Goal: Task Accomplishment & Management: Manage account settings

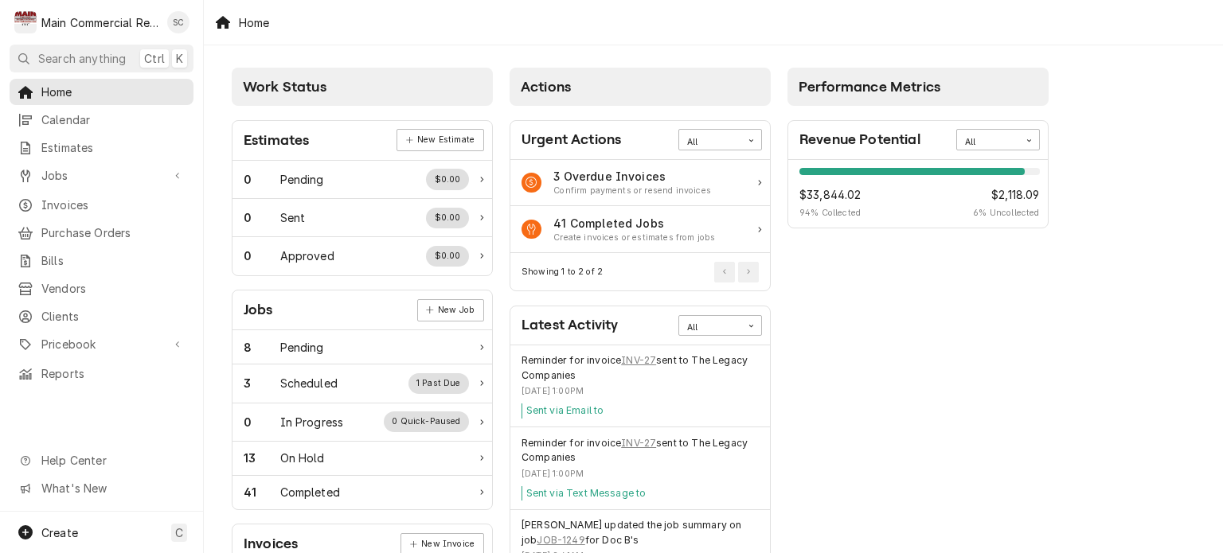
click at [808, 25] on div "Home" at bounding box center [713, 22] width 1019 height 45
click at [61, 308] on span "Clients" at bounding box center [113, 316] width 144 height 17
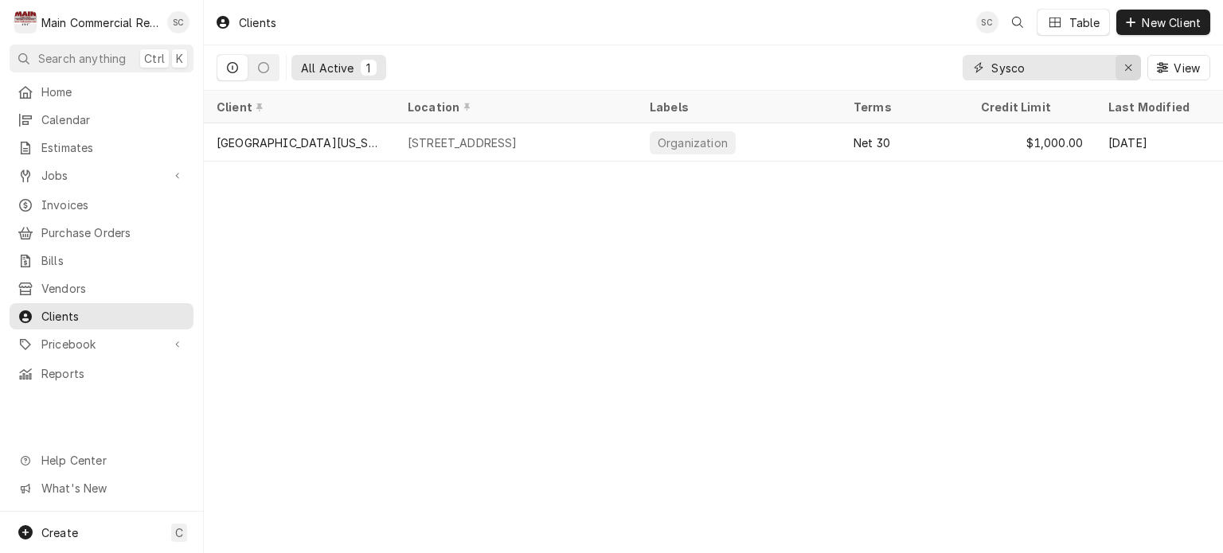
click at [1123, 66] on div "Erase input" at bounding box center [1128, 68] width 16 height 16
click at [1085, 71] on input "Dynamic Content Wrapper" at bounding box center [1066, 67] width 150 height 25
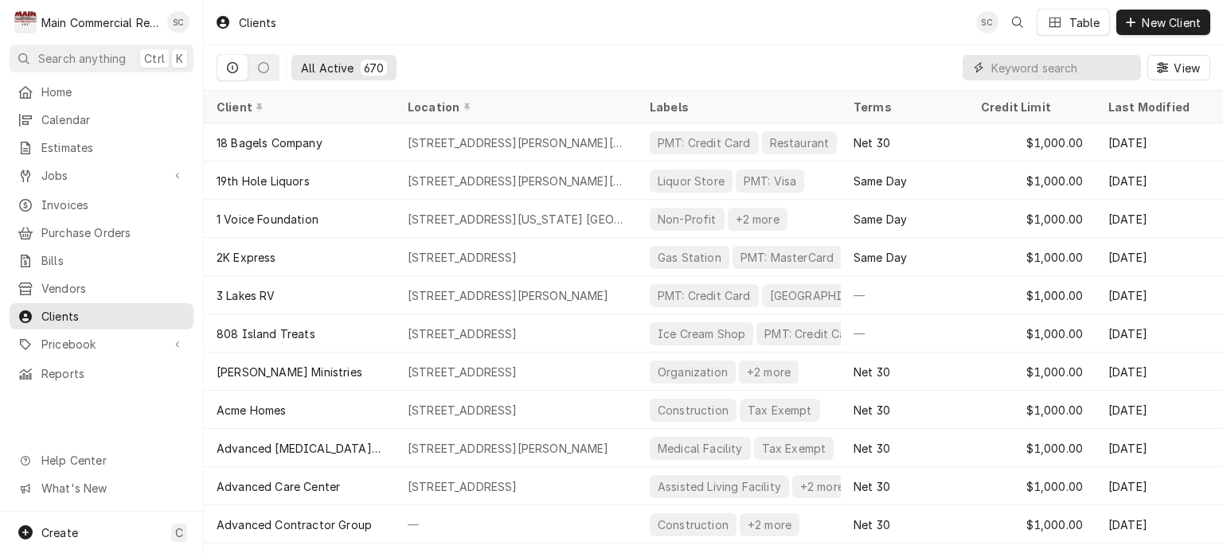
click at [1081, 58] on input "Dynamic Content Wrapper" at bounding box center [1062, 67] width 142 height 25
click at [1032, 72] on input "Dynamic Content Wrapper" at bounding box center [1062, 67] width 142 height 25
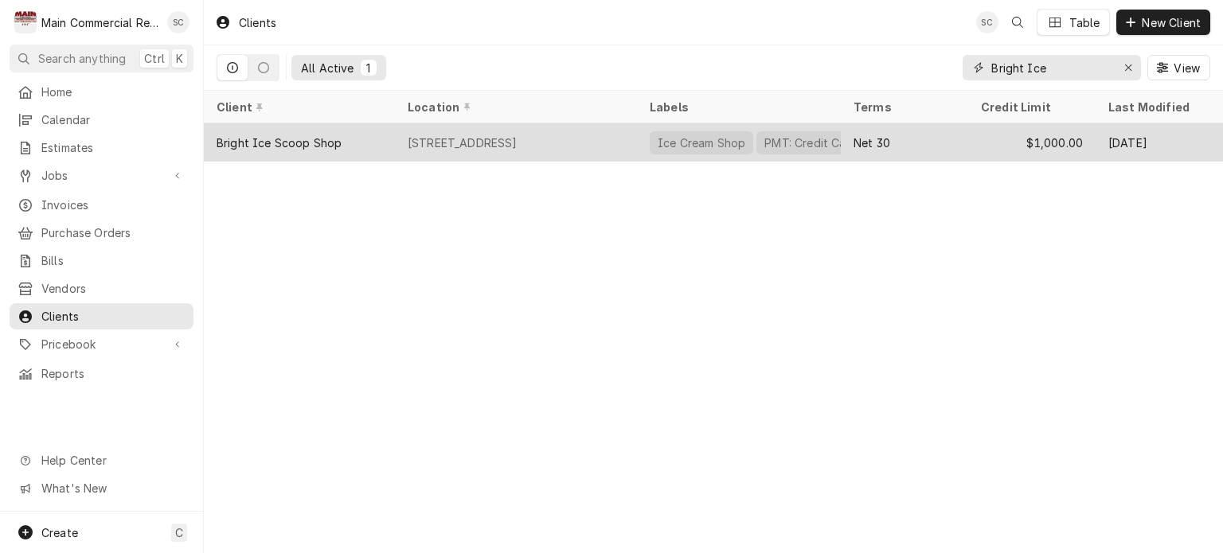
type input "Bright Ice"
click at [634, 136] on div "3701 5th Ave N, St. Petersburg, FL 33713" at bounding box center [516, 142] width 242 height 38
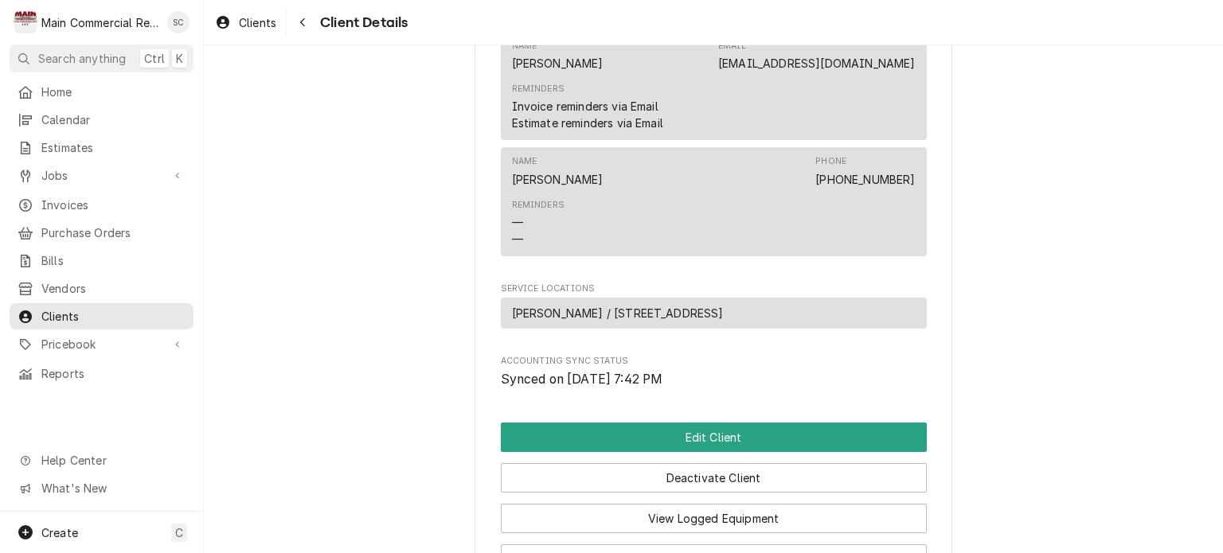
scroll to position [783, 0]
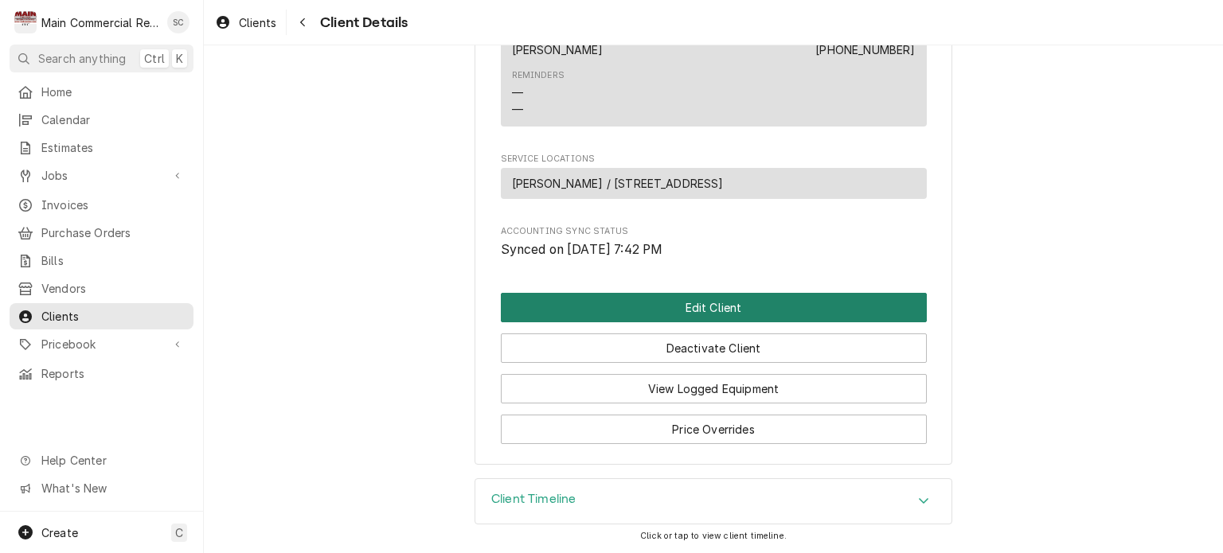
click at [707, 312] on button "Edit Client" at bounding box center [714, 307] width 426 height 29
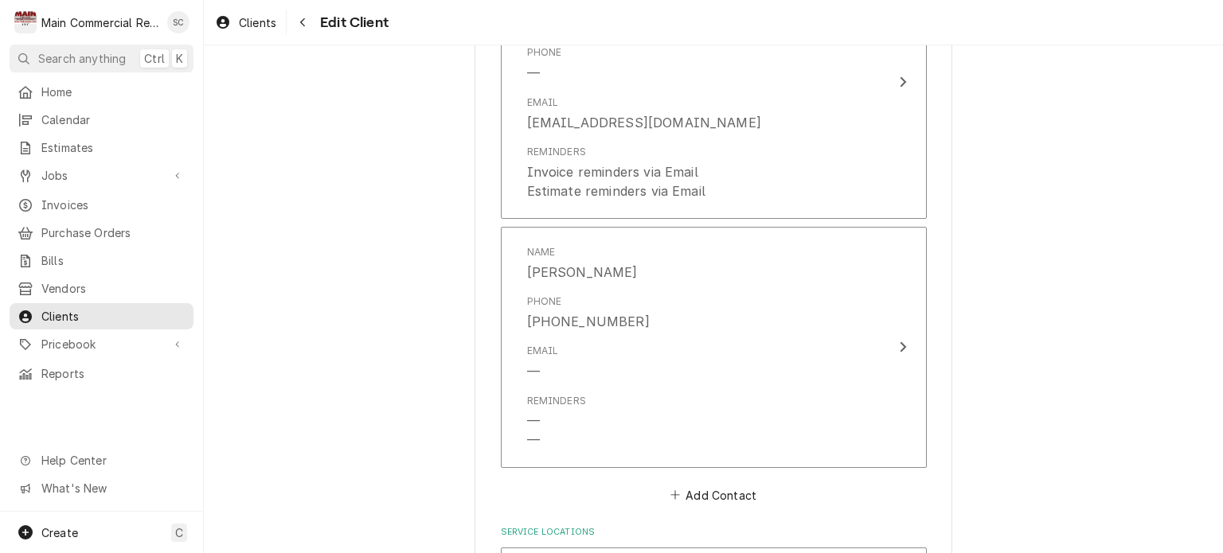
scroll to position [1516, 0]
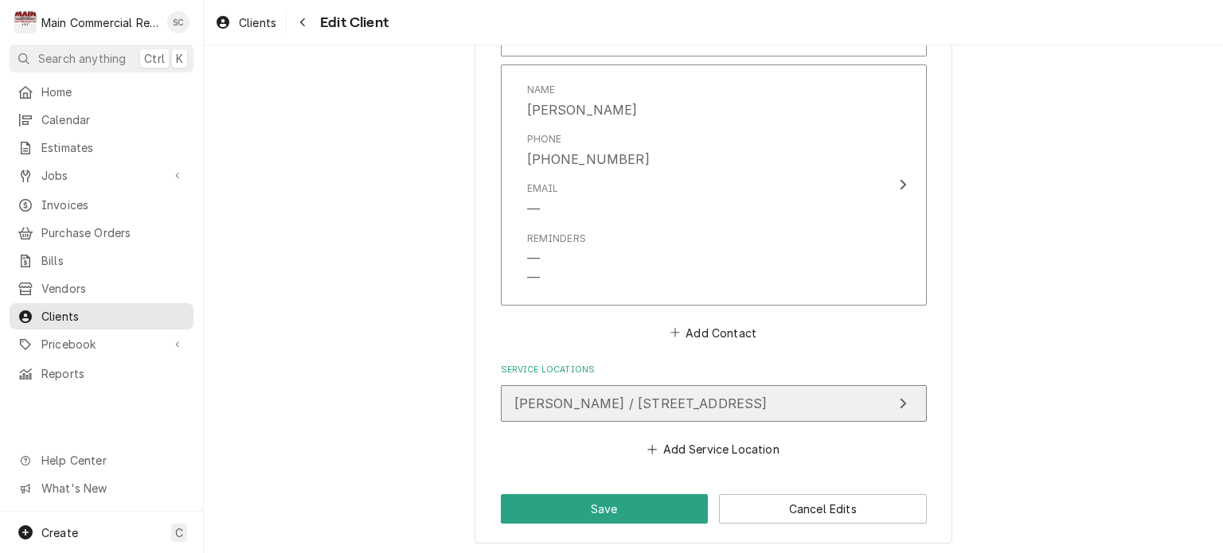
click at [736, 404] on span "[PERSON_NAME] / [STREET_ADDRESS]" at bounding box center [640, 404] width 253 height 16
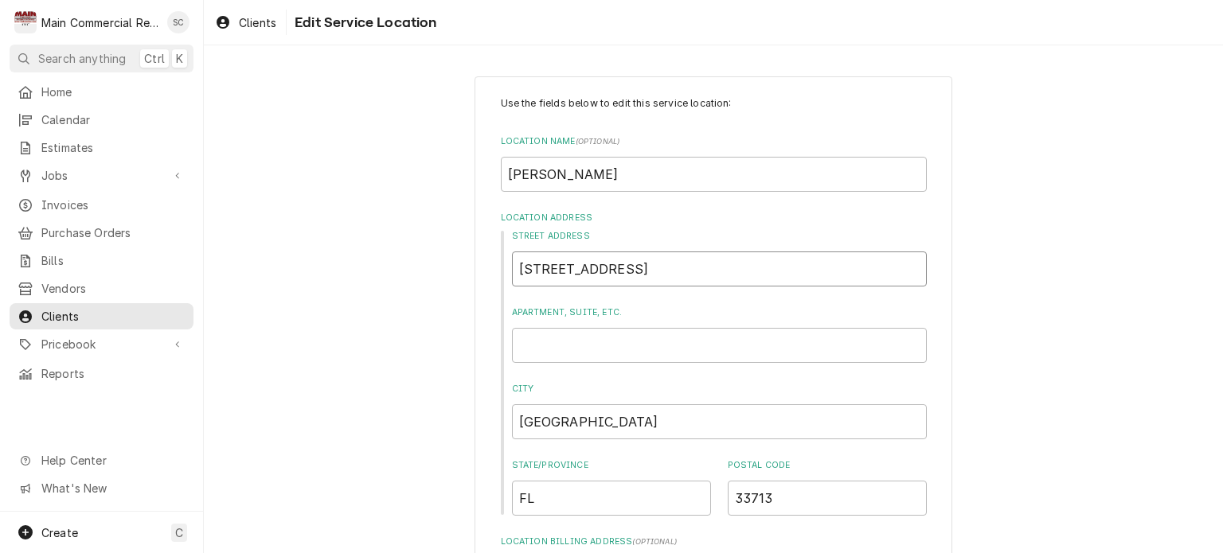
drag, startPoint x: 628, startPoint y: 270, endPoint x: 408, endPoint y: 264, distance: 219.9
click at [408, 264] on div "Use the fields below to edit this service location: Location Name ( optional ) …" at bounding box center [713, 551] width 1019 height 978
type textarea "x"
type input "5"
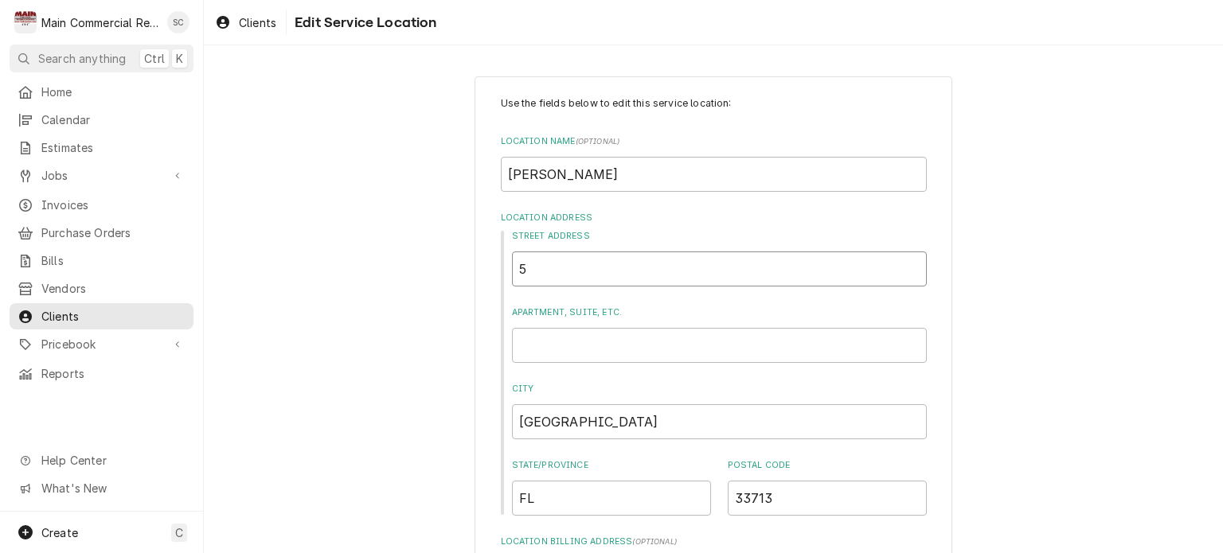
type textarea "x"
type input "55"
type textarea "x"
type input "559"
type textarea "x"
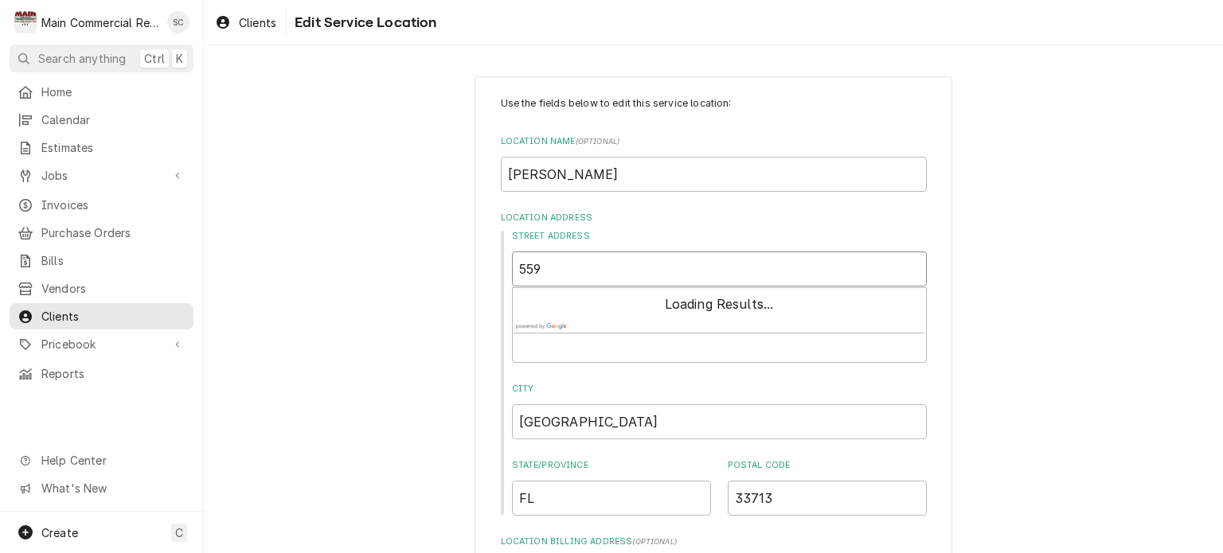
type input "5591"
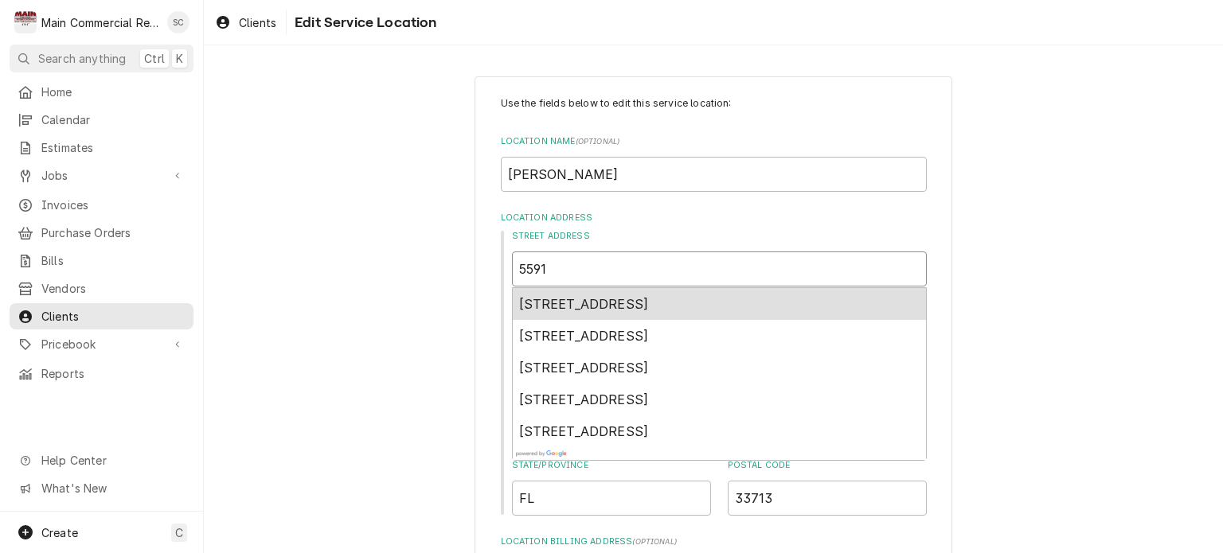
type textarea "x"
type input "5591"
type textarea "x"
type input "5591 P"
type textarea "x"
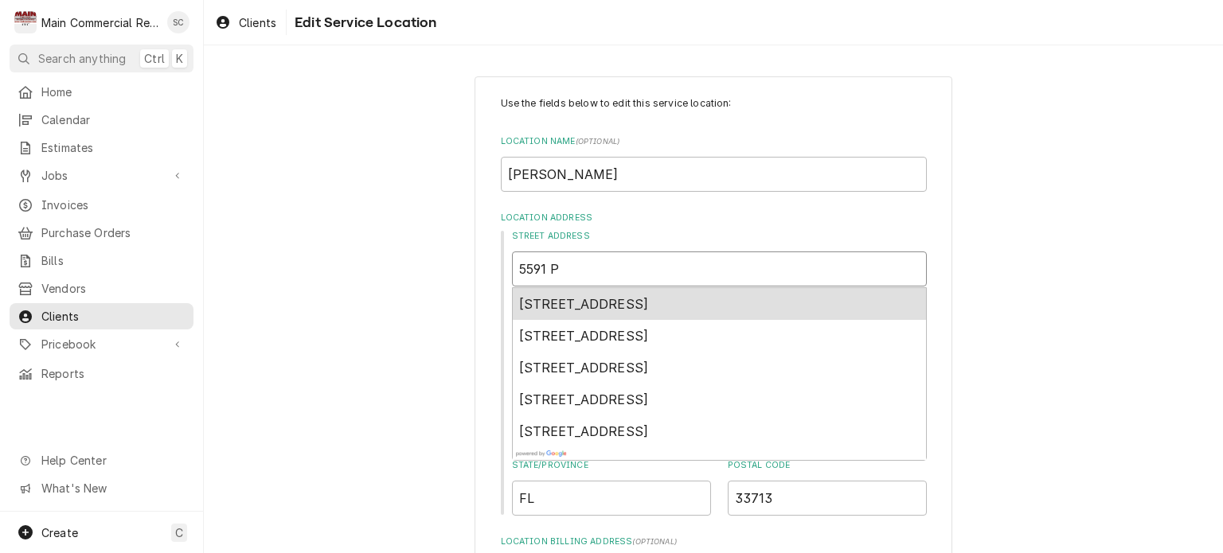
type input "5591 Pa"
type textarea "x"
type input "5591 Par"
type textarea "x"
type input "5591 Park"
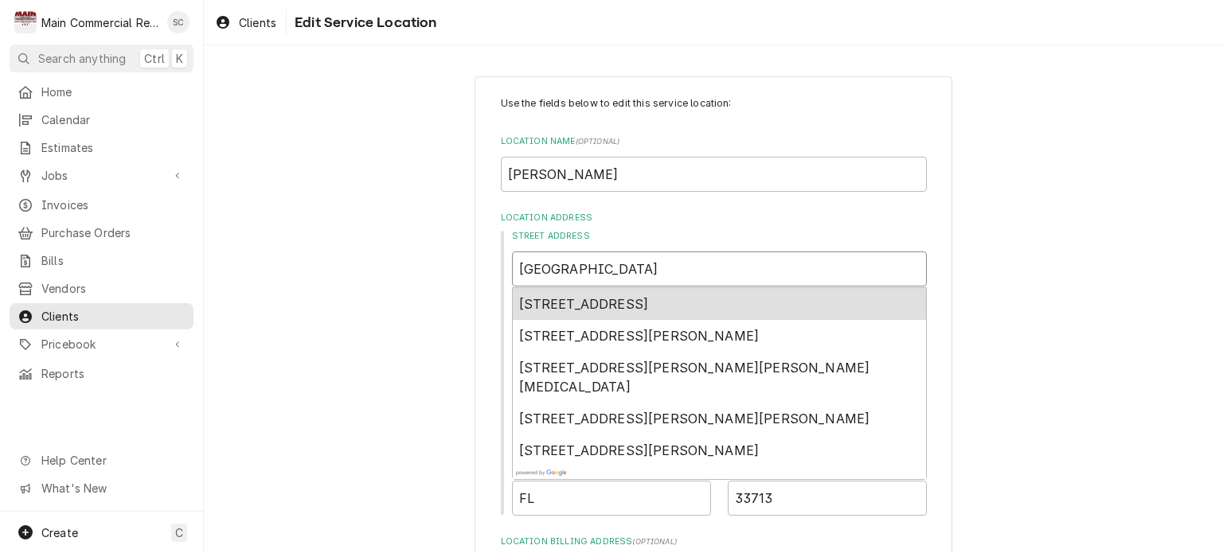
type textarea "x"
type input "5591 Park"
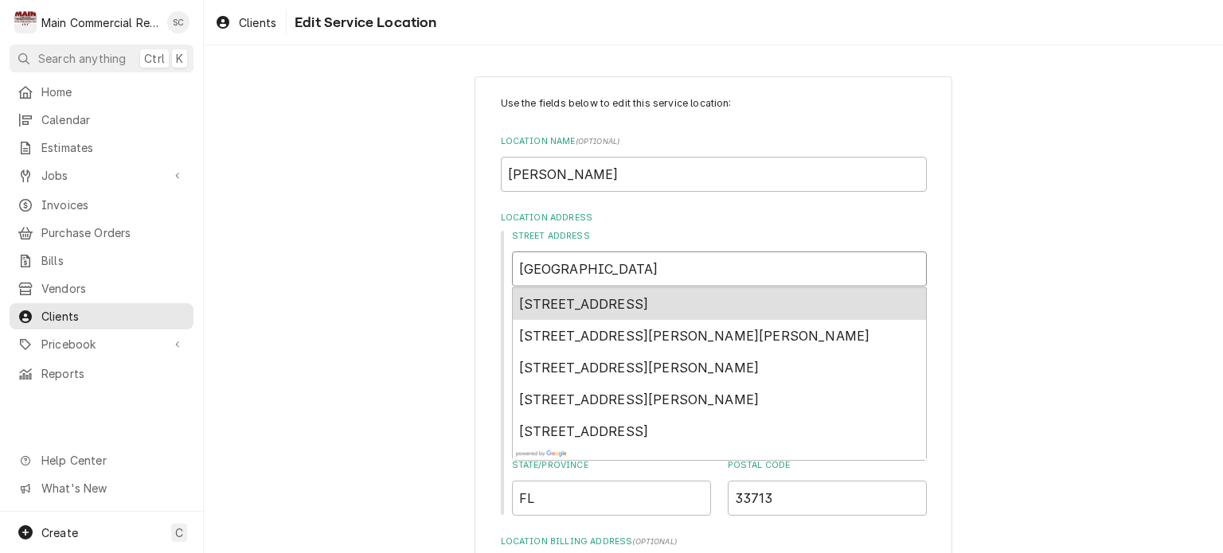
type textarea "x"
type input "5591 Park B"
type textarea "x"
type input "5591 Park Bl"
type textarea "x"
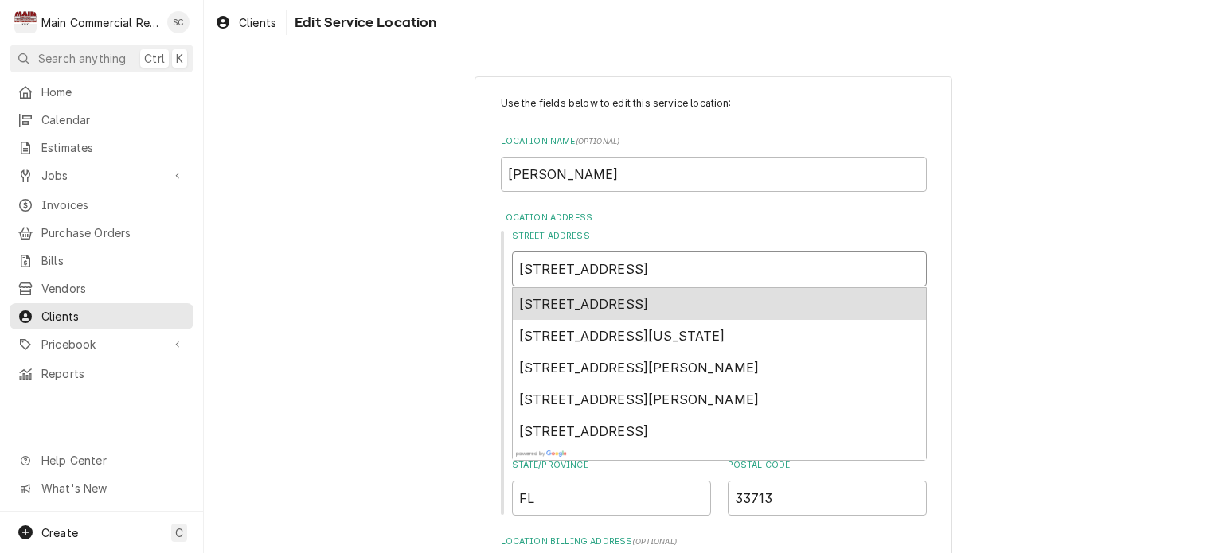
type input "5591 Park Blv"
type textarea "x"
type input "5591 Park Blvd"
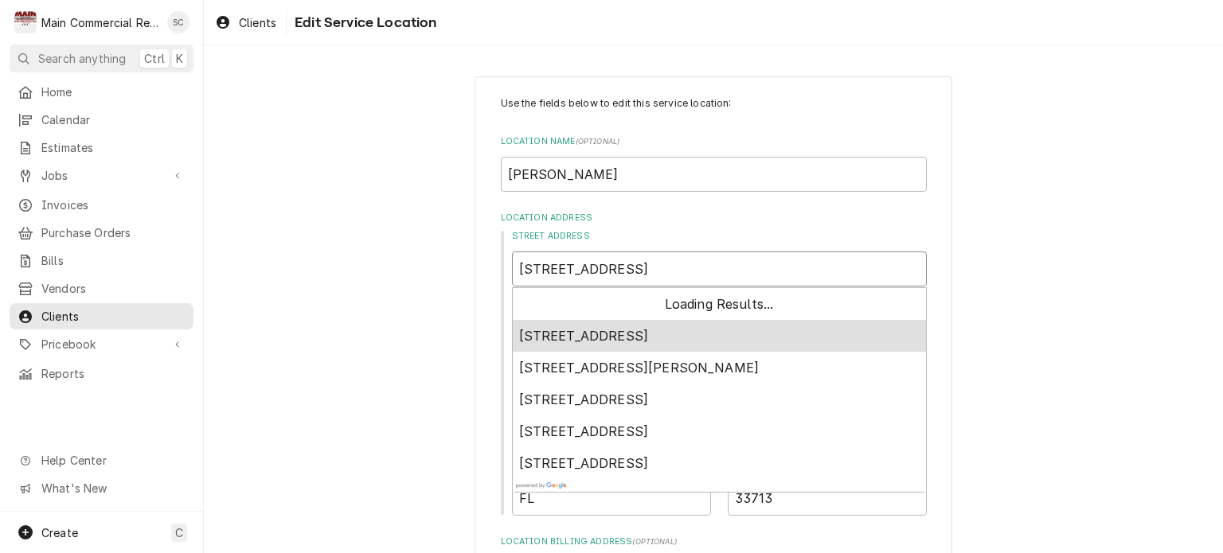
type textarea "x"
type input "5591 Park Blvd."
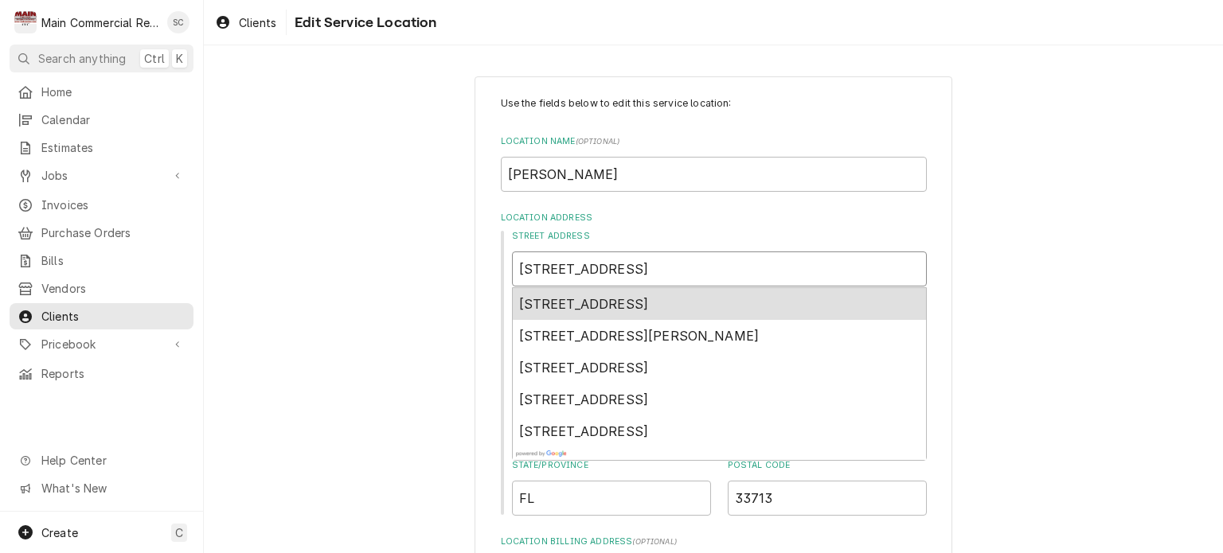
type textarea "x"
type input "5591 Park Blvd."
click at [558, 299] on span "5591 Park Blvd, Pinellas Park, FL, USA" at bounding box center [584, 304] width 130 height 16
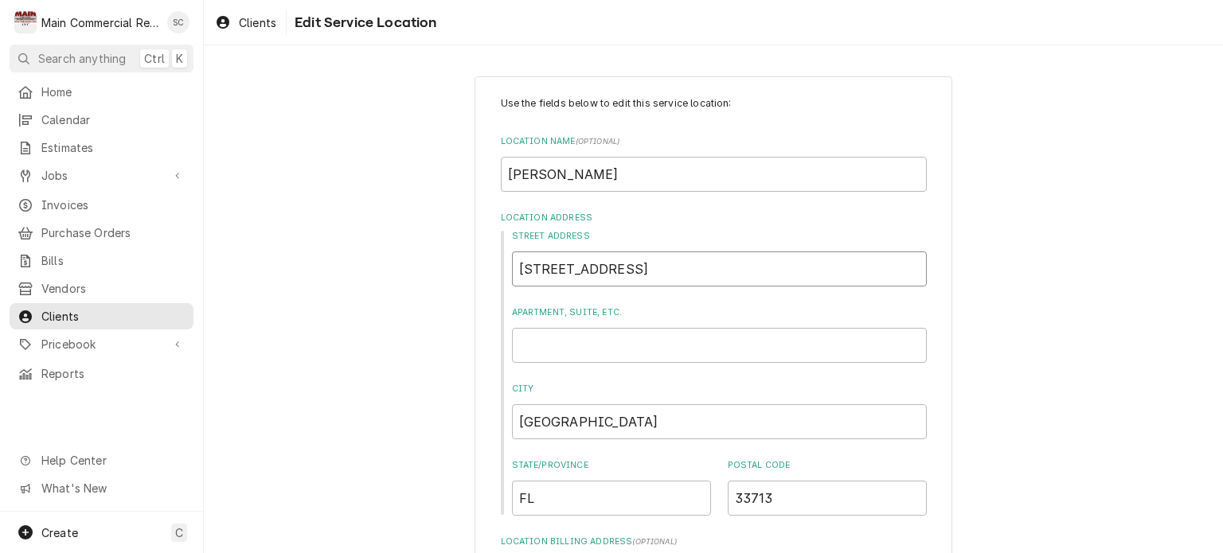
type textarea "x"
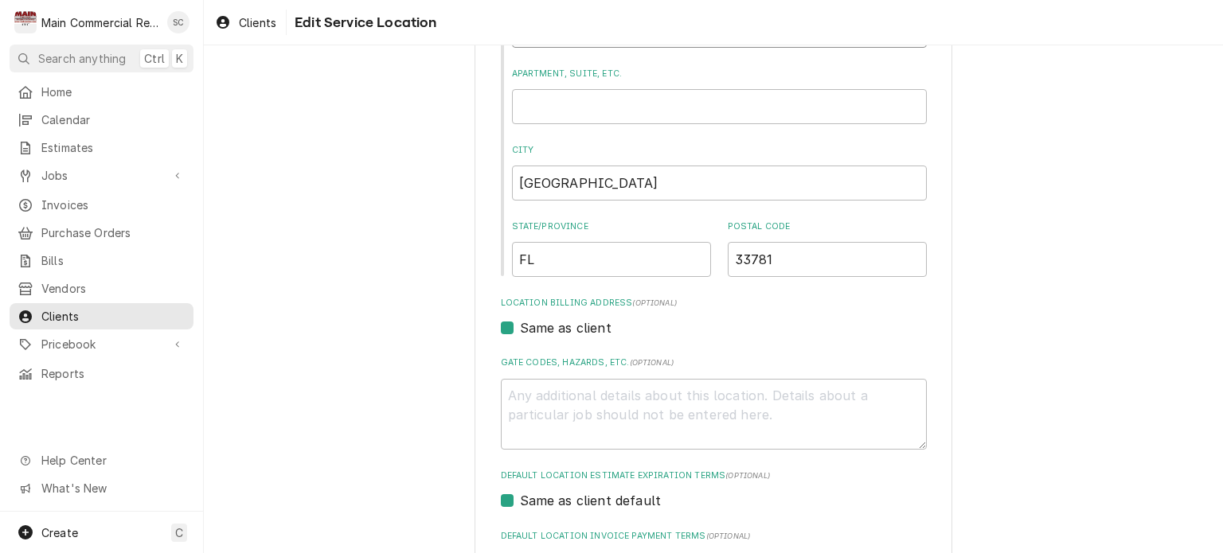
type input "5591 Park Blvd"
click at [643, 401] on textarea "Gate Codes, Hazards, etc. ( optional )" at bounding box center [714, 415] width 426 height 72
click at [819, 323] on div "Same as client" at bounding box center [714, 327] width 426 height 19
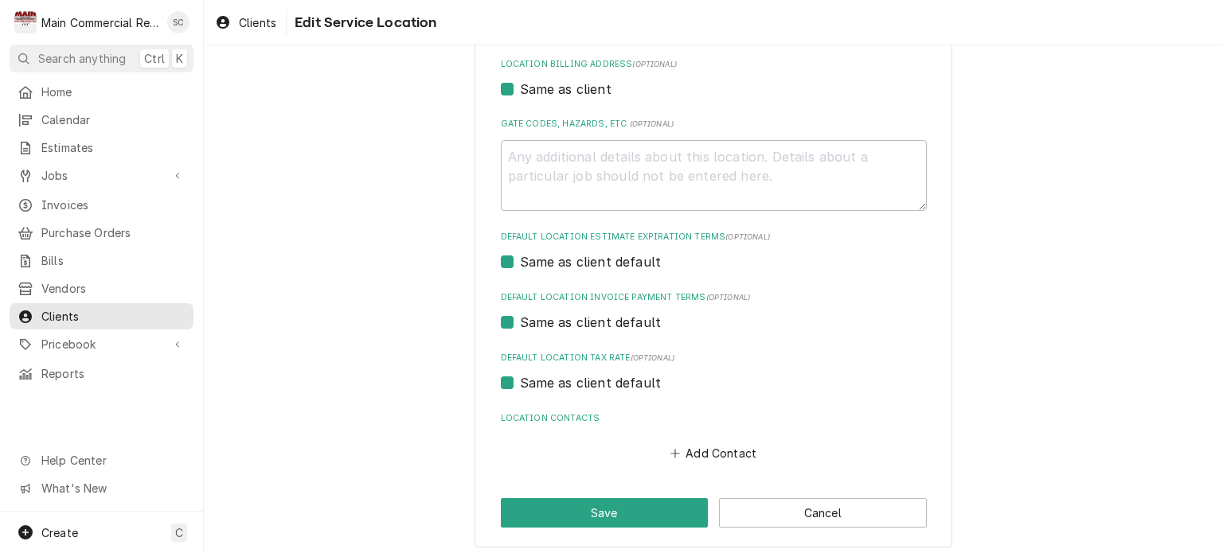
scroll to position [485, 0]
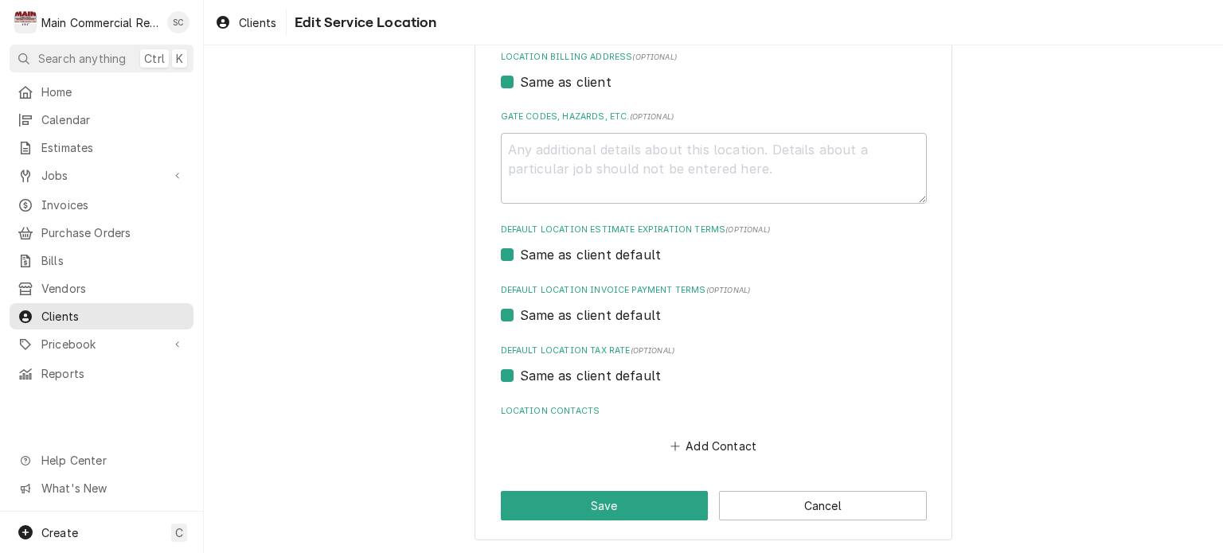
click at [1072, 297] on div "Use the fields below to edit this service location: Location Name ( optional ) …" at bounding box center [713, 66] width 1019 height 978
click at [639, 506] on button "Save" at bounding box center [605, 505] width 208 height 29
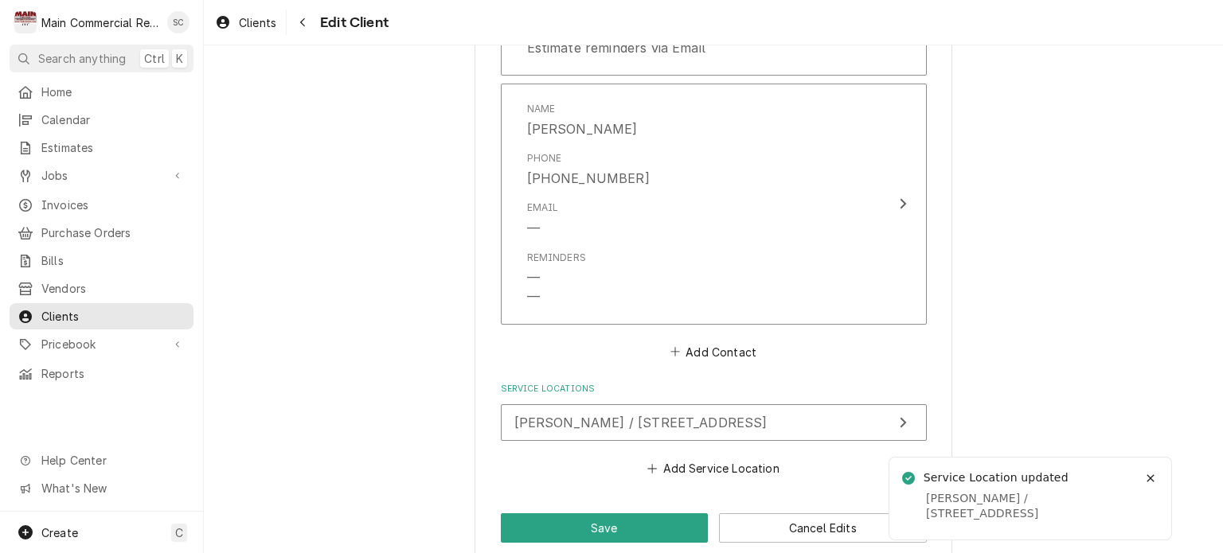
scroll to position [1516, 0]
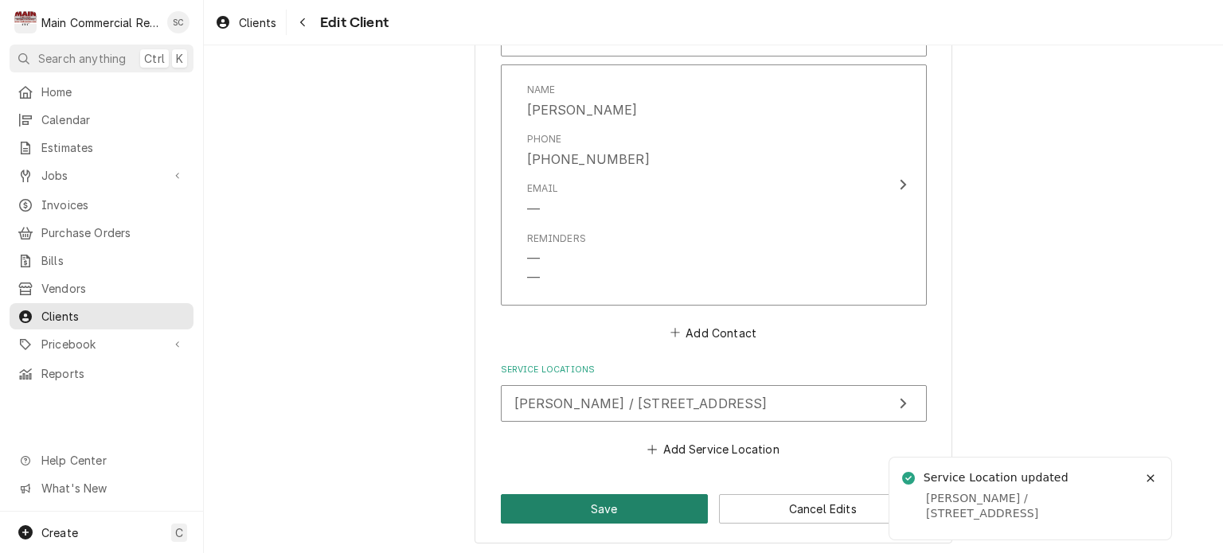
click at [623, 509] on button "Save" at bounding box center [605, 508] width 208 height 29
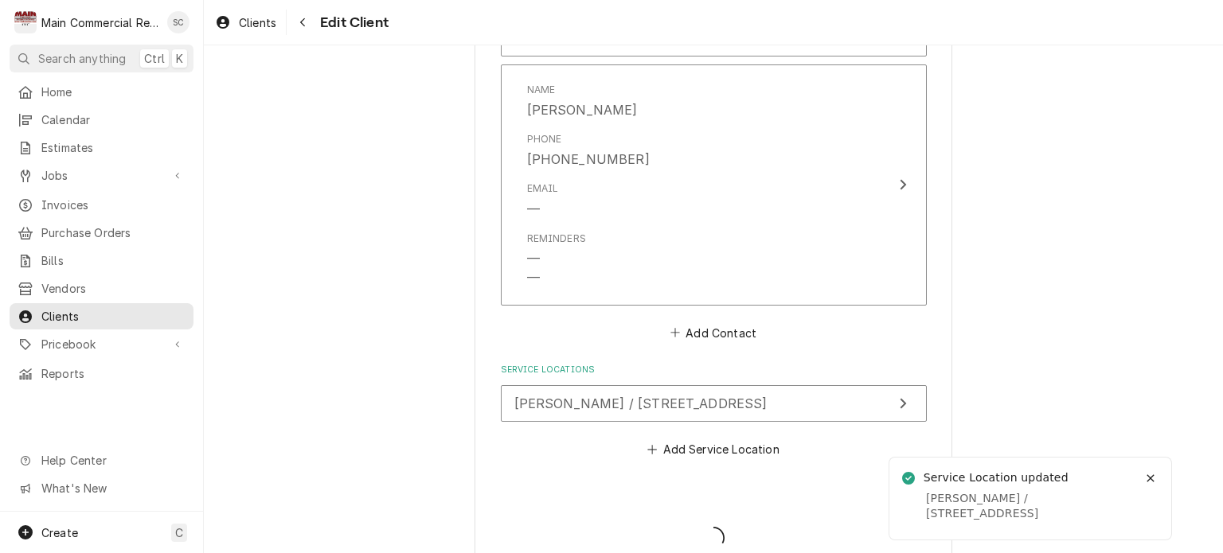
type textarea "x"
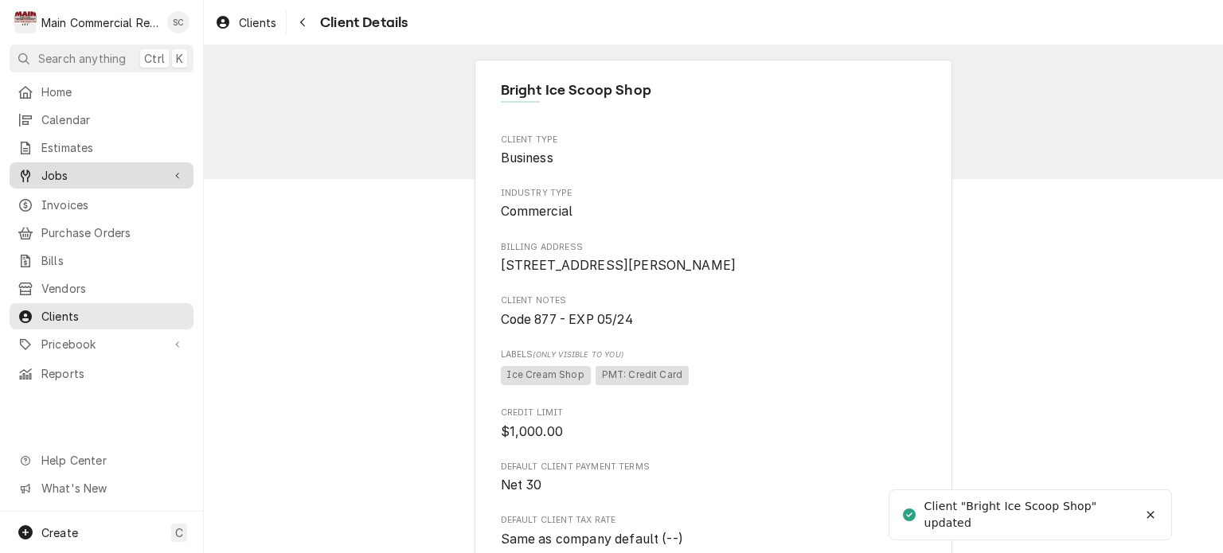
click at [57, 167] on span "Jobs" at bounding box center [101, 175] width 120 height 17
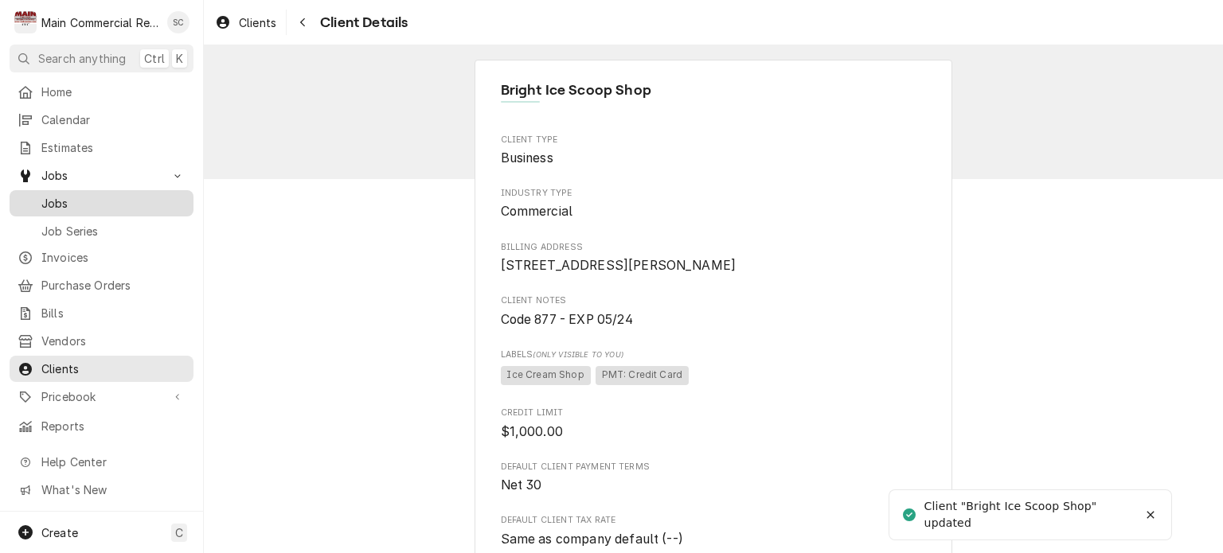
click at [56, 204] on span "Jobs" at bounding box center [113, 203] width 144 height 17
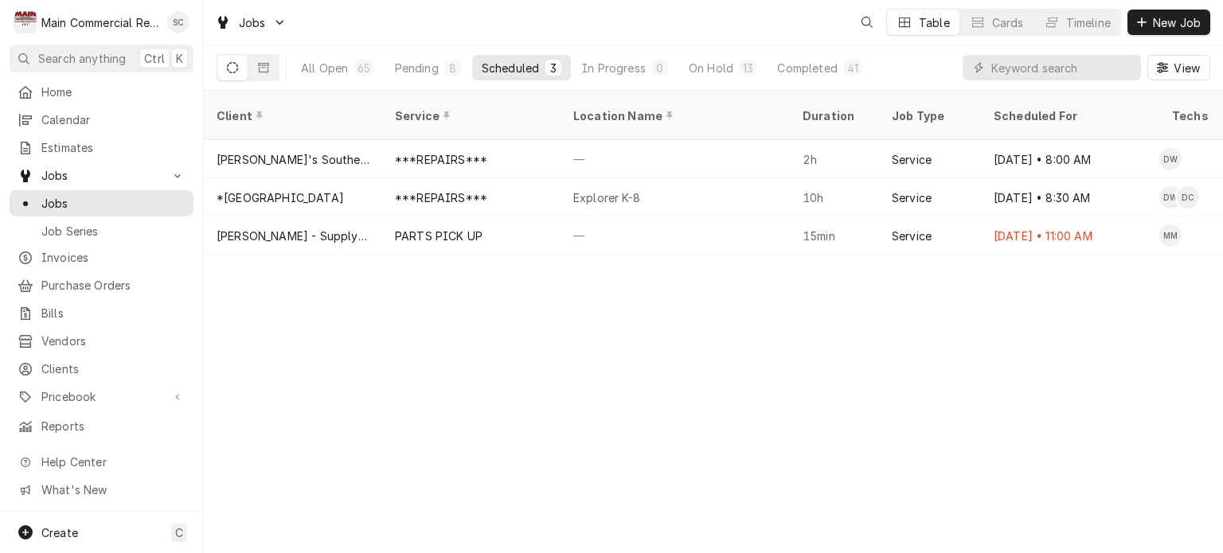
click at [846, 396] on div "Client Service Location Name Duration Job Type Scheduled For Techs Status Label…" at bounding box center [713, 322] width 1019 height 463
click at [1148, 18] on button "New Job" at bounding box center [1168, 22] width 83 height 25
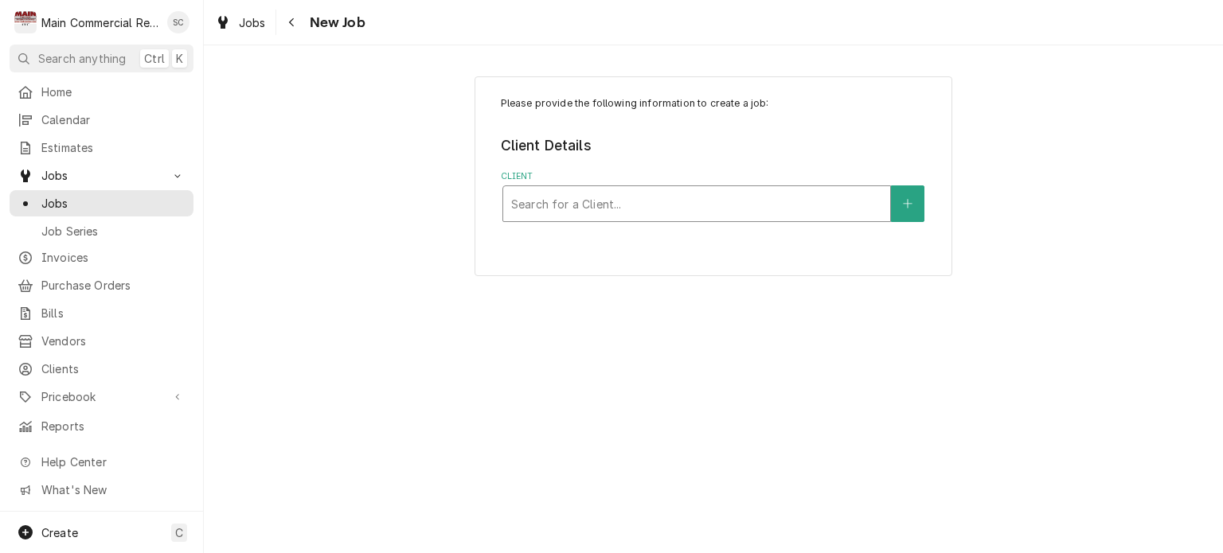
click at [630, 206] on div "Client" at bounding box center [696, 204] width 371 height 29
type input "Bright Ice"
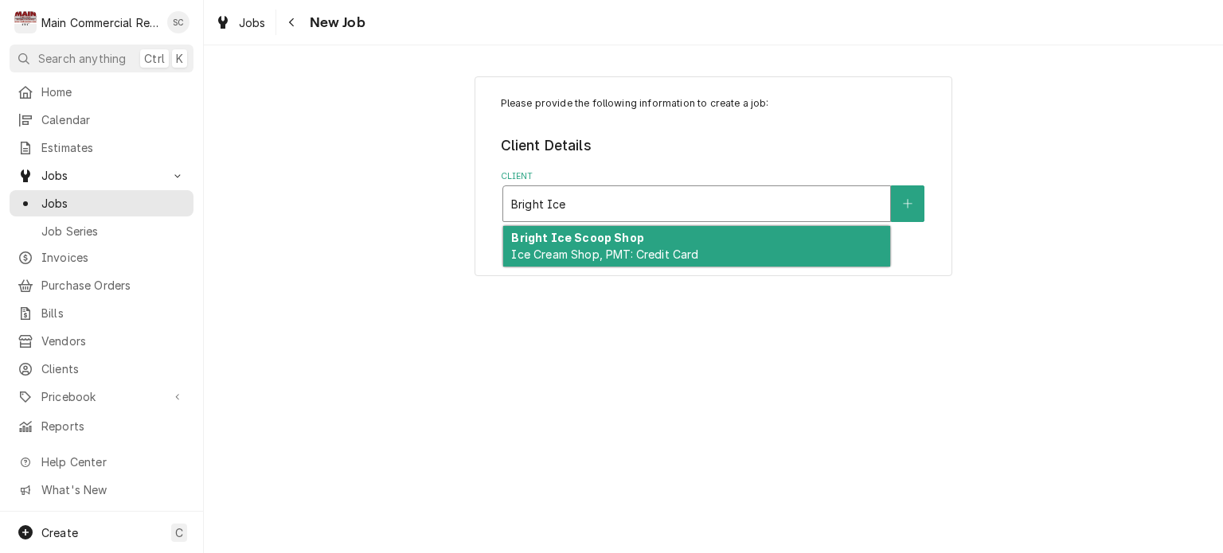
click at [659, 244] on div "Bright Ice Scoop Shop Ice Cream Shop, PMT: Credit Card" at bounding box center [696, 246] width 387 height 41
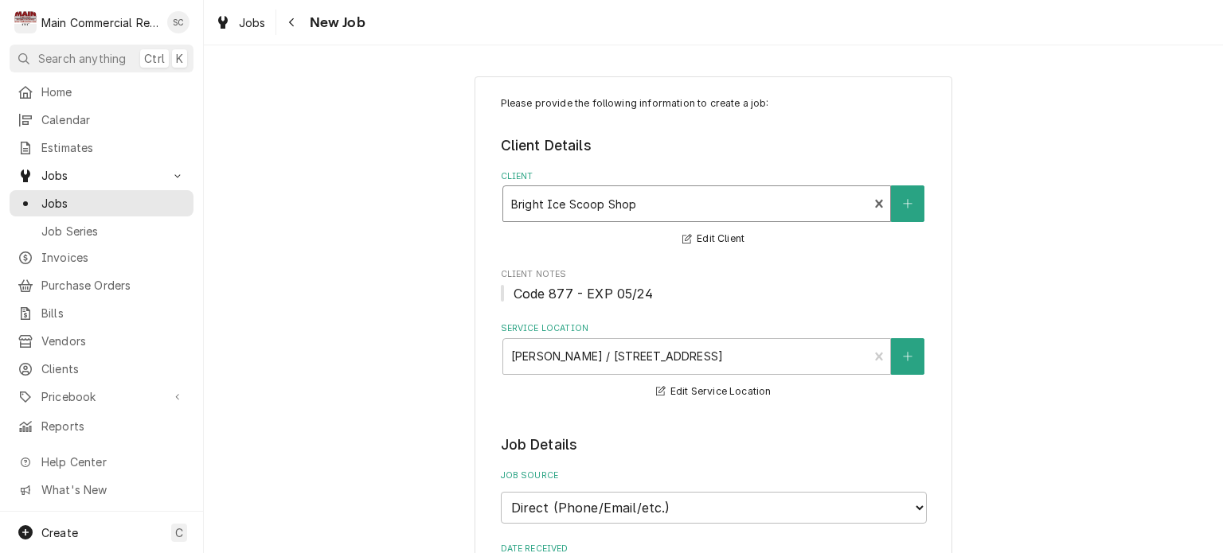
click at [768, 264] on fieldset "Client Details Client option [object Object], selected. Bright Ice Scoop Shop I…" at bounding box center [714, 268] width 426 height 266
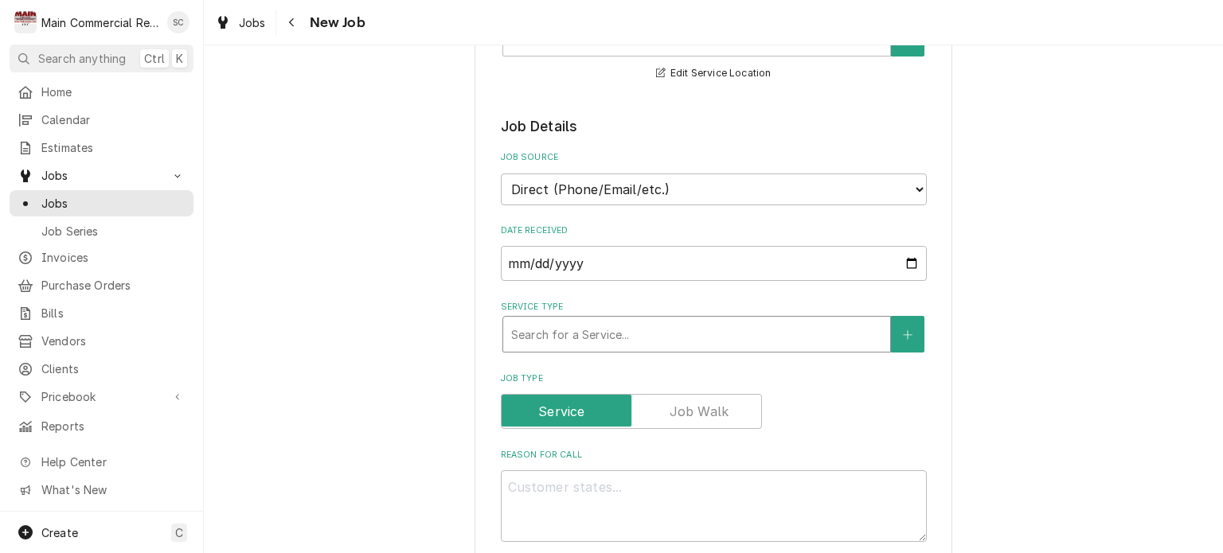
click at [538, 340] on div "Service Type" at bounding box center [696, 334] width 371 height 29
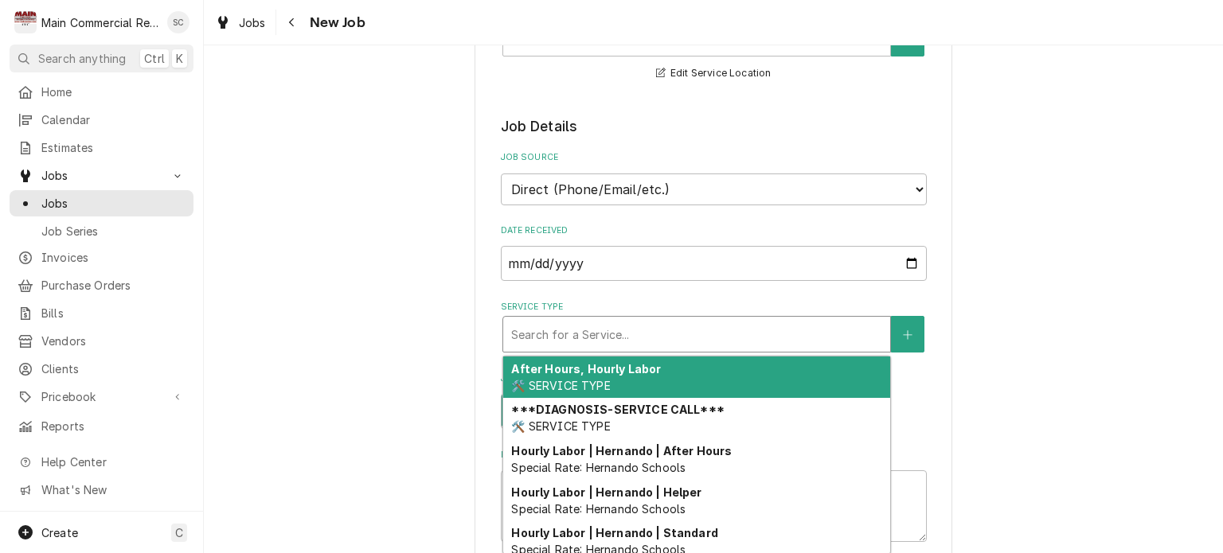
scroll to position [557, 0]
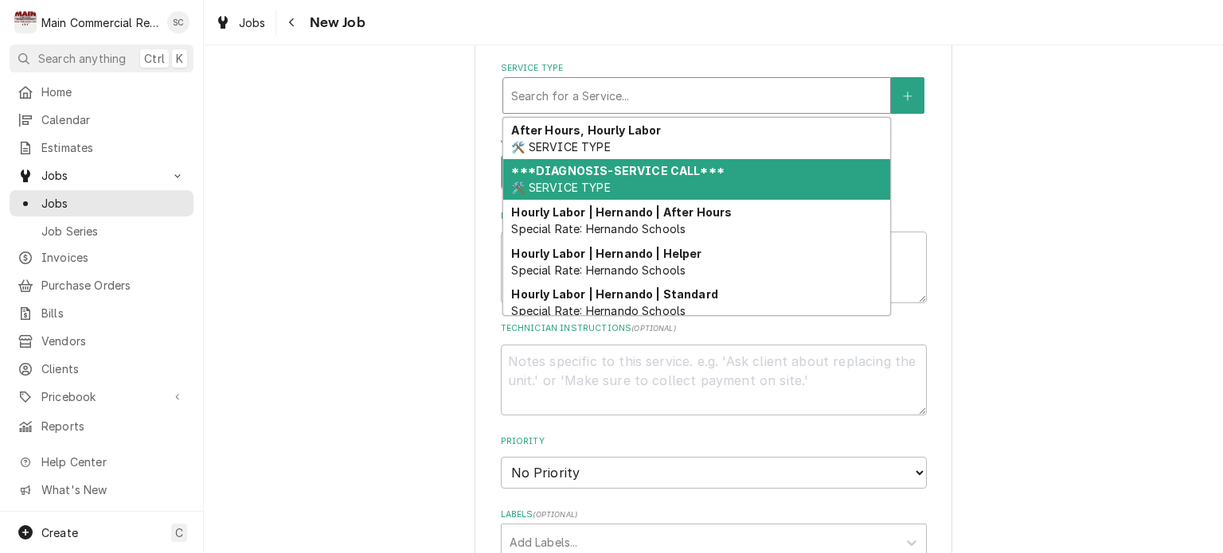
click at [634, 175] on div "***DIAGNOSIS-SERVICE CALL*** 🛠️ SERVICE TYPE" at bounding box center [696, 179] width 387 height 41
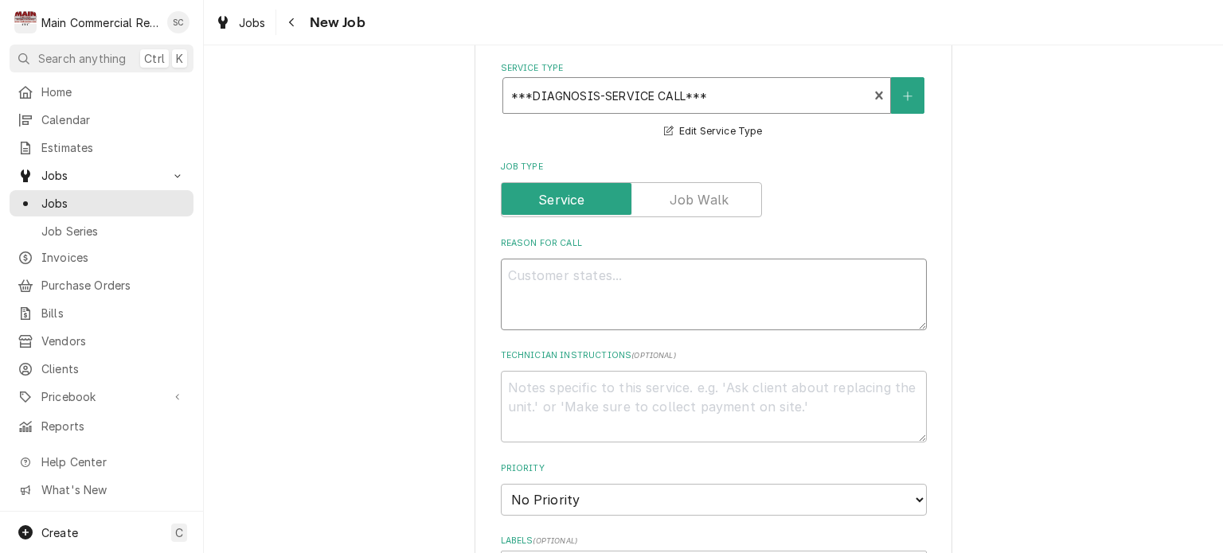
click at [624, 265] on textarea "Reason For Call" at bounding box center [714, 295] width 426 height 72
type textarea "x"
type textarea "W"
type textarea "x"
type textarea "WA"
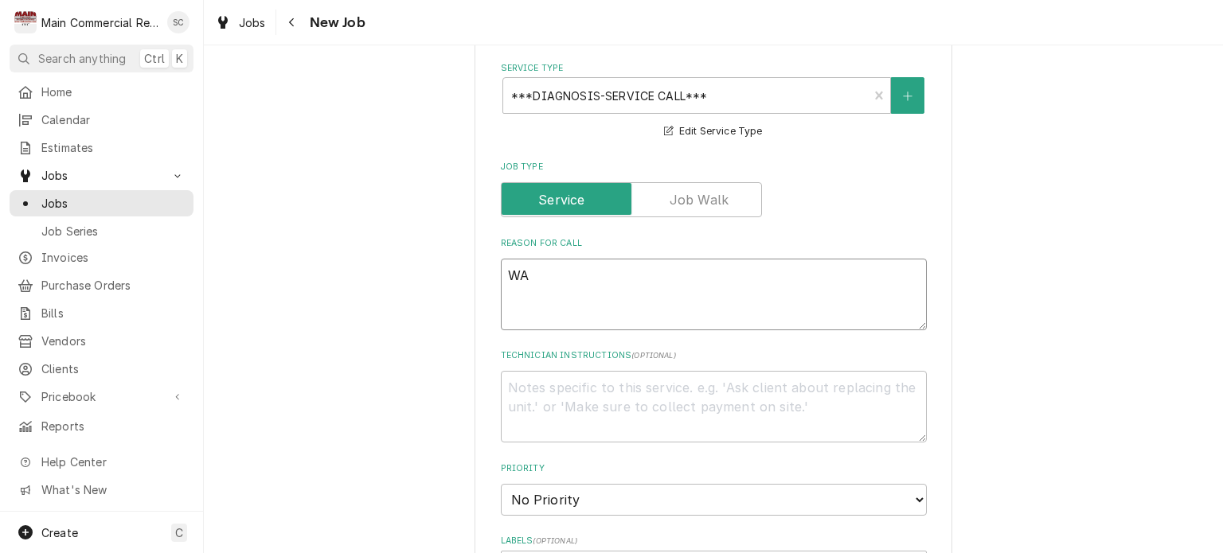
type textarea "x"
type textarea "WAI"
type textarea "x"
type textarea "WAIF"
type textarea "x"
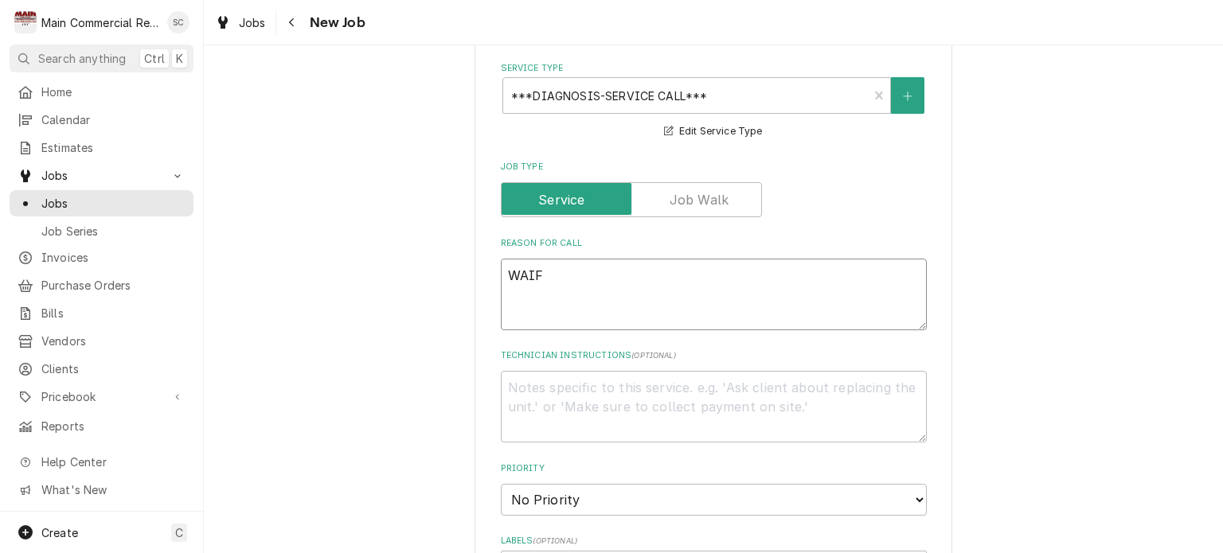
type textarea "WAIF"
type textarea "x"
type textarea "WAIF"
type textarea "x"
type textarea "WAI"
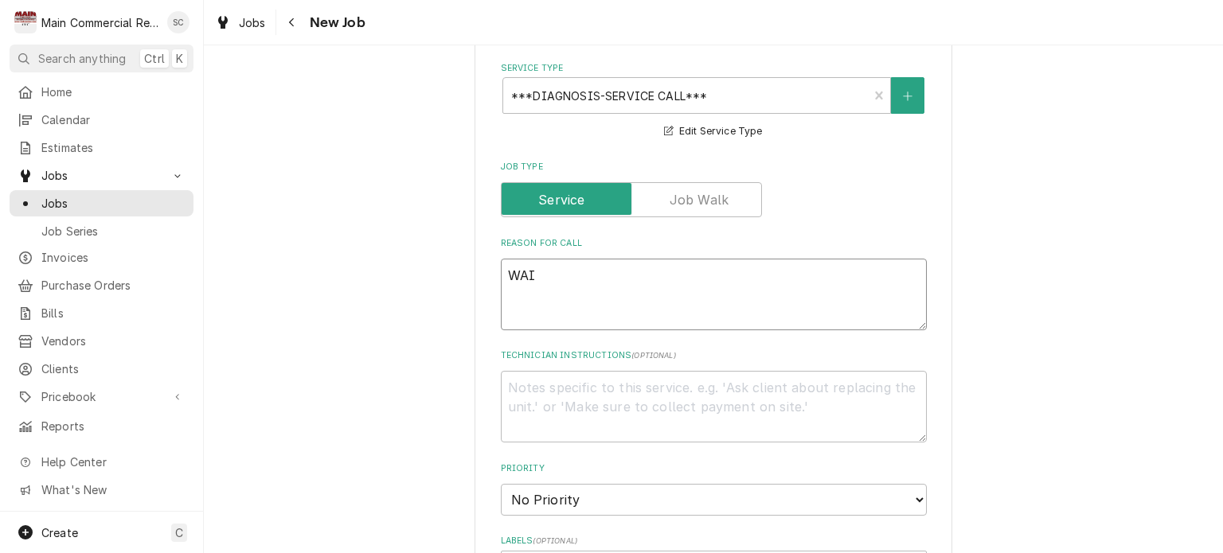
type textarea "x"
type textarea "WA"
type textarea "x"
type textarea "W"
type textarea "x"
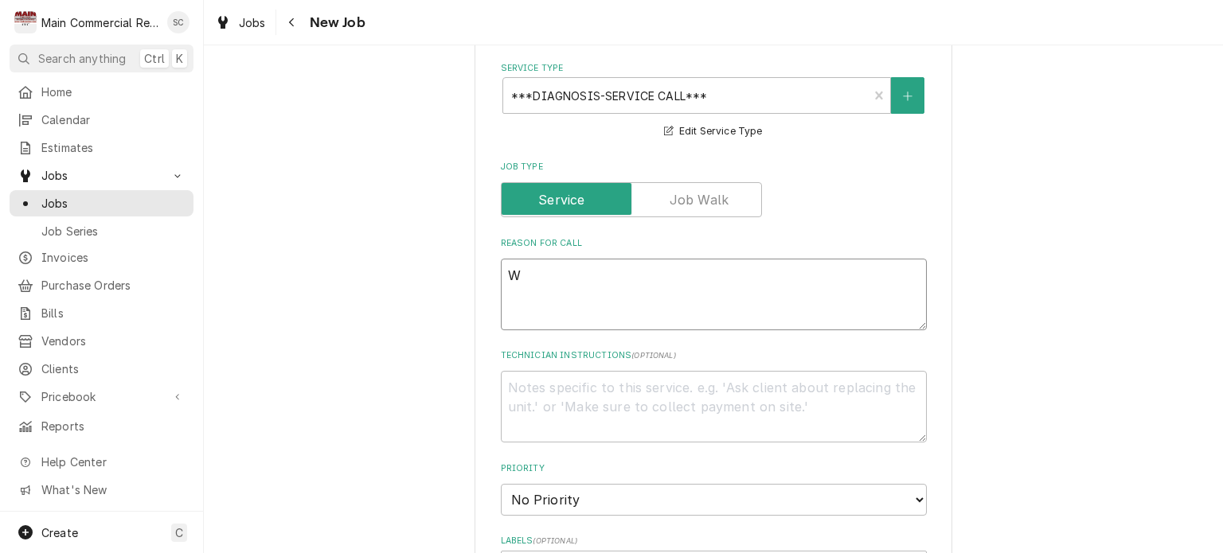
type textarea "WI"
type textarea "x"
type textarea "WIF"
type textarea "x"
type textarea "WIF"
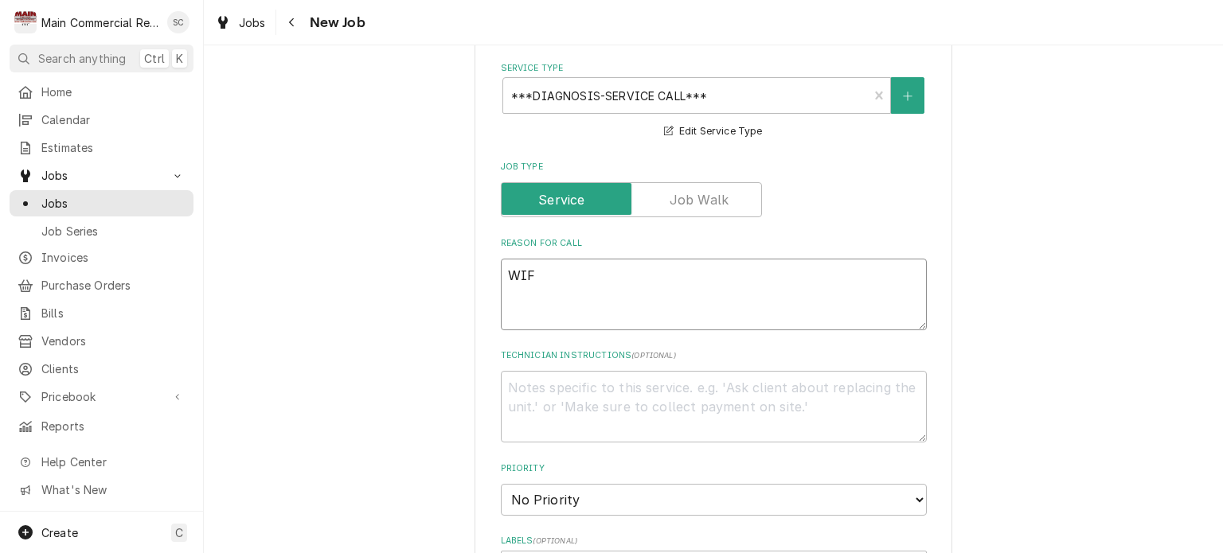
type textarea "x"
type textarea "WIF u"
type textarea "x"
type textarea "WIF up"
type textarea "x"
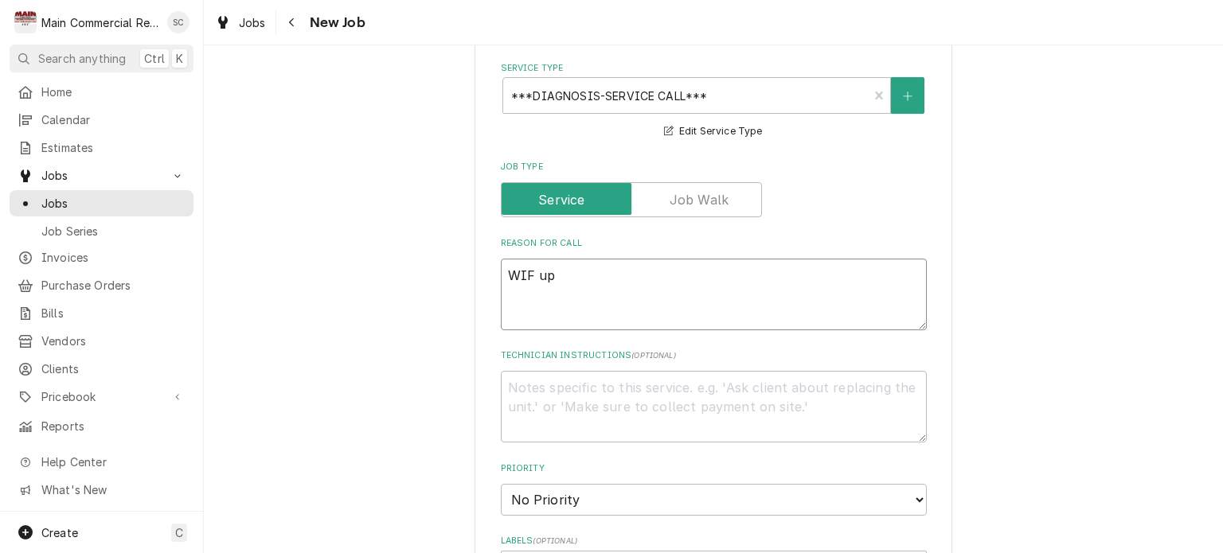
type textarea "WIF up"
type textarea "x"
type textarea "WIF up i"
type textarea "x"
type textarea "WIF up in"
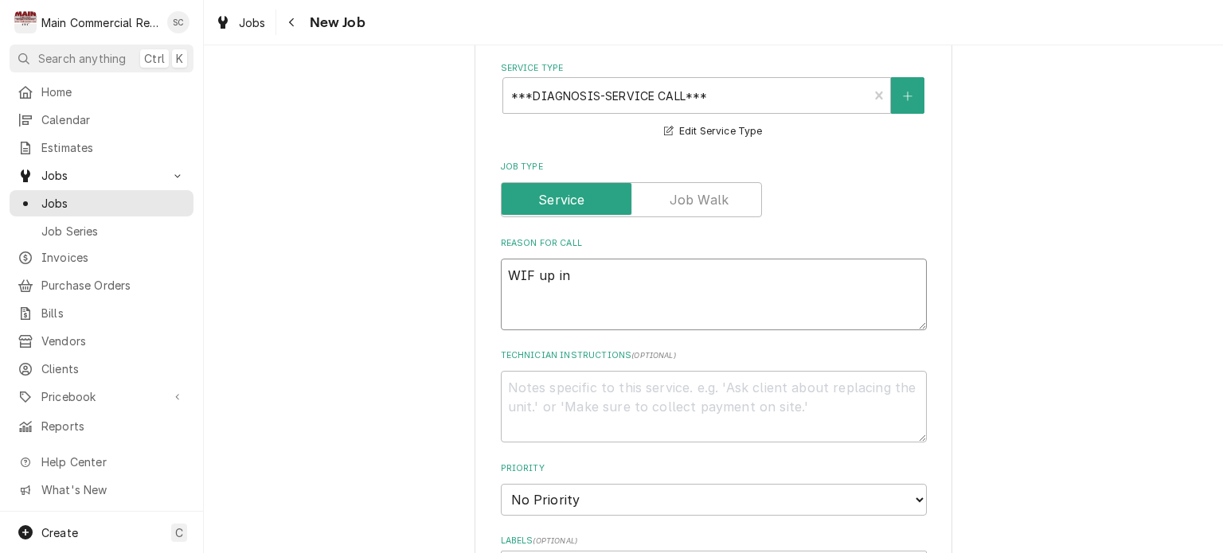
type textarea "x"
type textarea "WIF up in"
type textarea "x"
type textarea "WIF up in t"
type textarea "x"
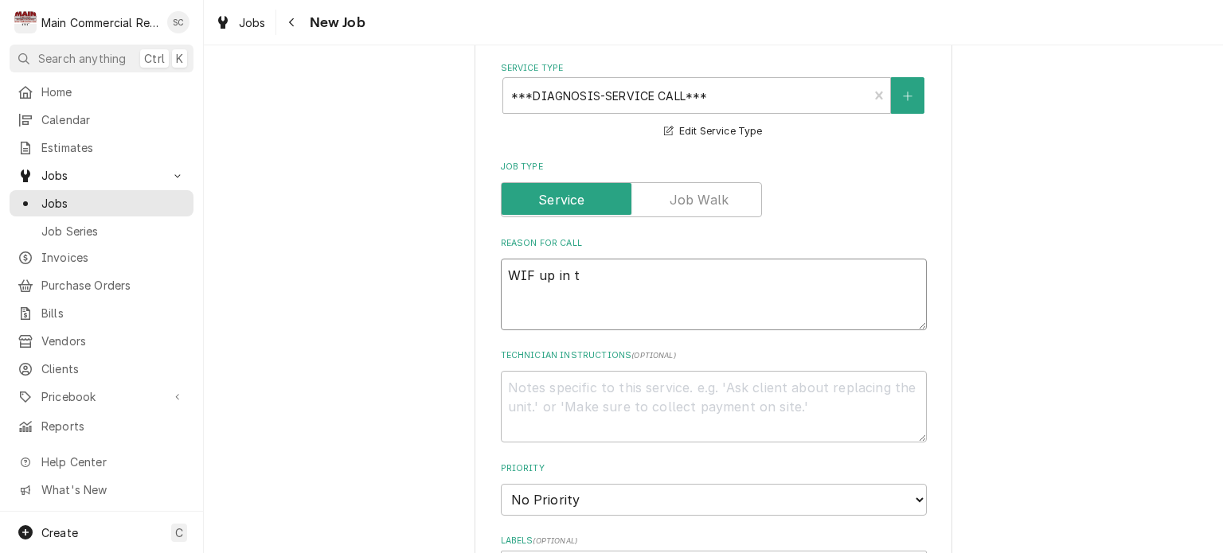
type textarea "WIF up in te"
type textarea "x"
type textarea "WIF up in tem"
type textarea "x"
type textarea "WIF up in temp"
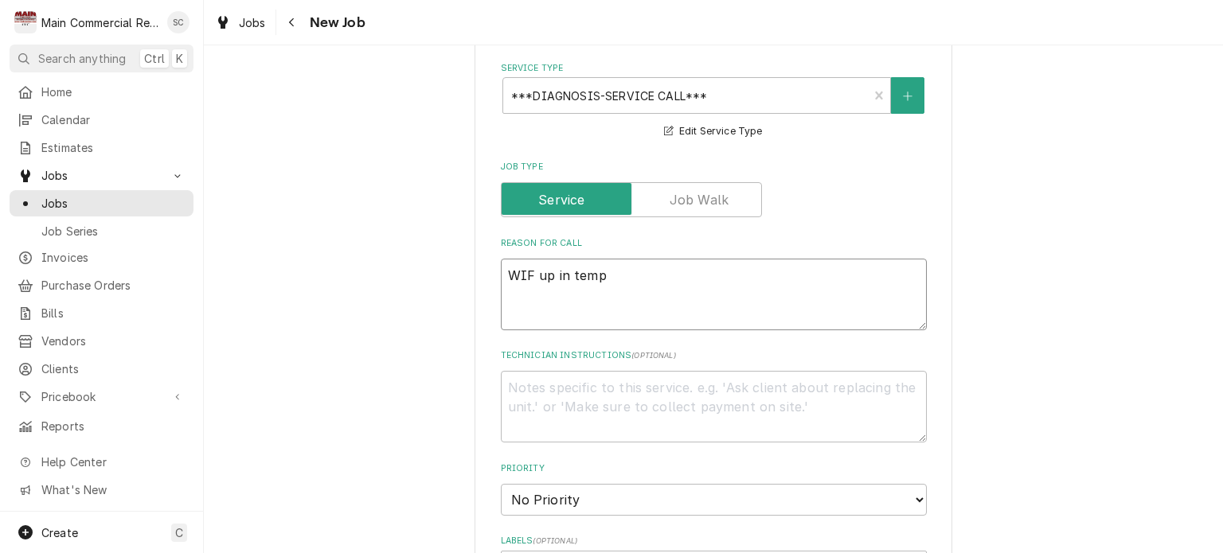
type textarea "x"
type textarea "WIF up in temp"
type textarea "x"
type textarea "WIF up in temp c"
type textarea "x"
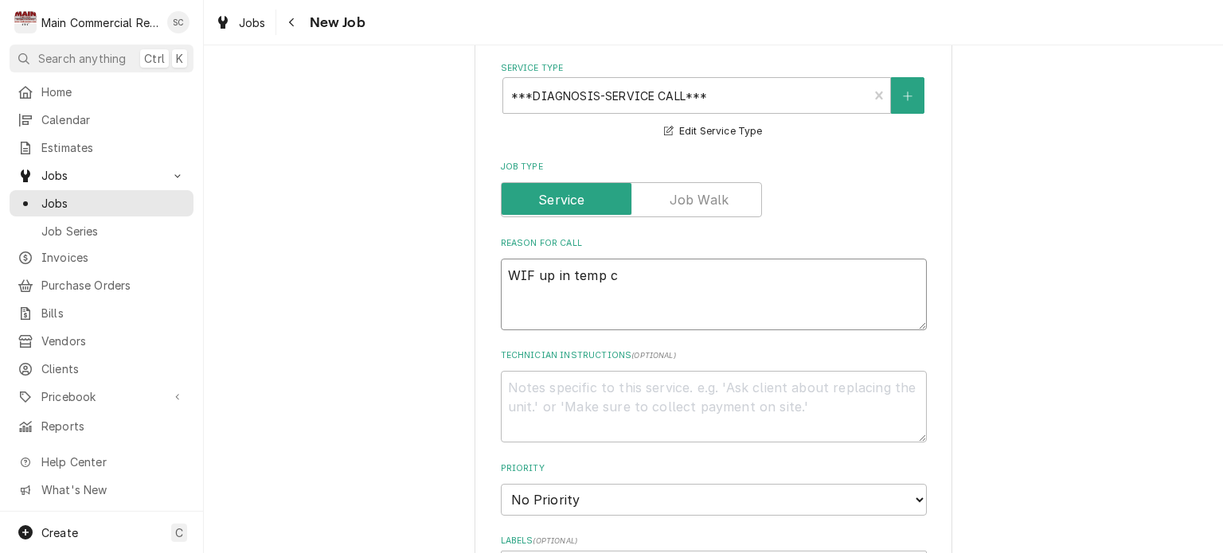
type textarea "WIF up in temp cu"
type textarea "x"
type textarea "WIF up in temp cur"
type textarea "x"
type textarea "WIF up in temp curr"
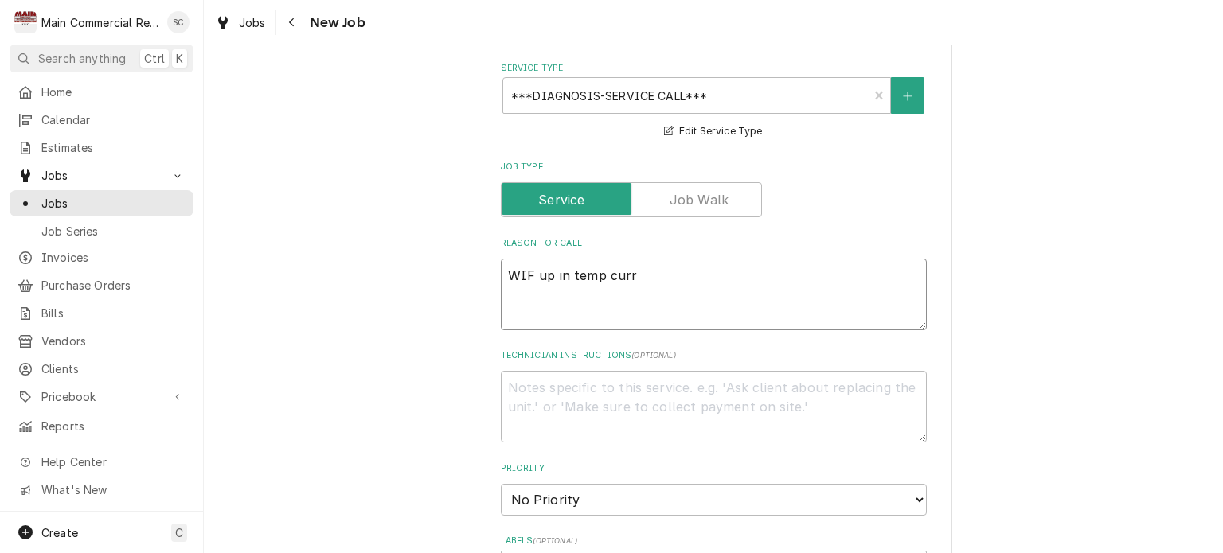
type textarea "x"
type textarea "WIF up in temp curre"
type textarea "x"
type textarea "WIF up in temp curren"
type textarea "x"
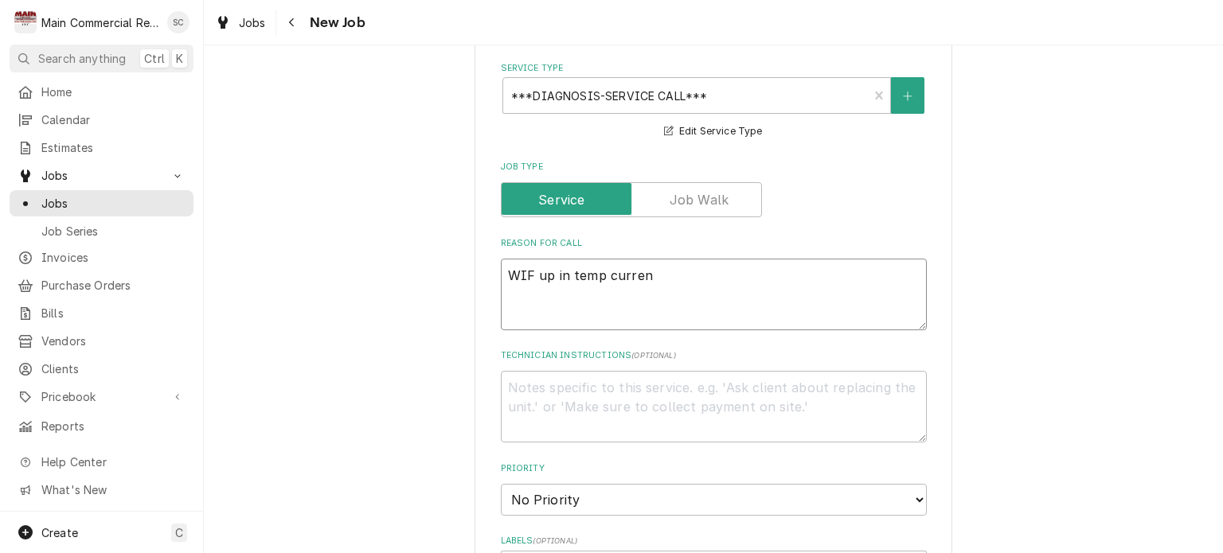
type textarea "WIF up in temp current"
type textarea "x"
type textarea "WIF up in temp currentl"
type textarea "x"
type textarea "WIF up in temp currently"
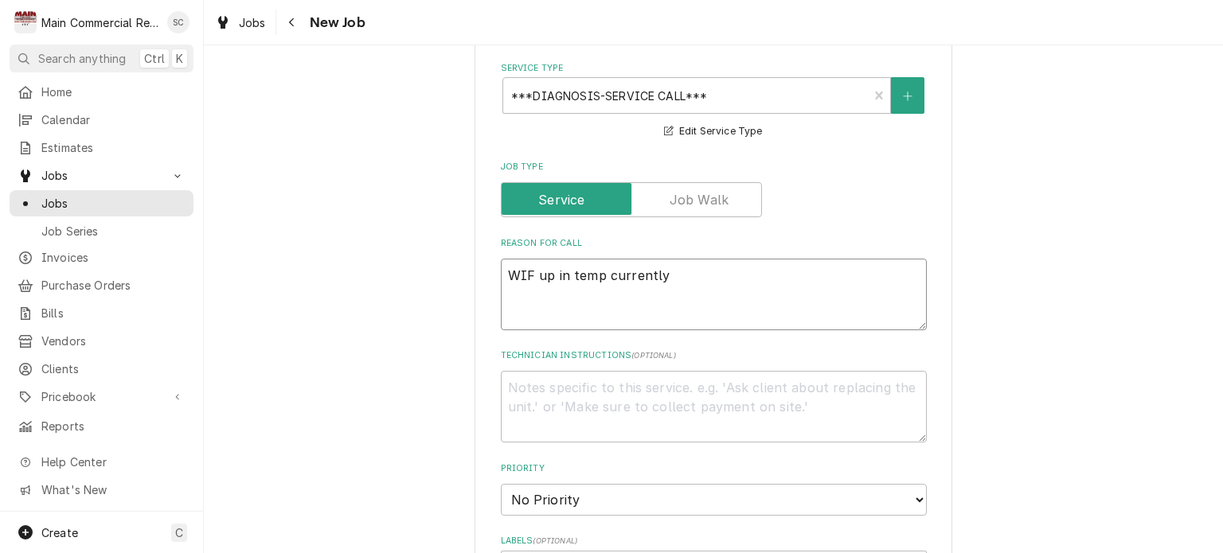
type textarea "x"
type textarea "WIF up in temp currently"
type textarea "x"
type textarea "WIF up in temp currently a"
type textarea "x"
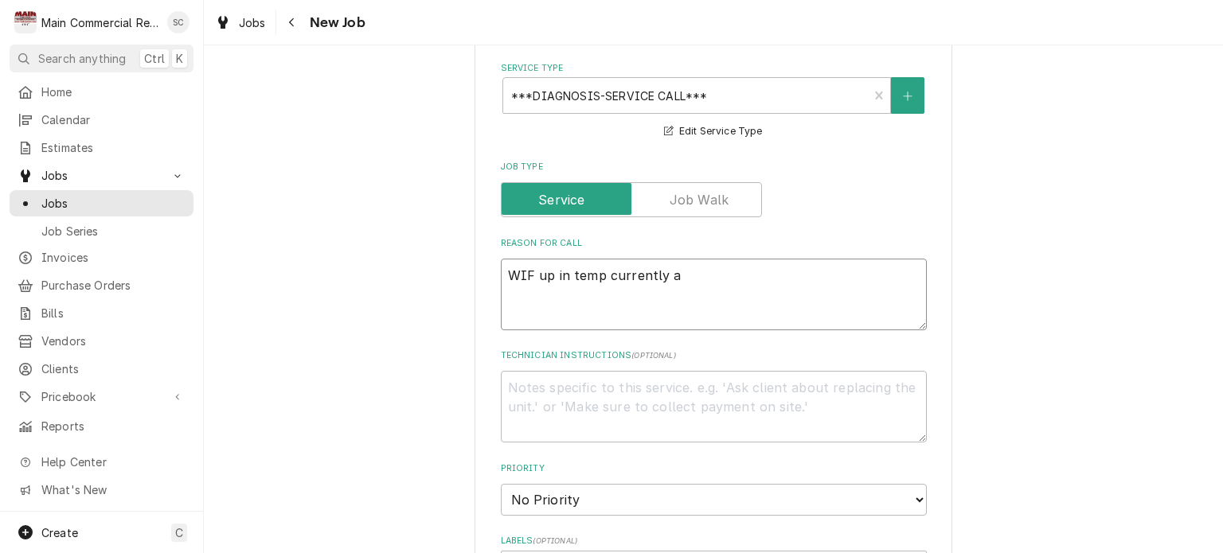
type textarea "WIF up in temp currently at"
type textarea "x"
type textarea "WIF up in temp currently at"
type textarea "x"
type textarea "WIF up in temp currently at 2"
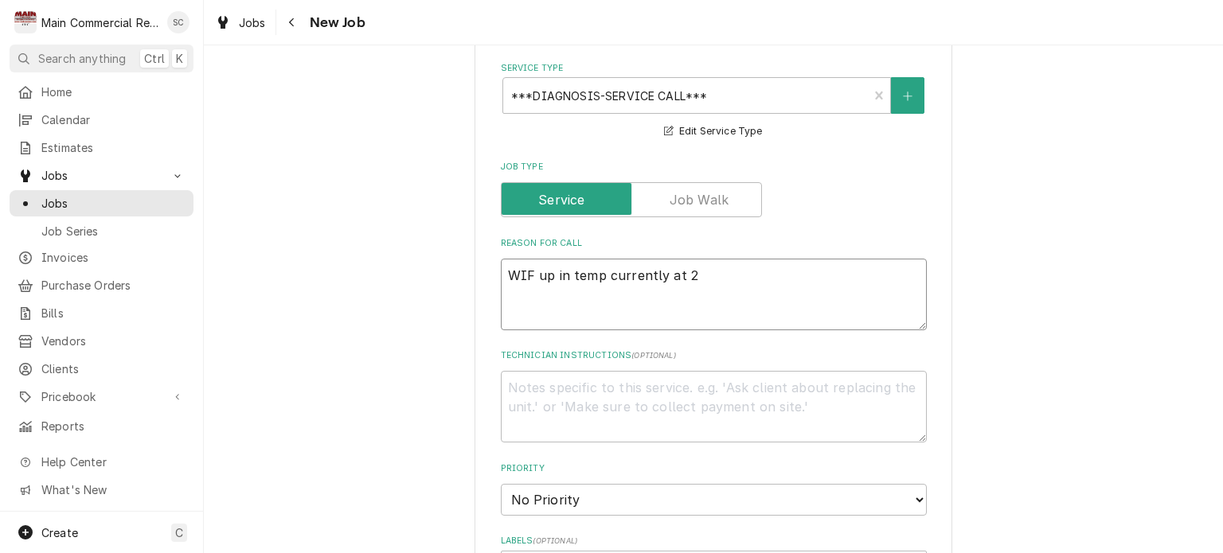
type textarea "x"
type textarea "WIF up in temp currently at 27"
type textarea "x"
type textarea "WIF up in temp currently at 27d"
type textarea "x"
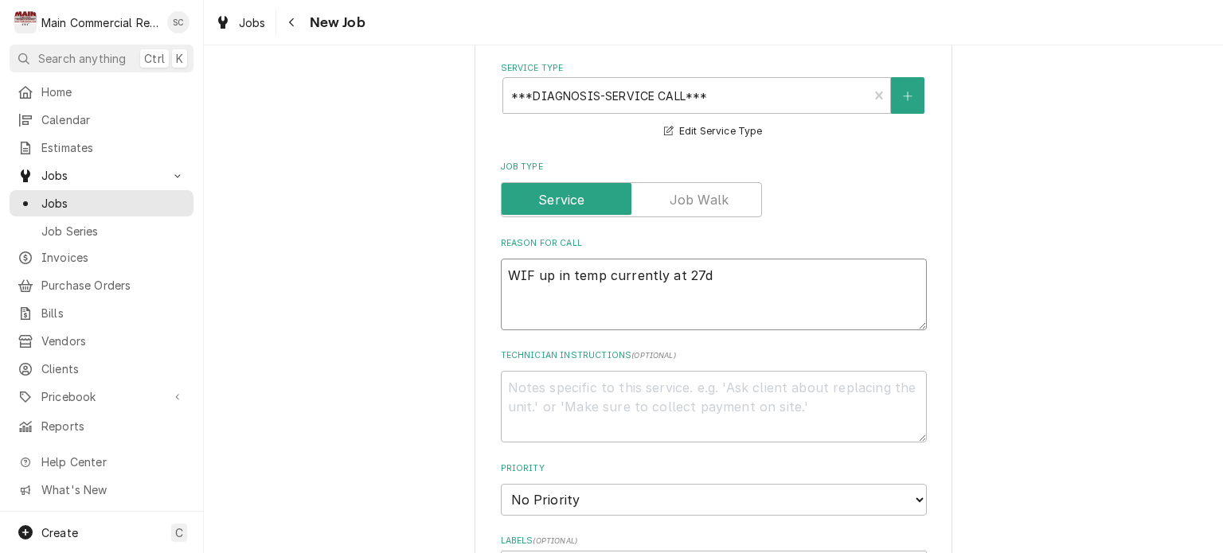
type textarea "WIF up in temp currently at 27de"
type textarea "x"
type textarea "WIF up in temp currently at 27deg"
type textarea "x"
type textarea "WIF up in temp currently at 27deg."
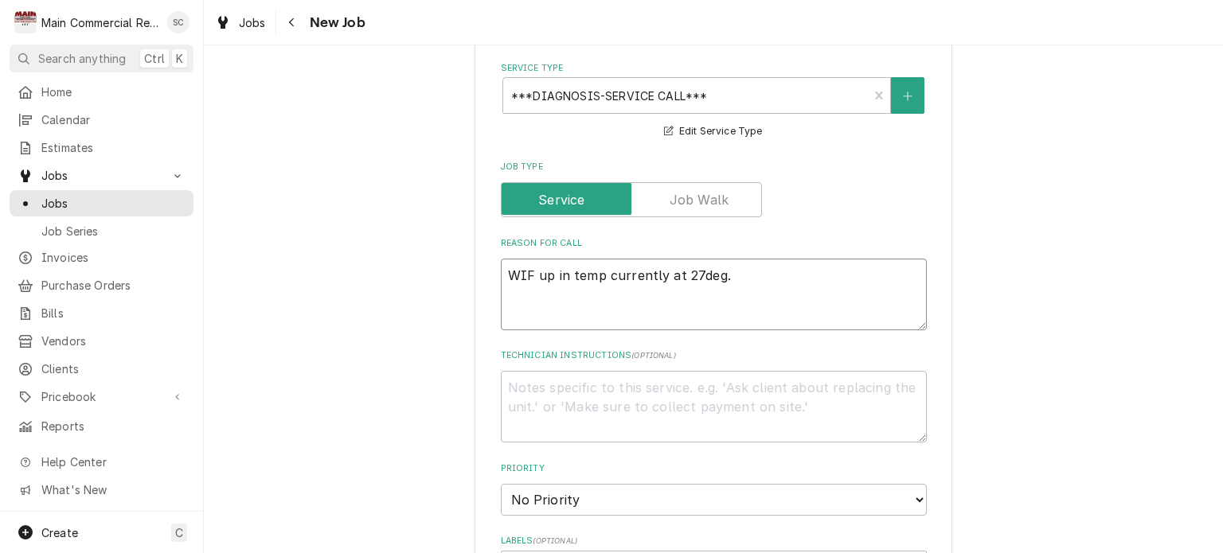
type textarea "x"
type textarea "WIF up in temp currently at 27deg."
type textarea "x"
type textarea "WIF up in temp currently at 27deg. P"
type textarea "x"
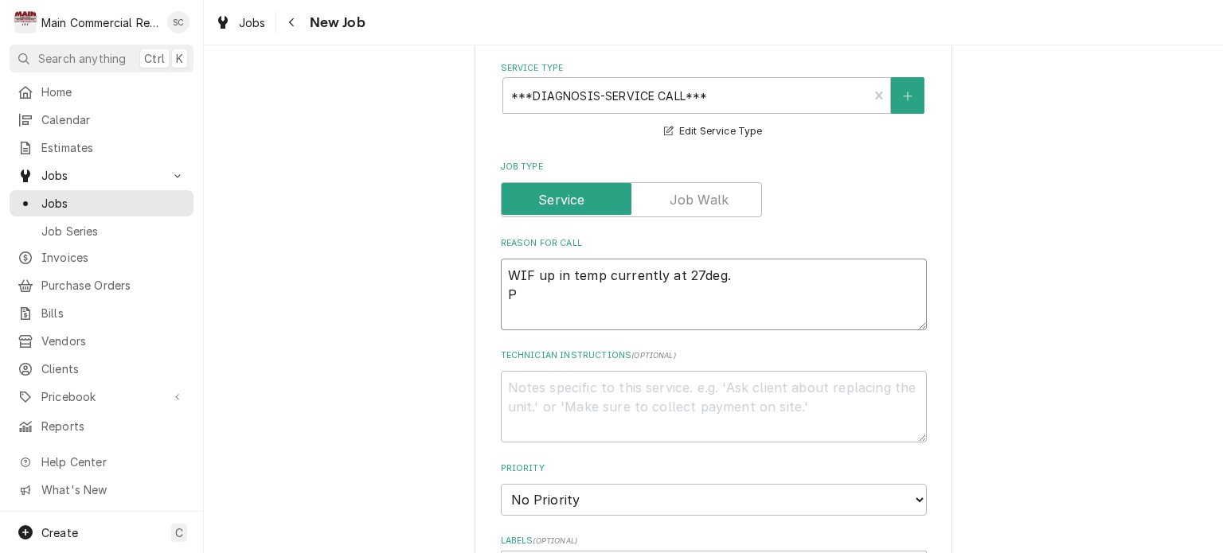
type textarea "WIF up in temp currently at 27deg. Pe"
type textarea "x"
type textarea "WIF up in temp currently at 27deg. Per"
type textarea "x"
type textarea "WIF up in temp currently at 27deg. Per"
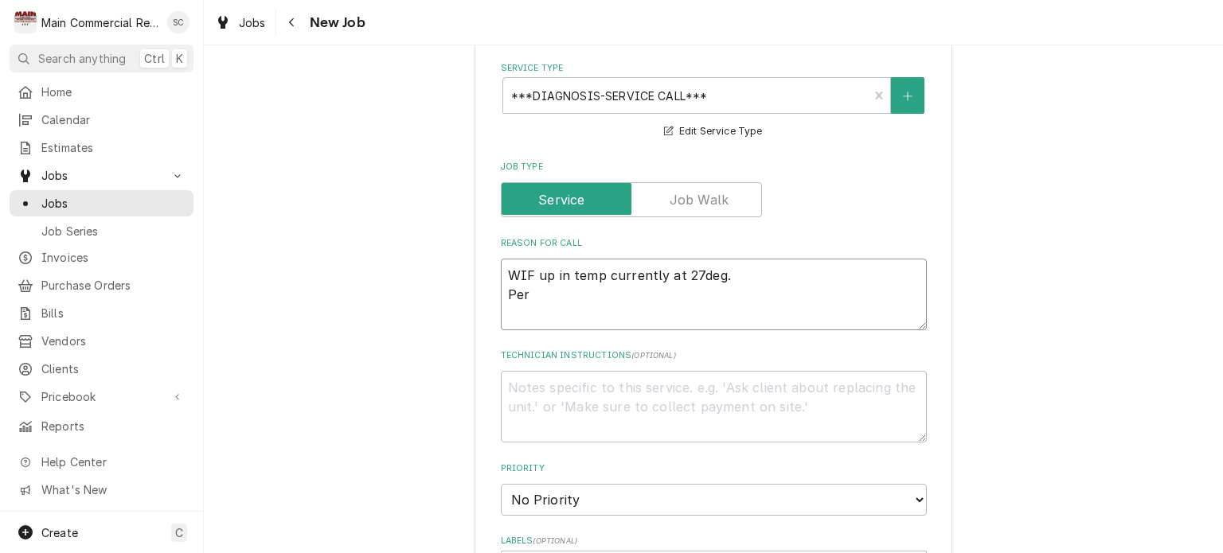
type textarea "x"
type textarea "WIF up in temp currently at 27deg. Per K"
type textarea "x"
type textarea "WIF up in temp currently at 27deg. Per Ku"
type textarea "x"
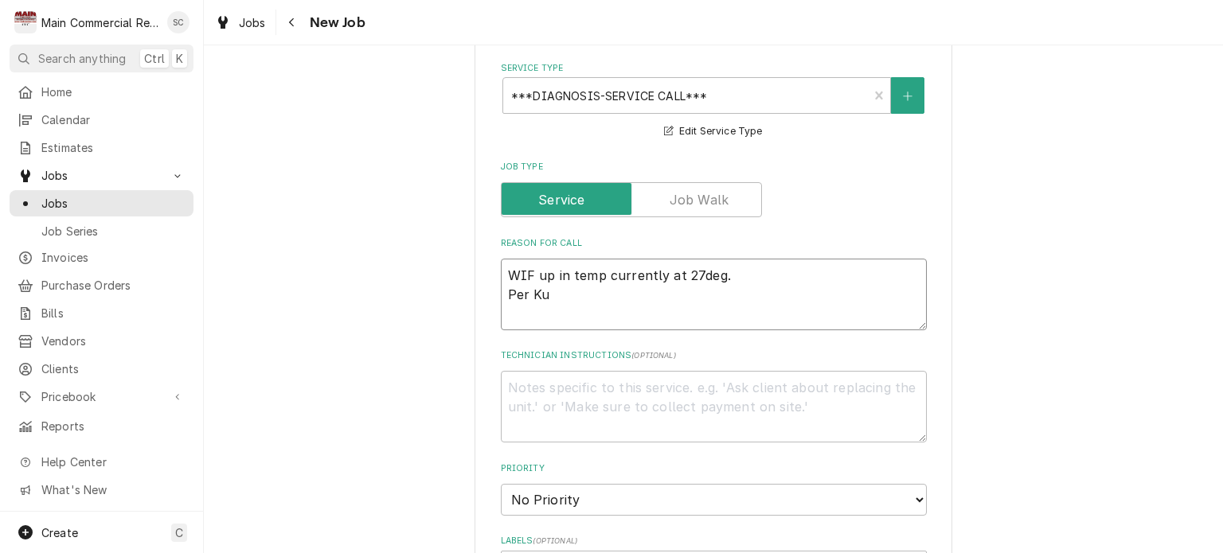
type textarea "WIF up in temp currently at 27deg. Per Kur"
type textarea "x"
type textarea "WIF up in temp currently at 27deg. Per Kurt"
type textarea "x"
type textarea "WIF up in temp currently at 27deg. Per Kurt"
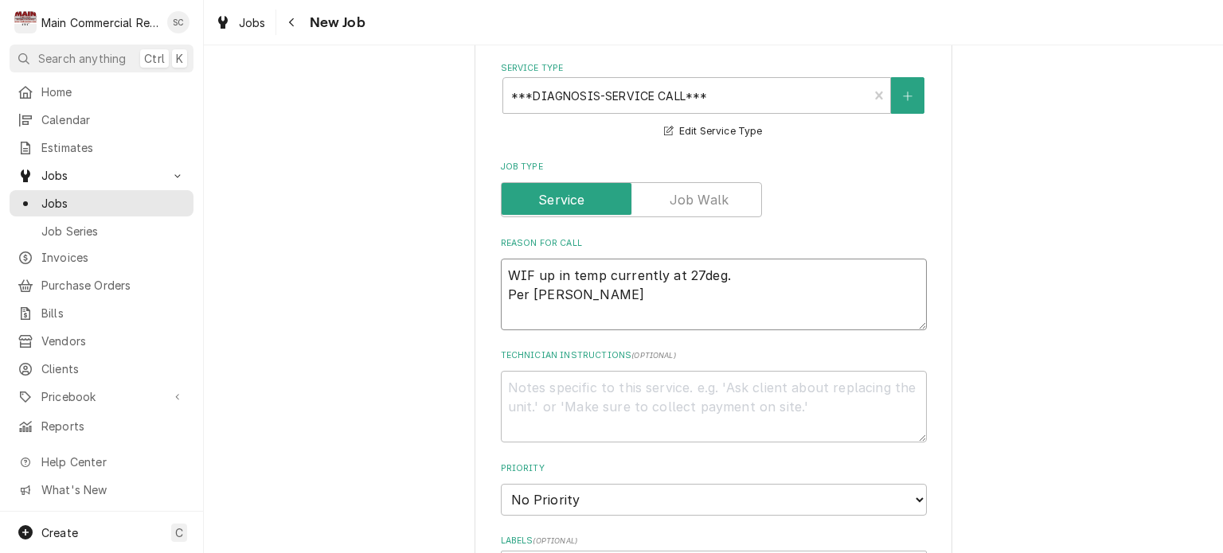
type textarea "x"
type textarea "WIF up in temp currently at 27deg. Per Kurt D"
type textarea "x"
type textarea "WIF up in temp currently at 27deg. Per Kurt Dr"
type textarea "x"
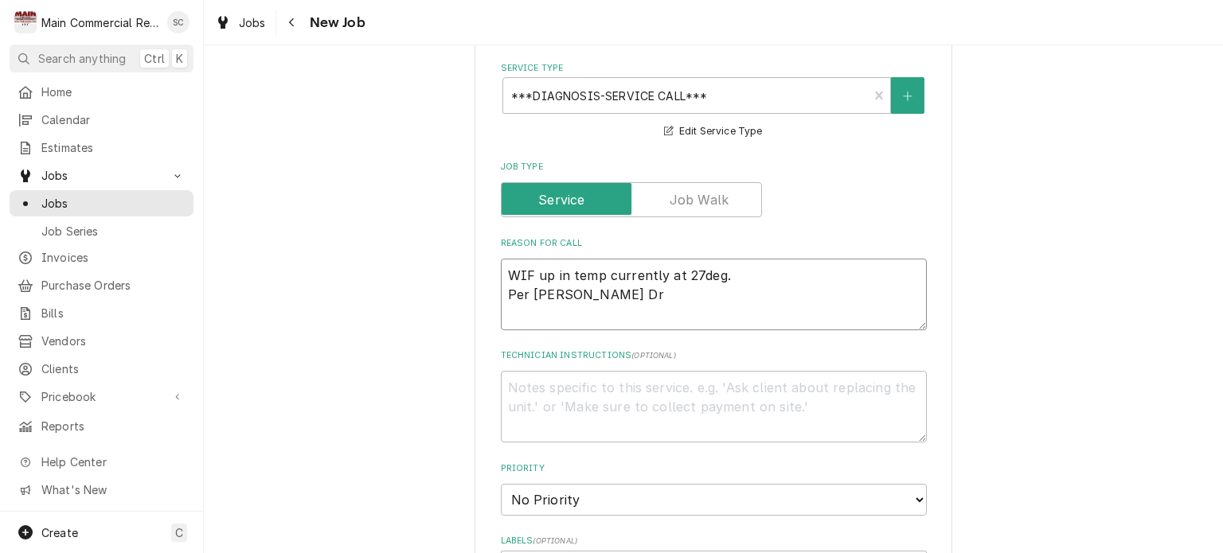
type textarea "WIF up in temp currently at 27deg. Per Kurt Dra"
type textarea "x"
type textarea "WIF up in temp currently at 27deg. Per Kurt Drak"
type textarea "x"
type textarea "WIF up in temp currently at 27deg. Per Kurt Drake"
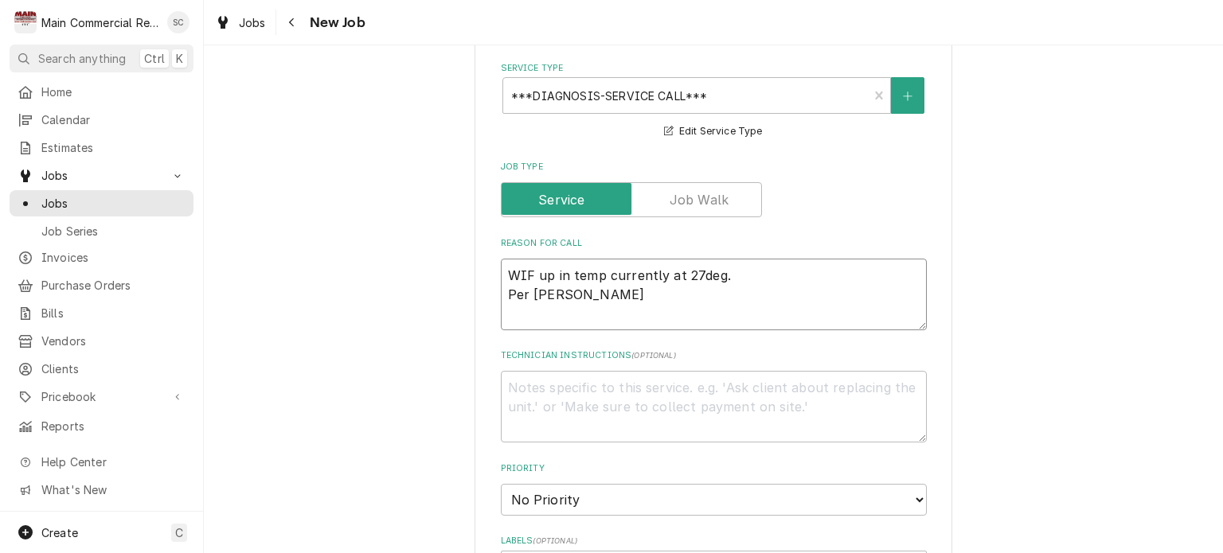
type textarea "x"
type textarea "WIF up in temp currently at 27deg. Per Kurt Drake"
type textarea "x"
type textarea "WIF up in temp currently at 27deg. Per Kurt Drake c"
type textarea "x"
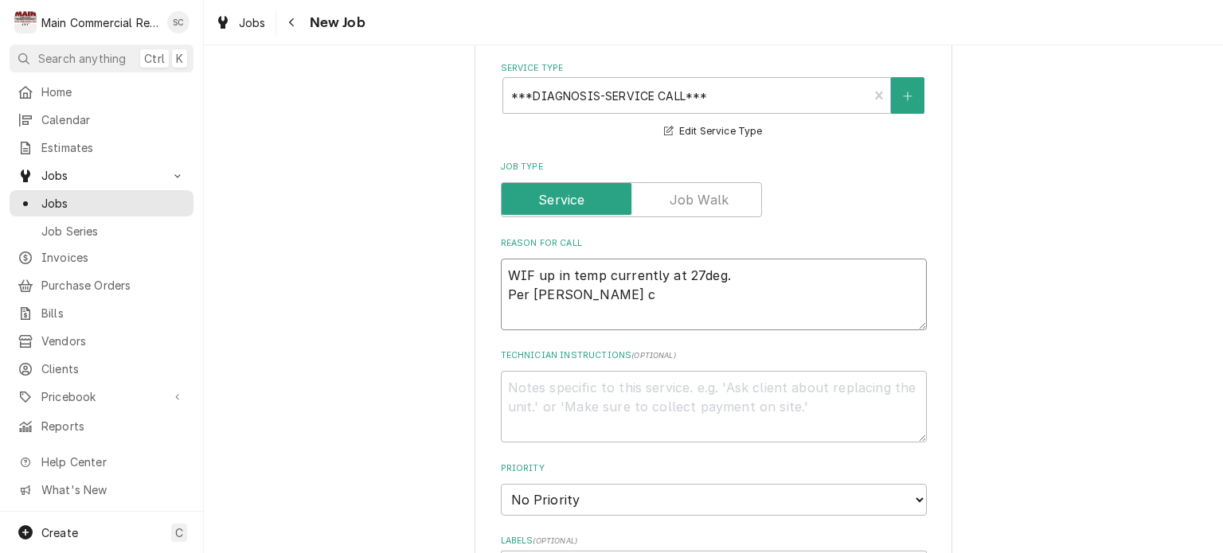
type textarea "WIF up in temp currently at 27deg. Per Kurt Drake c#"
type textarea "x"
type textarea "WIF up in temp currently at 27deg. Per Kurt Drake c#8"
type textarea "x"
type textarea "WIF up in temp currently at 27deg. Per Kurt Drake c#81"
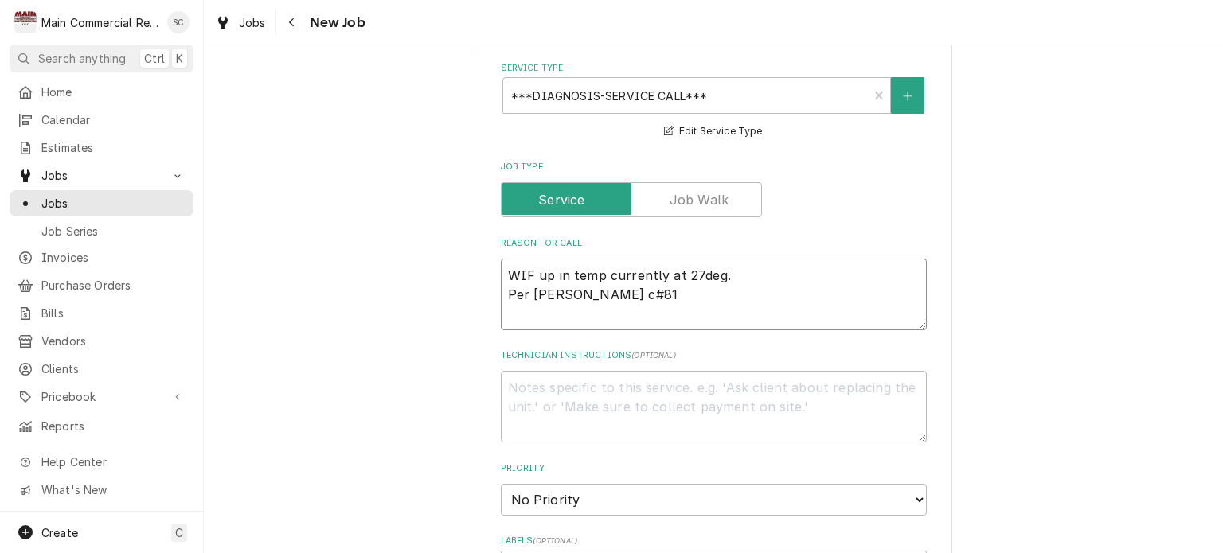
type textarea "x"
type textarea "WIF up in temp currently at 27deg. Per Kurt Drake c#813"
type textarea "x"
type textarea "WIF up in temp currently at 27deg. Per Kurt Drake c#813-"
type textarea "x"
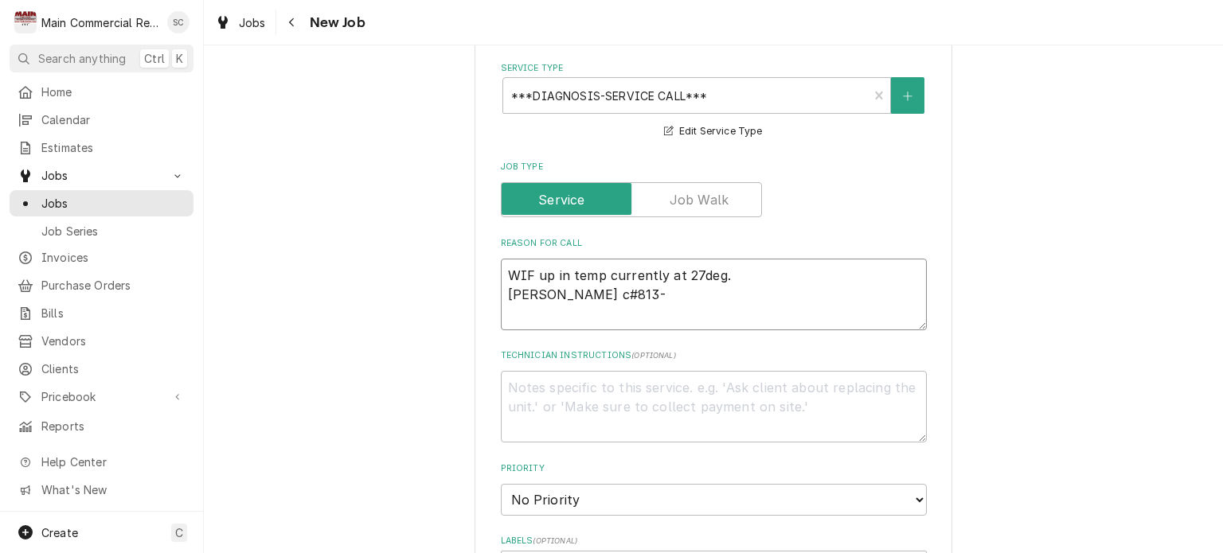
type textarea "WIF up in temp currently at 27deg. Per Kurt Drake c#813-3"
type textarea "x"
type textarea "WIF up in temp currently at 27deg. Per Kurt Drake c#813-31"
type textarea "x"
type textarea "WIF up in temp currently at 27deg. Per Kurt Drake c#813-317"
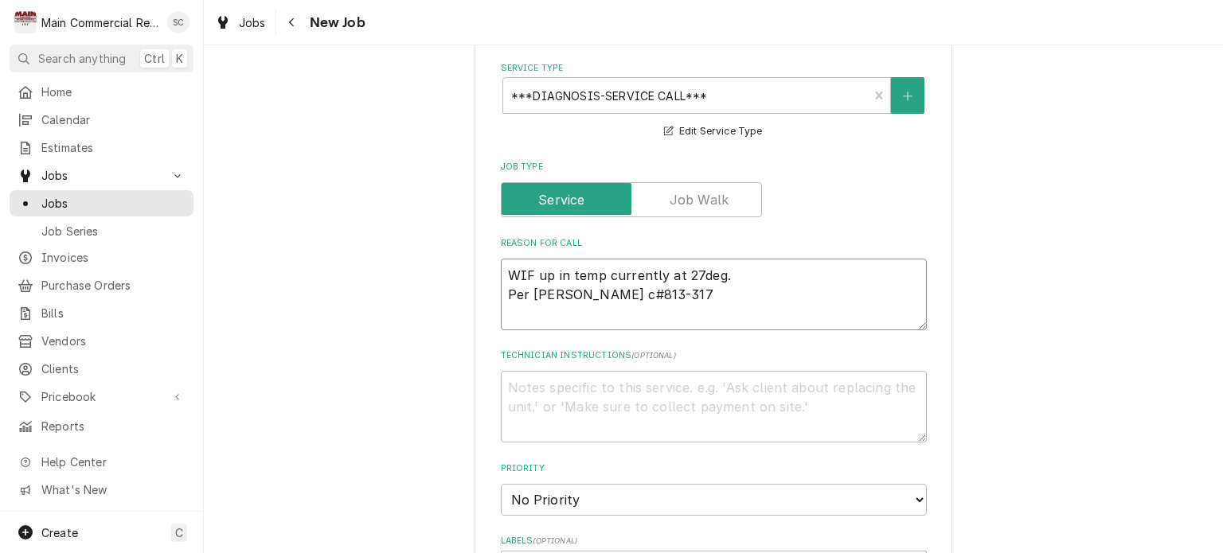
type textarea "x"
type textarea "WIF up in temp currently at 27deg. Per Kurt Drake c#813-317-"
type textarea "x"
type textarea "WIF up in temp currently at 27deg. Per Kurt Drake c#813-317-7"
type textarea "x"
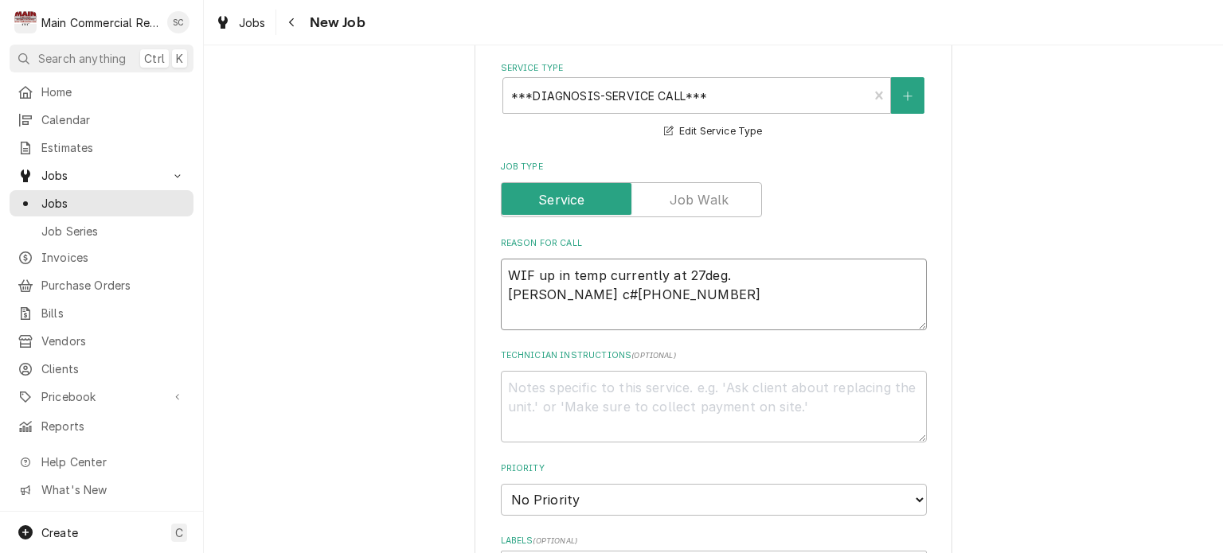
type textarea "WIF up in temp currently at 27deg. Per Kurt Drake c#813-317-73"
type textarea "x"
type textarea "WIF up in temp currently at 27deg. Per Kurt Drake c#813-317-736"
type textarea "x"
type textarea "WIF up in temp currently at 27deg. Per Kurt Drake c#813-317-7369"
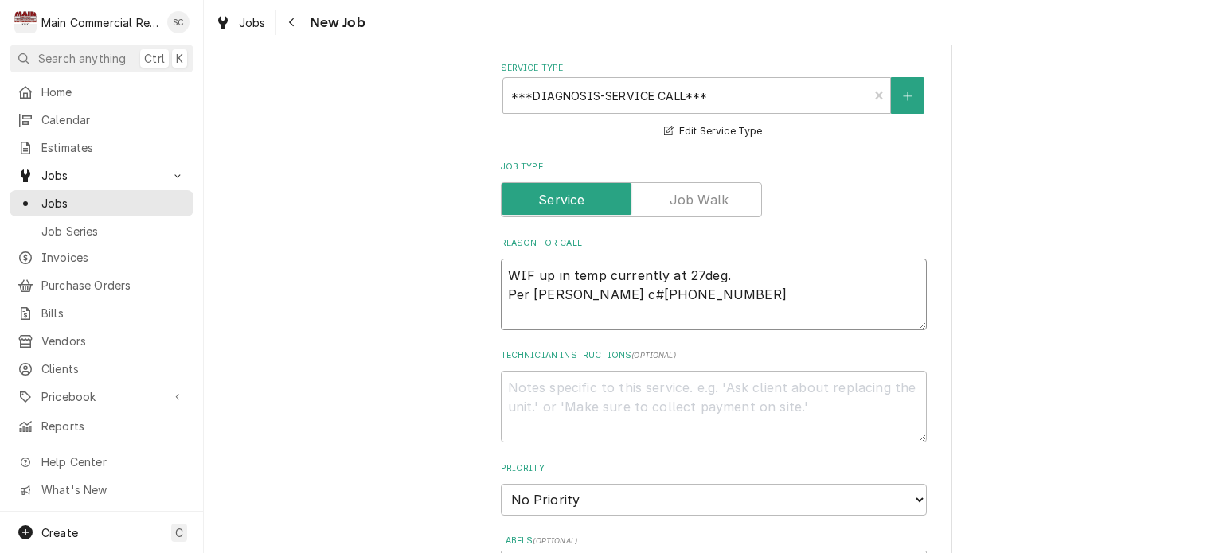
type textarea "x"
type textarea "WIF up in temp currently at 27deg. Per Kurt Drake c#813-317-7369"
type textarea "x"
type textarea "WIF up in temp currently at 27deg. Per Kurt Drake c#813-317-7369 A"
type textarea "x"
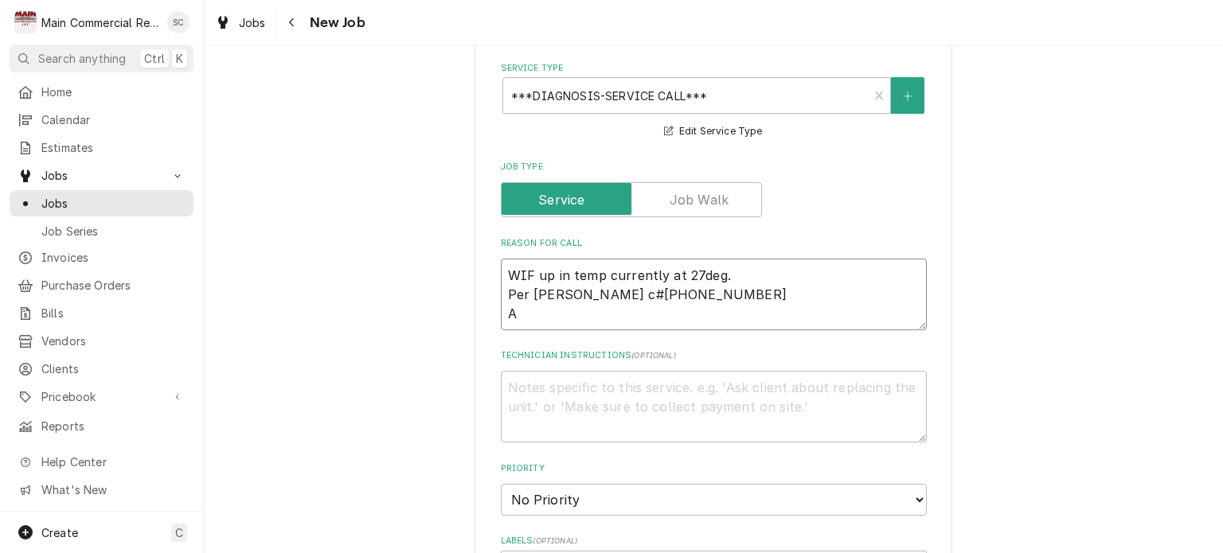
type textarea "WIF up in temp currently at 27deg. Per Kurt Drake c#813-317-7369 Ap"
type textarea "x"
type textarea "WIF up in temp currently at 27deg. Per Kurt Drake c#813-317-7369 App"
type textarea "x"
type textarea "WIF up in temp currently at 27deg. Per Kurt Drake c#813-317-7369 Appr"
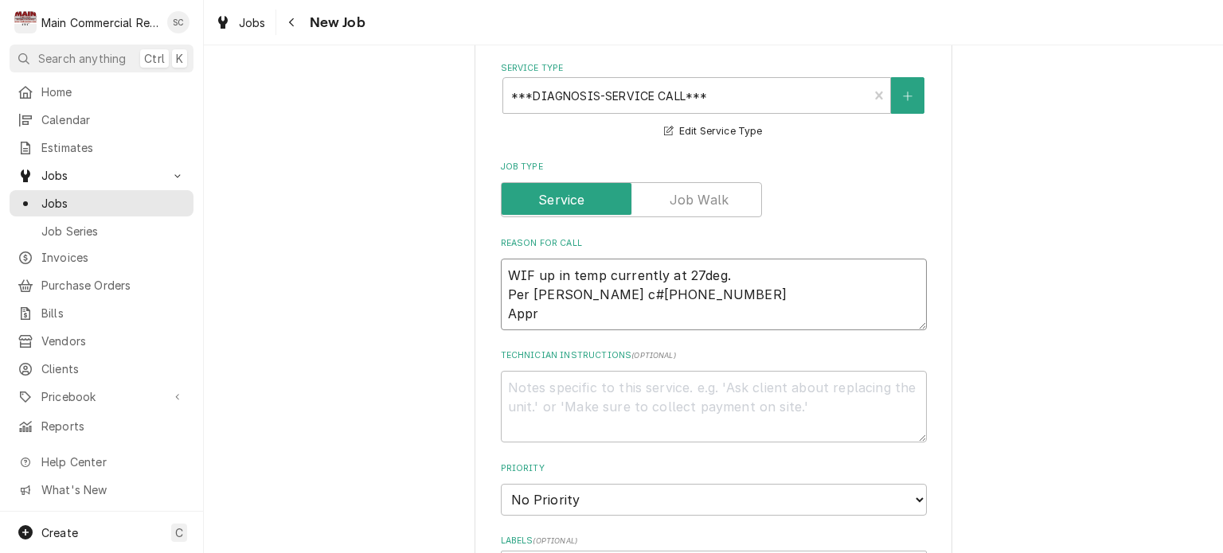
type textarea "x"
type textarea "WIF up in temp currently at 27deg. Per Kurt Drake c#813-317-7369 Approv"
type textarea "x"
type textarea "WIF up in temp currently at 27deg. Per Kurt Drake c#813-317-7369 Approve"
type textarea "x"
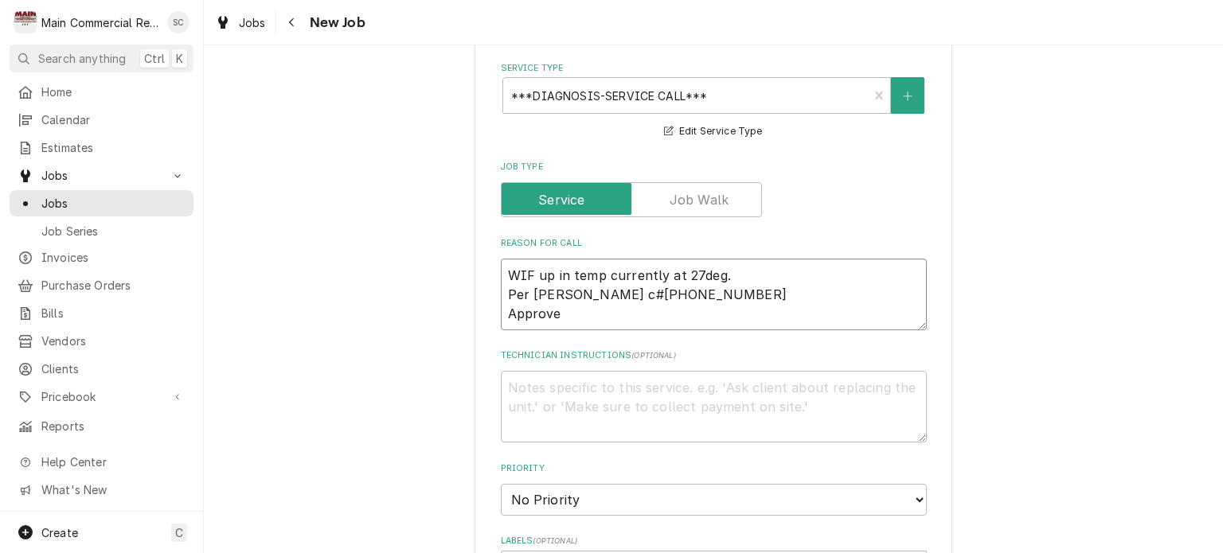
type textarea "WIF up in temp currently at 27deg. Per Kurt Drake c#813-317-7369 Approved"
type textarea "x"
type textarea "WIF up in temp currently at 27deg. Per Kurt Drake c#813-317-7369 Approved"
type textarea "x"
type textarea "WIF up in temp currently at 27deg. Per Kurt Drake c#813-317-7369 Approved a"
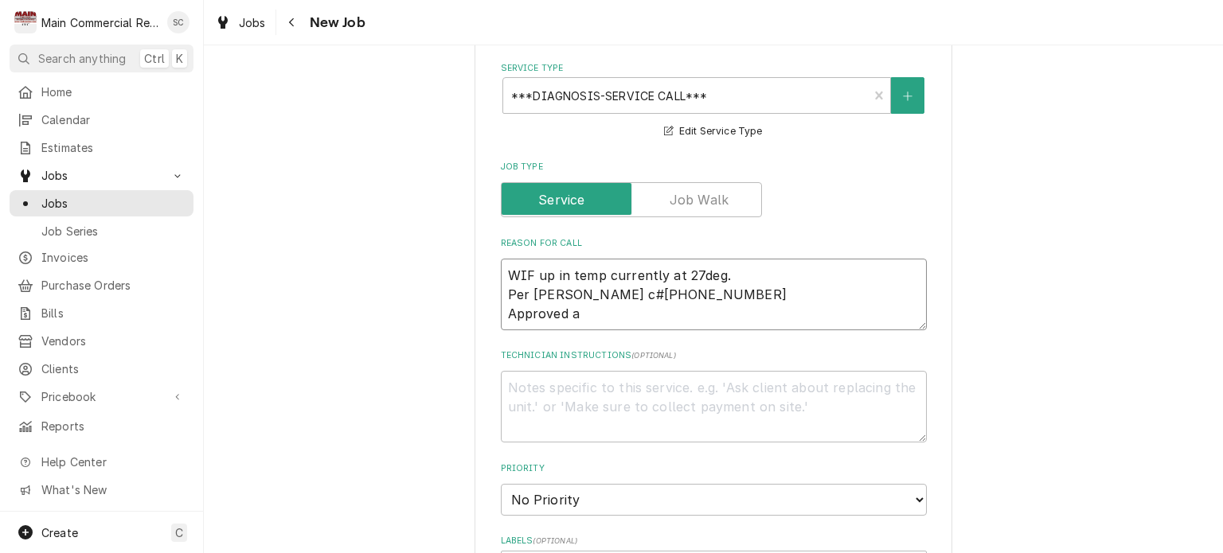
type textarea "x"
type textarea "WIF up in temp currently at 27deg. Per Kurt Drake c#813-317-7369 Approved af"
type textarea "x"
type textarea "WIF up in temp currently at 27deg. Per Kurt Drake c#813-317-7369 Approved aft"
type textarea "x"
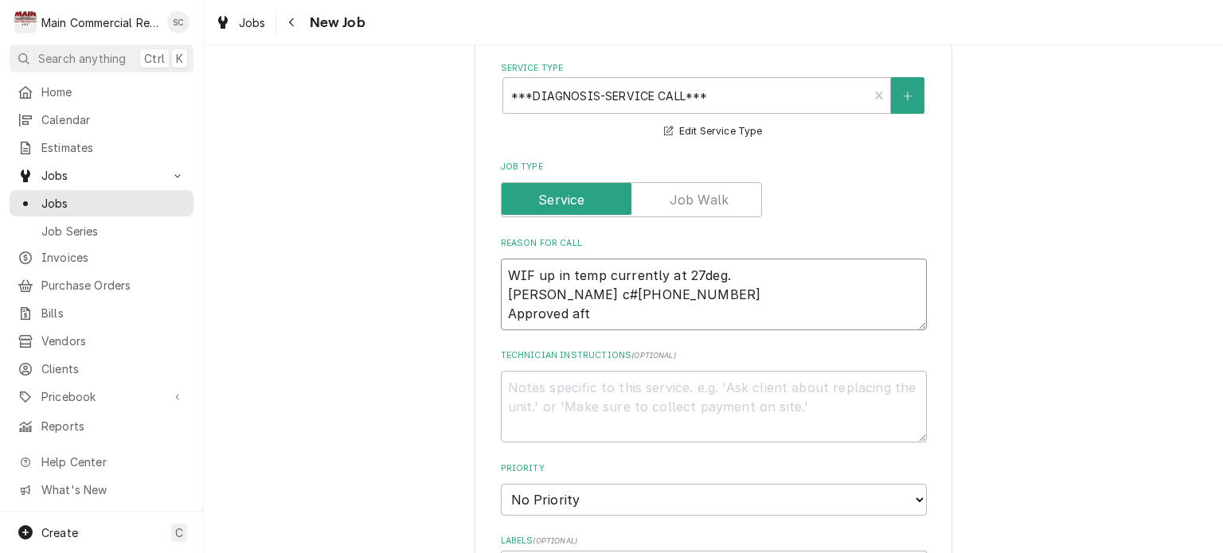
type textarea "WIF up in temp currently at 27deg. Per Kurt Drake c#813-317-7369 Approved afte"
type textarea "x"
type textarea "WIF up in temp currently at 27deg. Per Kurt Drake c#813-317-7369 Approved after"
type textarea "x"
type textarea "WIF up in temp currently at 27deg. Per Kurt Drake c#813-317-7369 Approved after"
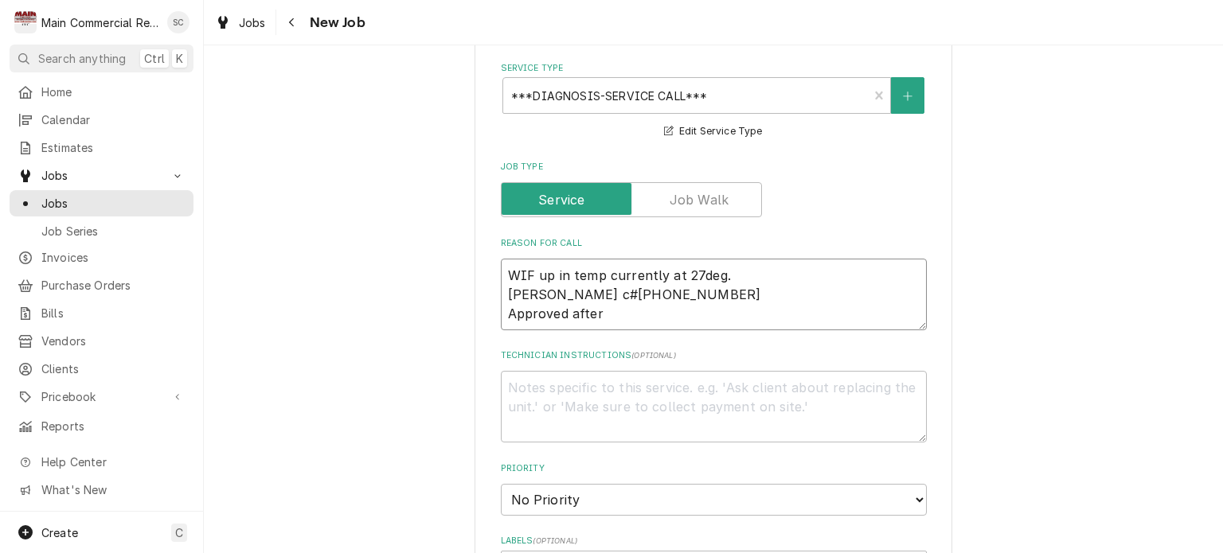
type textarea "x"
type textarea "WIF up in temp currently at 27deg. Per Kurt Drake c#813-317-7369 Approved after…"
type textarea "x"
type textarea "WIF up in temp currently at 27deg. Per Kurt Drake c#813-317-7369 Approved after…"
type textarea "x"
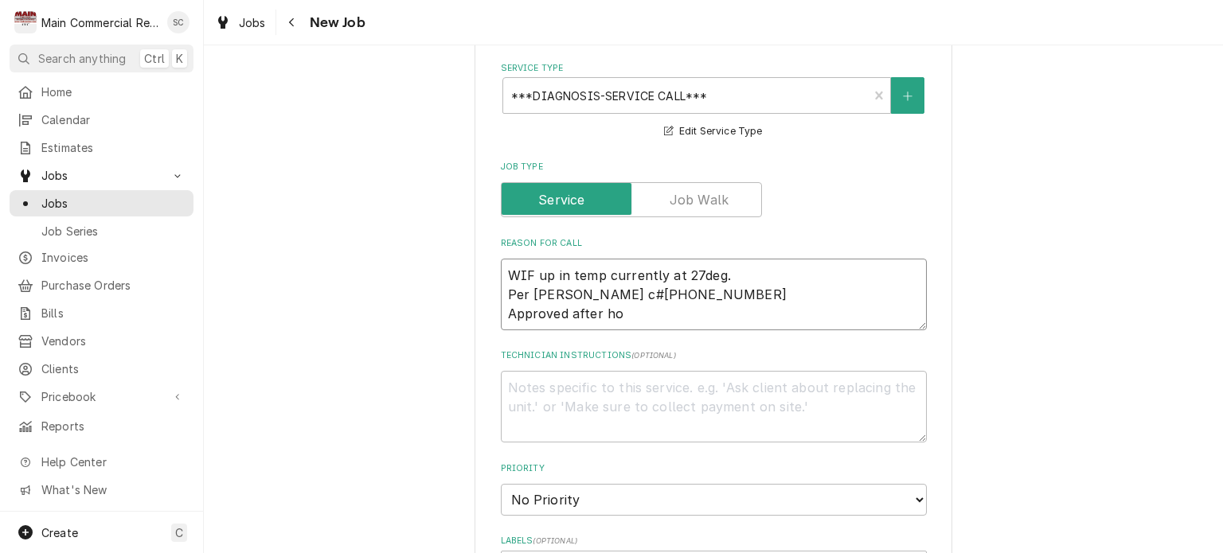
type textarea "WIF up in temp currently at 27deg. Per Kurt Drake c#813-317-7369 Approved after…"
type textarea "x"
type textarea "WIF up in temp currently at 27deg. Per Kurt Drake c#813-317-7369 Approved after…"
type textarea "x"
type textarea "WIF up in temp currently at 27deg. Per Kurt Drake c#813-317-7369 Approved after…"
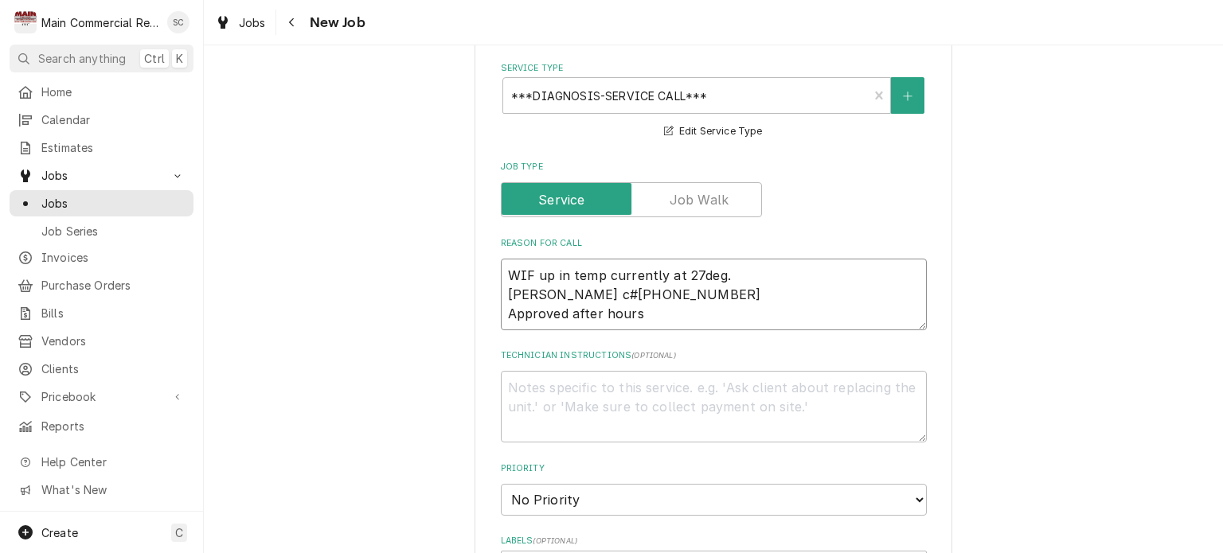
type textarea "x"
type textarea "WIF up in temp currently at 27deg. Per Kurt Drake c#813-317-7369 Approved after…"
type textarea "x"
type textarea "WIF up in temp currently at 27deg. Per Kurt Drake c#813-317-7369 Approved after…"
type textarea "x"
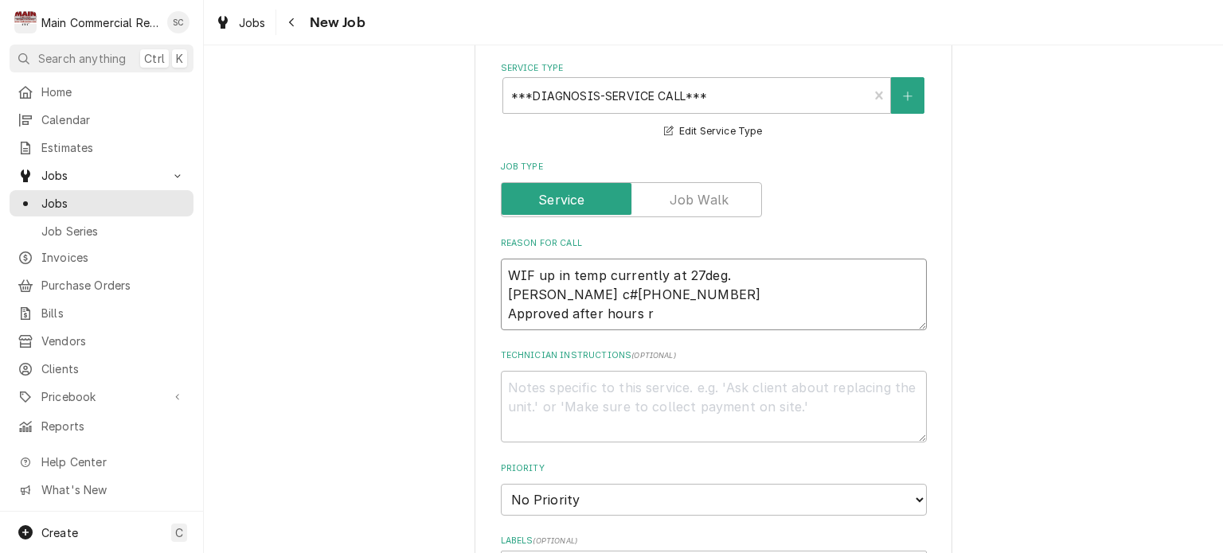
type textarea "WIF up in temp currently at 27deg. Per Kurt Drake c#813-317-7369 Approved after…"
type textarea "x"
type textarea "WIF up in temp currently at 27deg. Per Kurt Drake c#813-317-7369 Approved after…"
type textarea "x"
type textarea "WIF up in temp currently at 27deg. Per Kurt Drake c#813-317-7369 Approved after…"
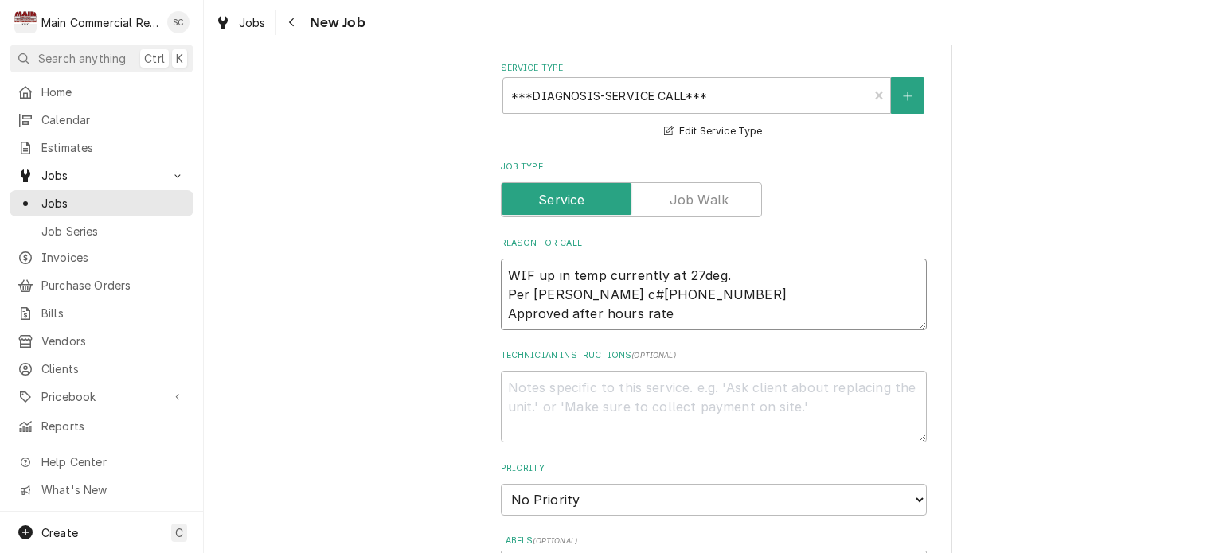
type textarea "x"
type textarea "WIF up in temp currently at 27deg. Per Kurt Drake c#813-317-7369 Approved after…"
type textarea "x"
type textarea "WIF up in temp currently at 27deg. Per Kurt Drake c#813-317-7369 Approved after…"
click at [612, 383] on textarea "Technician Instructions ( optional )" at bounding box center [714, 407] width 426 height 72
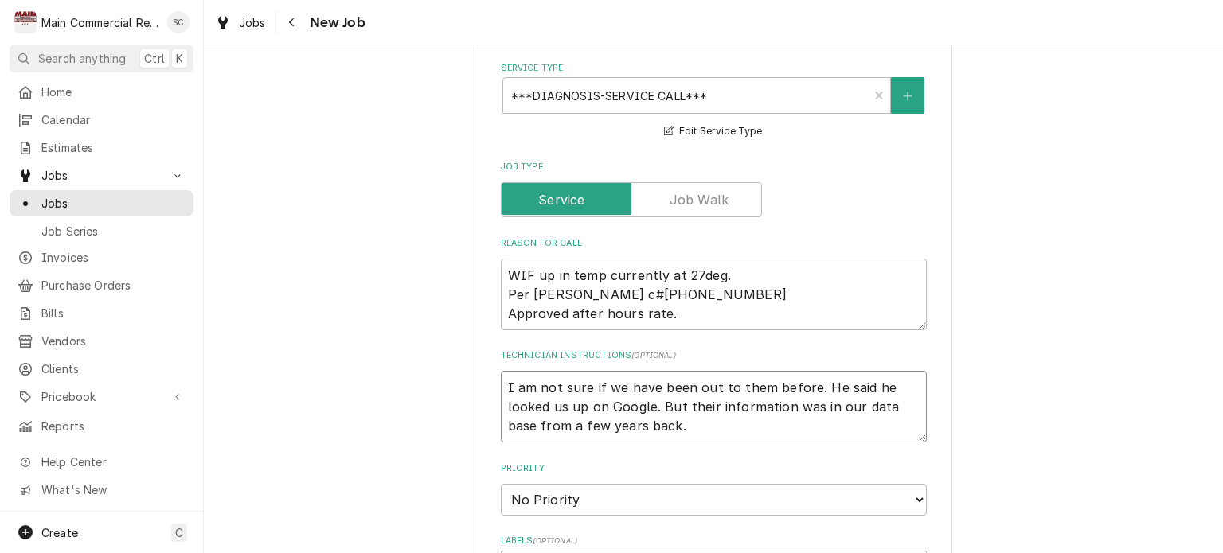
scroll to position [876, 0]
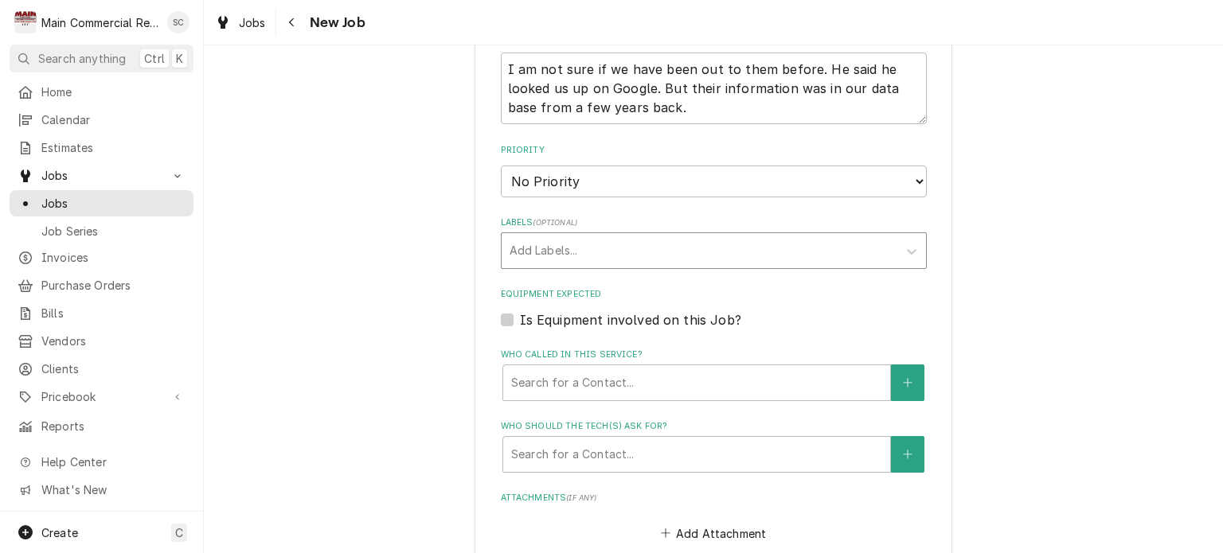
click at [551, 249] on div "Labels" at bounding box center [700, 250] width 380 height 29
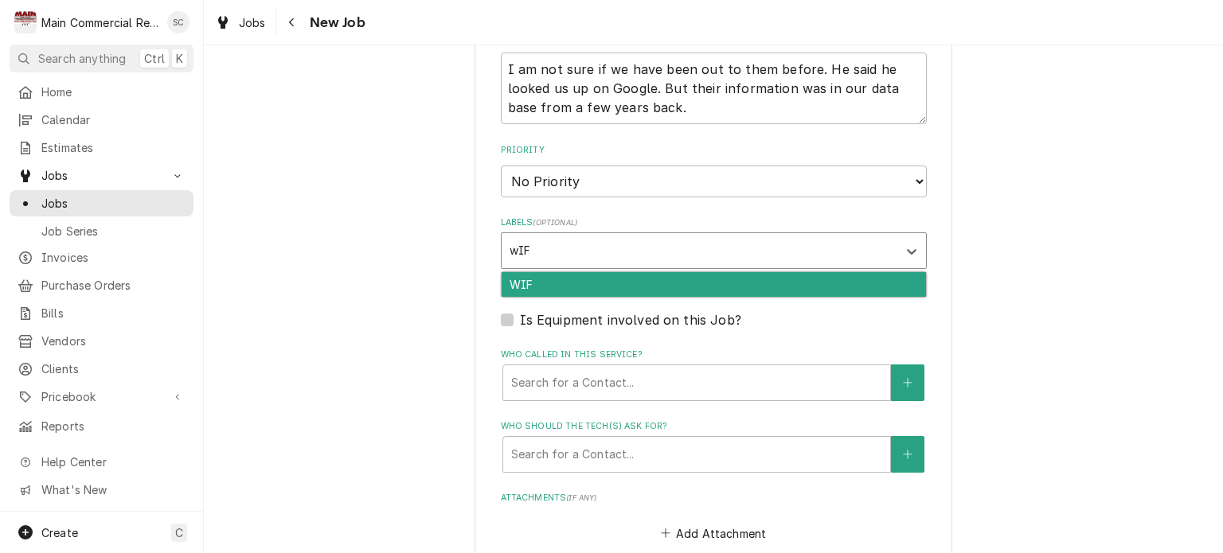
click at [545, 286] on div "WIF" at bounding box center [714, 284] width 424 height 25
click at [629, 283] on div "AFTER HRS. RATE" at bounding box center [714, 284] width 424 height 25
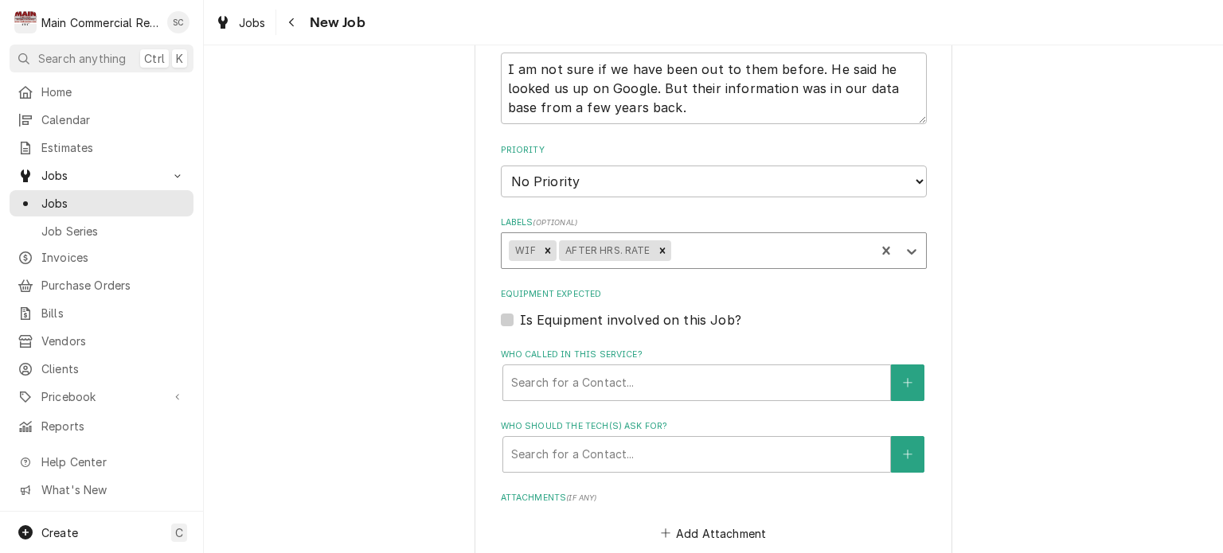
scroll to position [1115, 0]
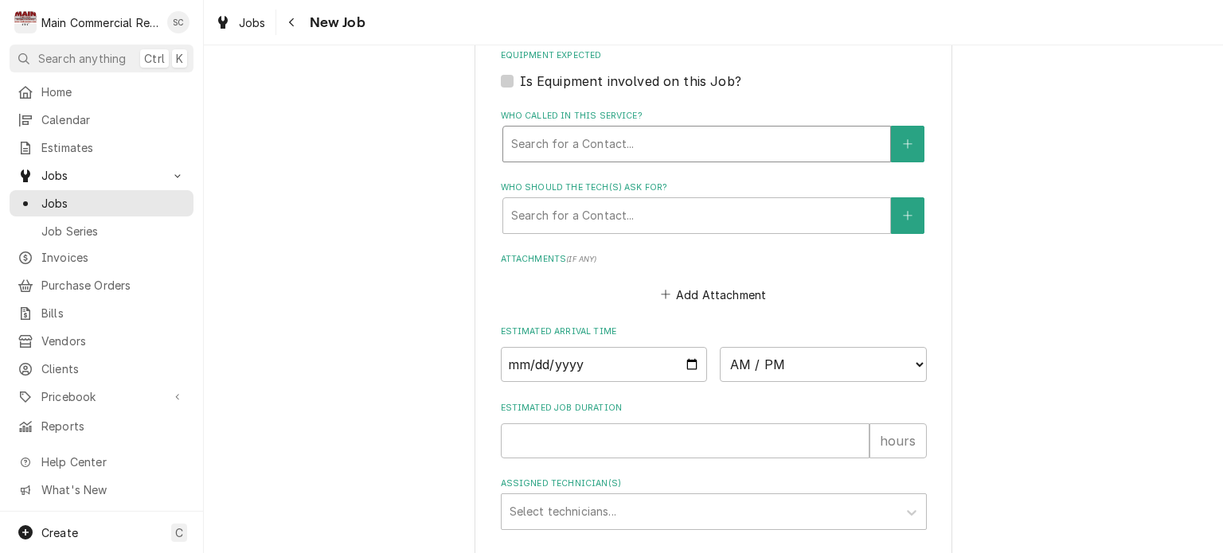
click at [586, 147] on div "Who called in this service?" at bounding box center [696, 144] width 371 height 29
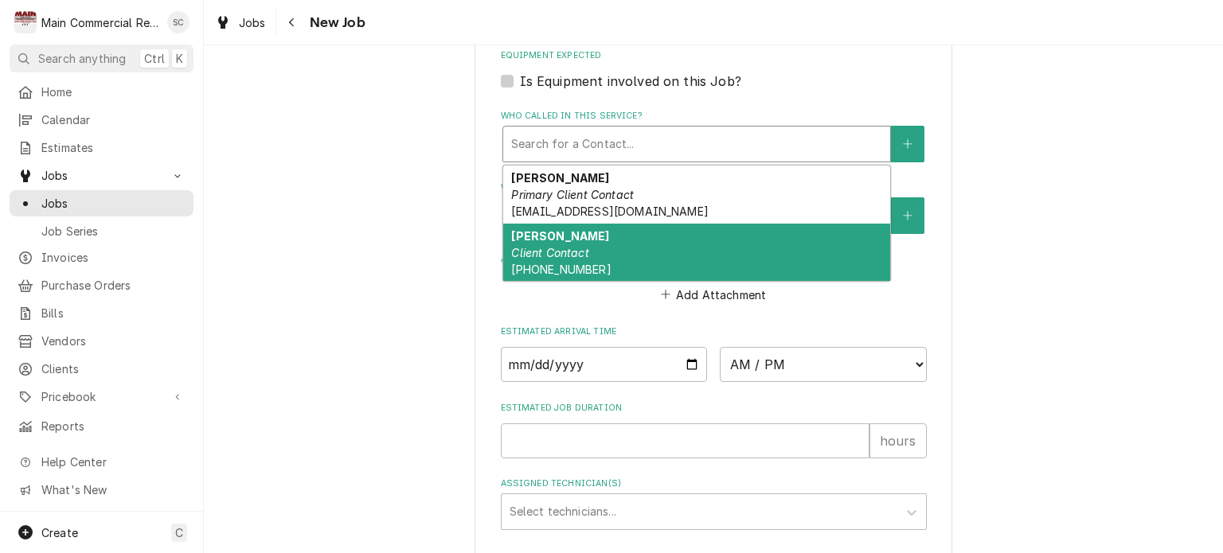
click at [593, 237] on div "Kurt Drake Client Contact (813) 317-7369" at bounding box center [696, 253] width 387 height 58
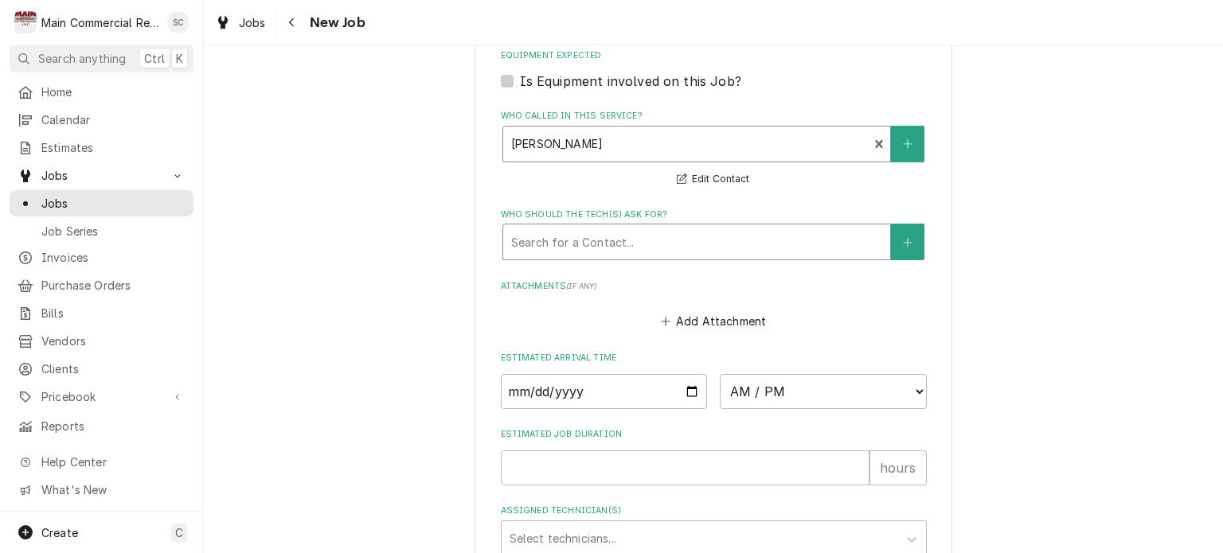
click at [596, 242] on div "Who should the tech(s) ask for?" at bounding box center [696, 242] width 371 height 29
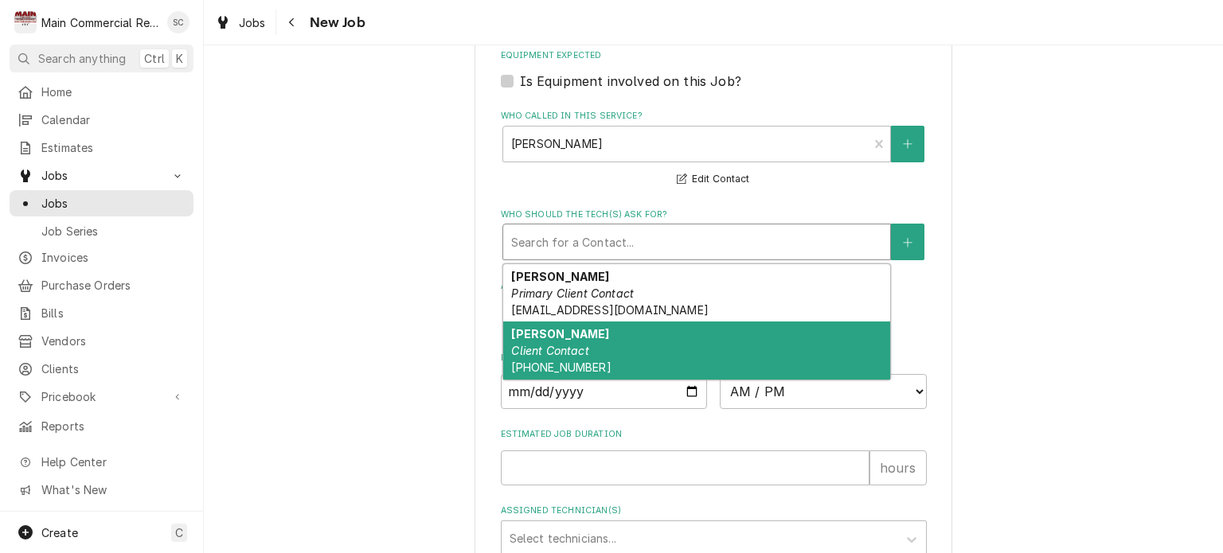
click at [606, 346] on div "Kurt Drake Client Contact (813) 317-7369" at bounding box center [696, 351] width 387 height 58
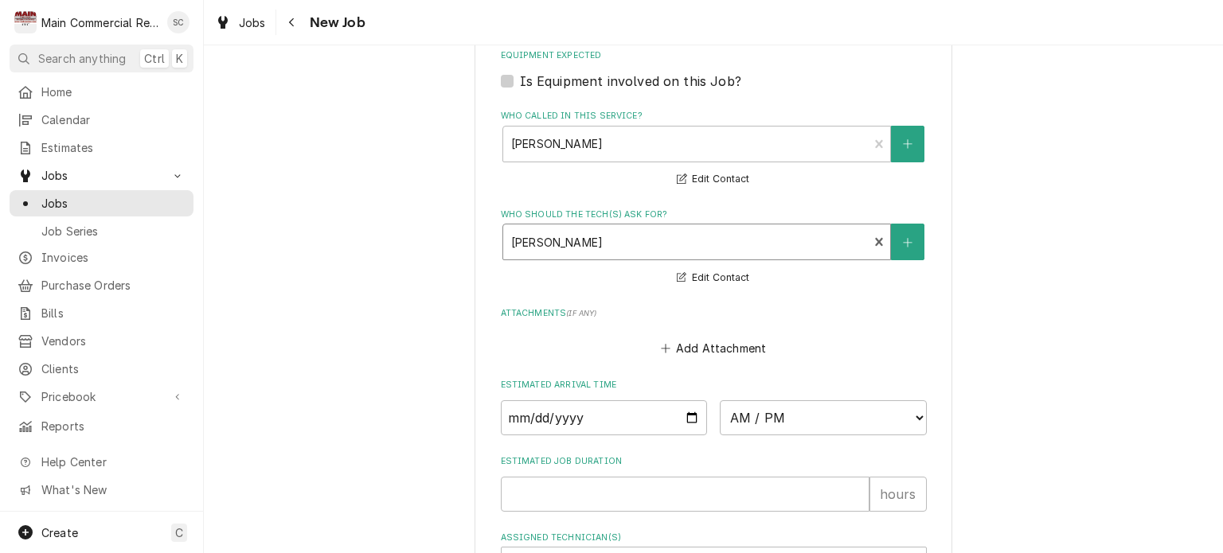
scroll to position [1277, 0]
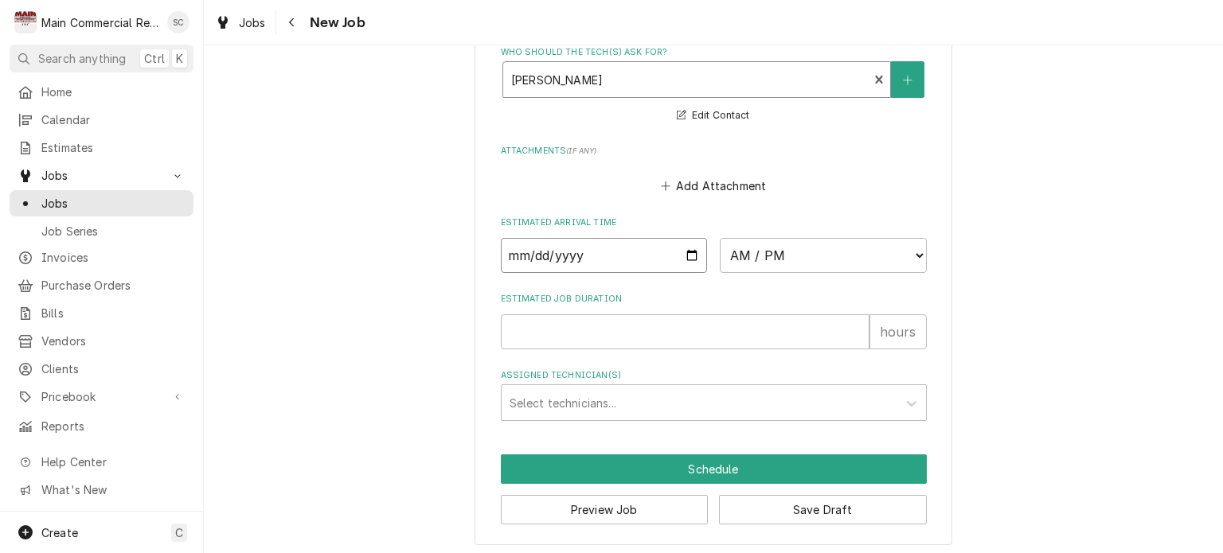
click at [684, 246] on input "Date" at bounding box center [604, 255] width 207 height 35
click at [741, 248] on select "AM / PM 6:00 AM 6:15 AM 6:30 AM 6:45 AM 7:00 AM 7:15 AM 7:30 AM 7:45 AM 8:00 AM…" at bounding box center [823, 255] width 207 height 35
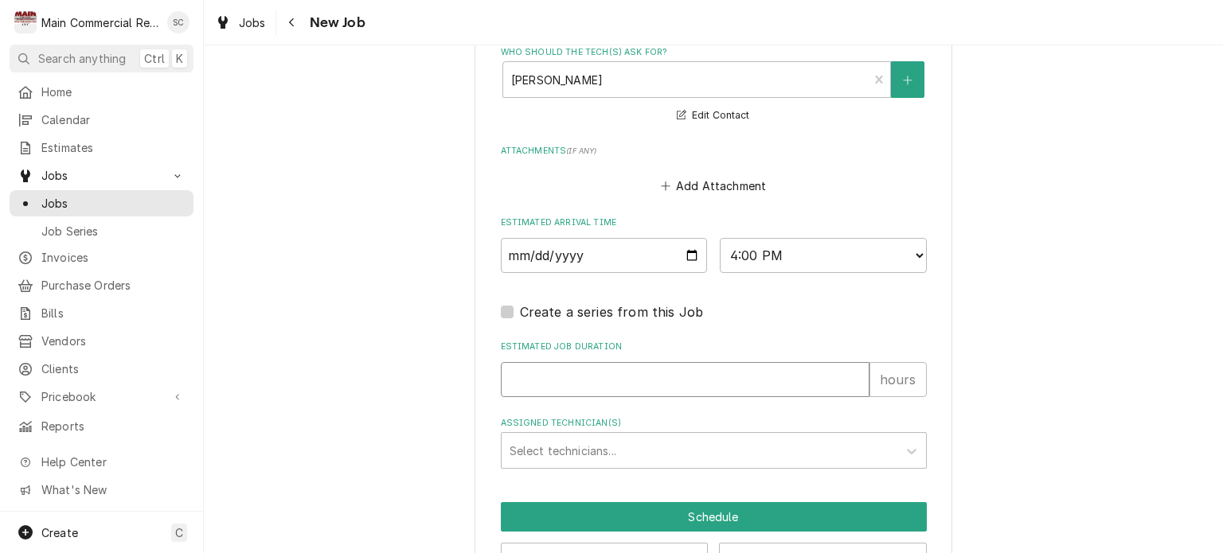
click at [599, 373] on input "Estimated Job Duration" at bounding box center [685, 379] width 369 height 35
click at [636, 447] on div "Assigned Technician(s)" at bounding box center [700, 450] width 380 height 29
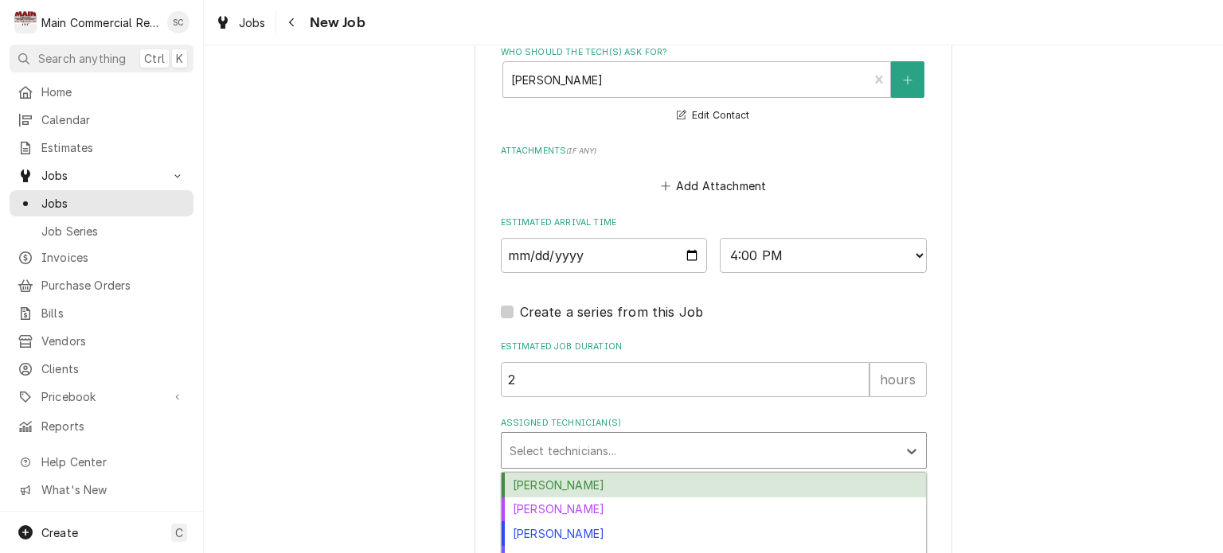
click at [605, 482] on div "[PERSON_NAME]" at bounding box center [714, 485] width 424 height 25
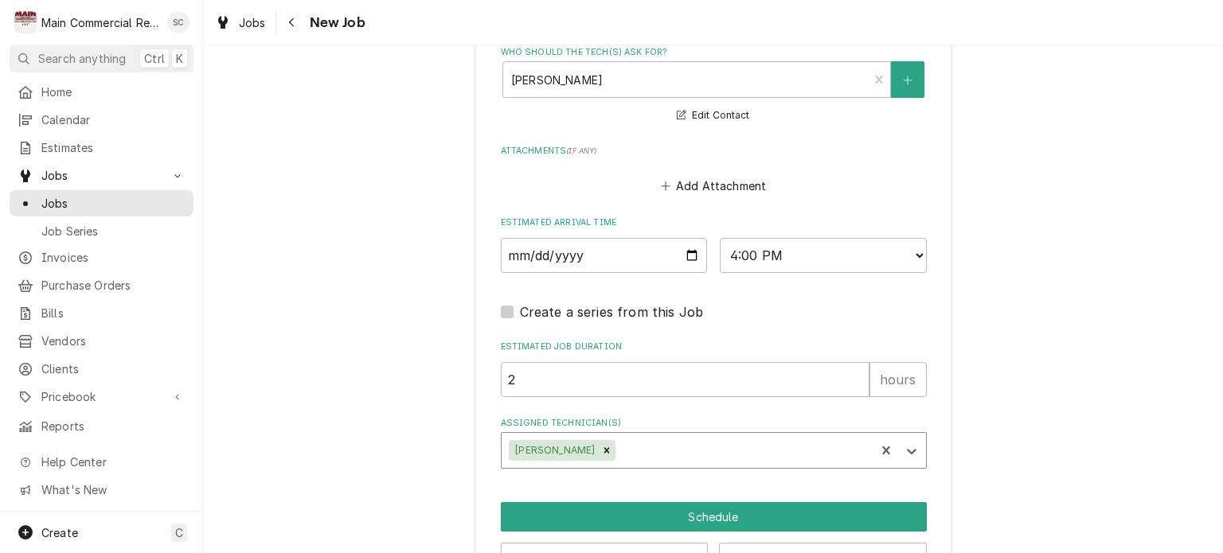
scroll to position [1325, 0]
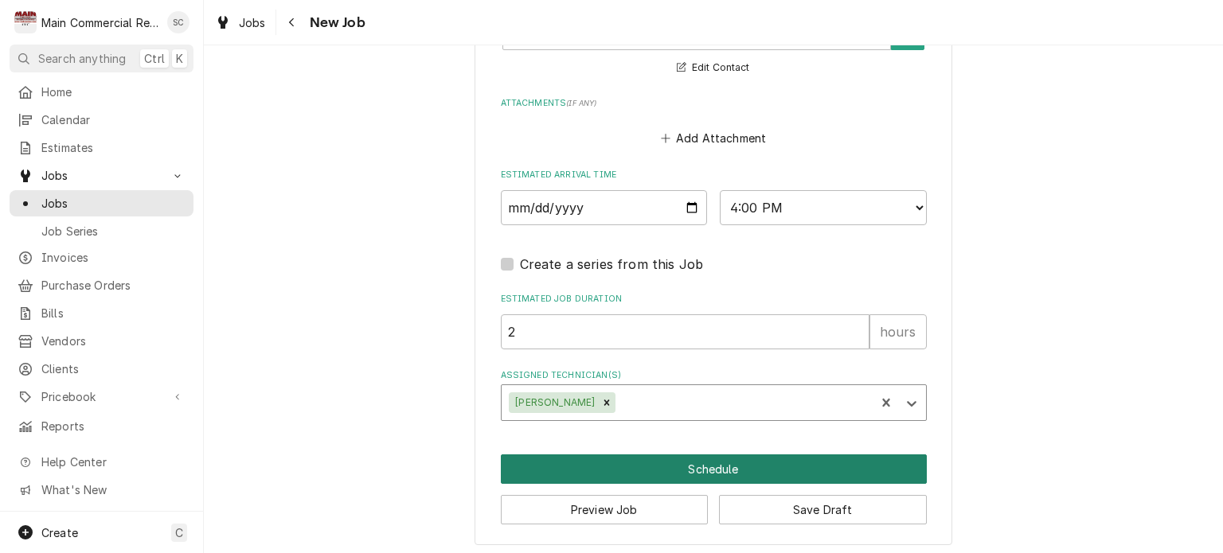
click at [742, 462] on button "Schedule" at bounding box center [714, 469] width 426 height 29
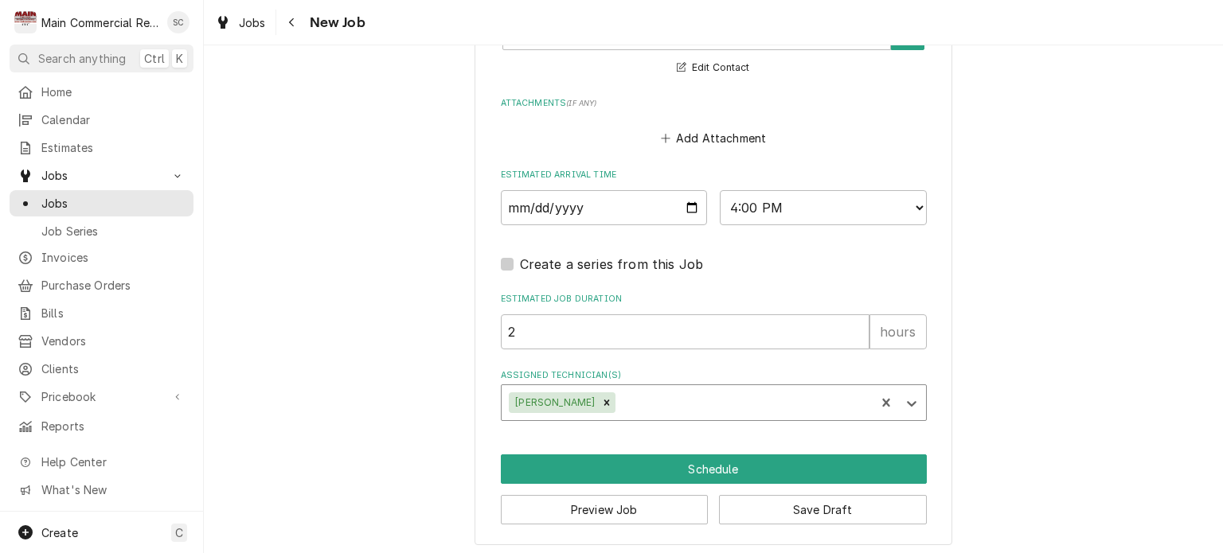
scroll to position [1311, 0]
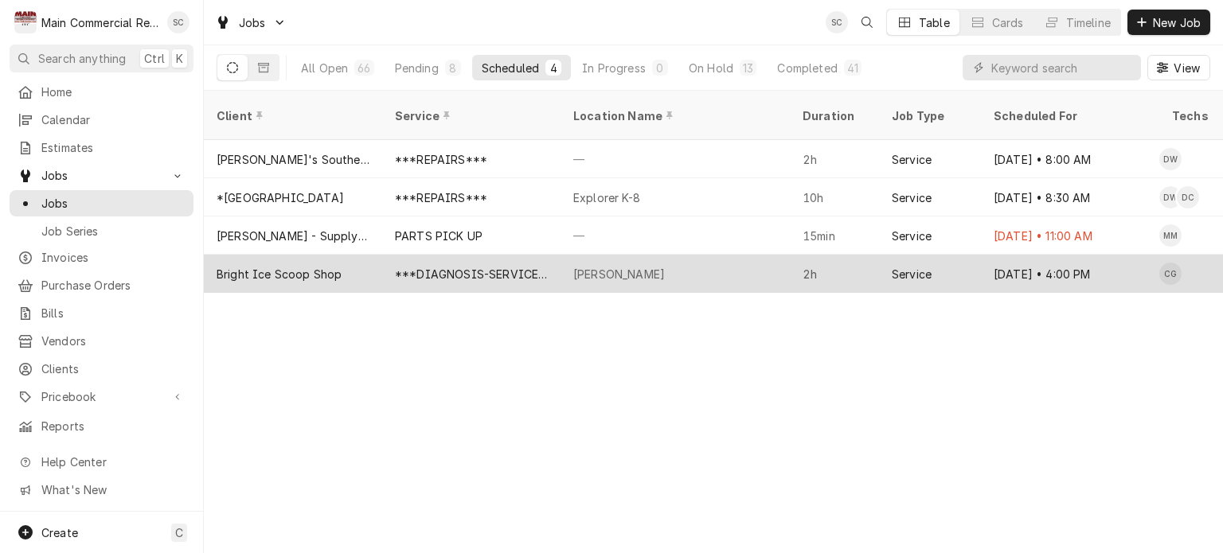
click at [649, 256] on div "[PERSON_NAME]" at bounding box center [675, 274] width 229 height 38
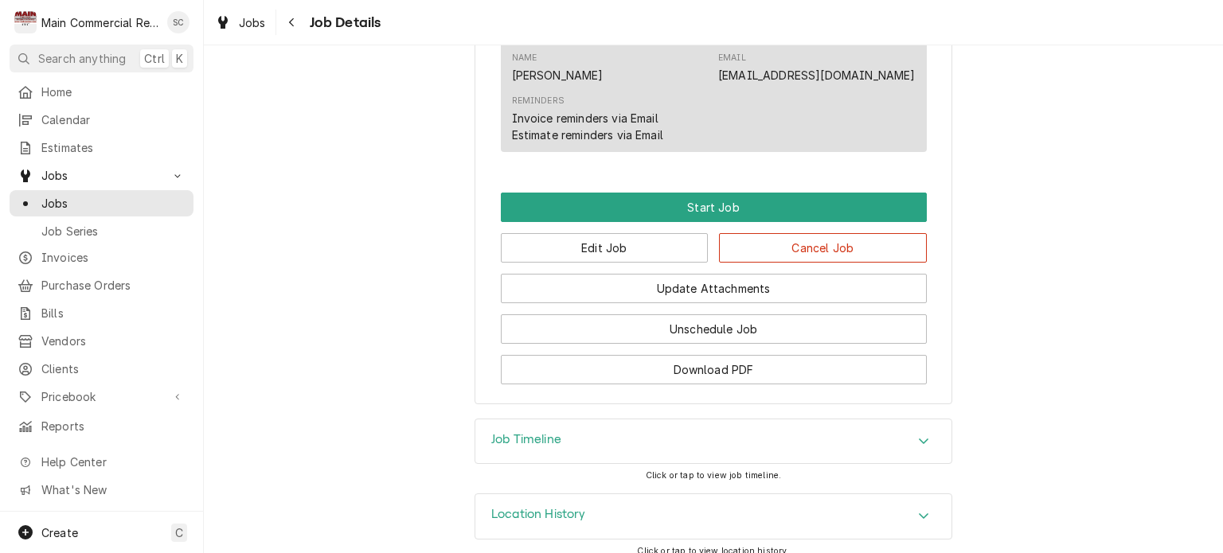
scroll to position [1305, 0]
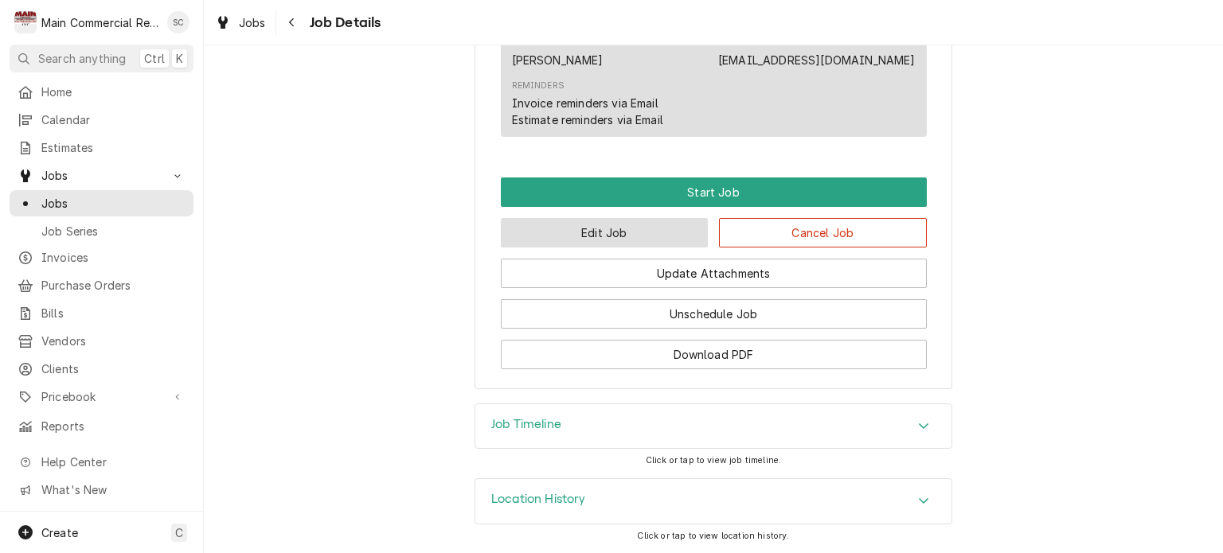
click at [605, 235] on button "Edit Job" at bounding box center [605, 232] width 208 height 29
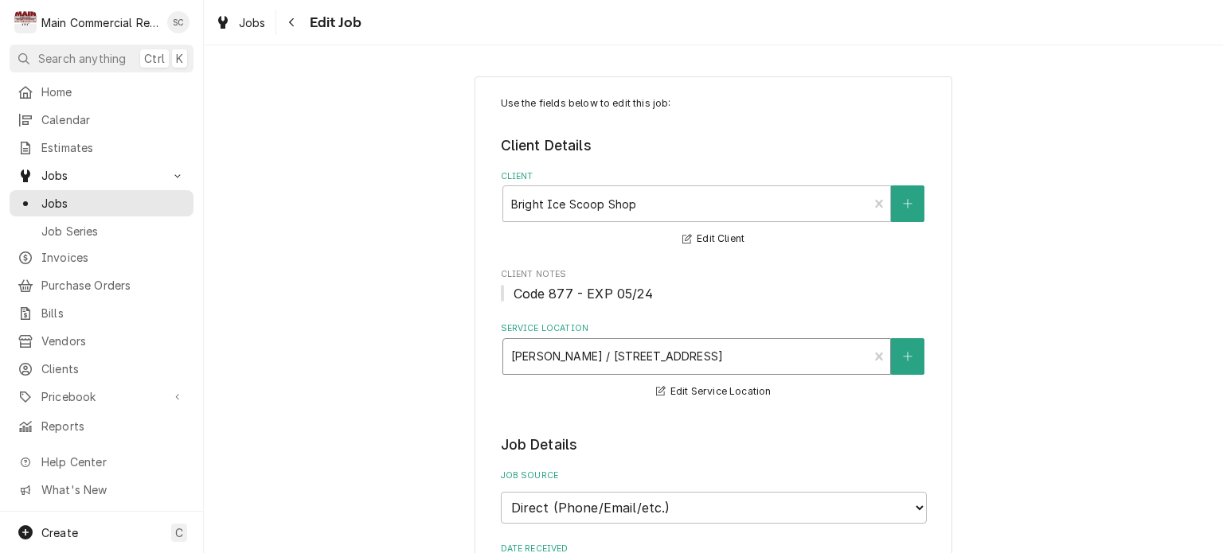
click at [831, 365] on div "Service Location" at bounding box center [686, 356] width 350 height 29
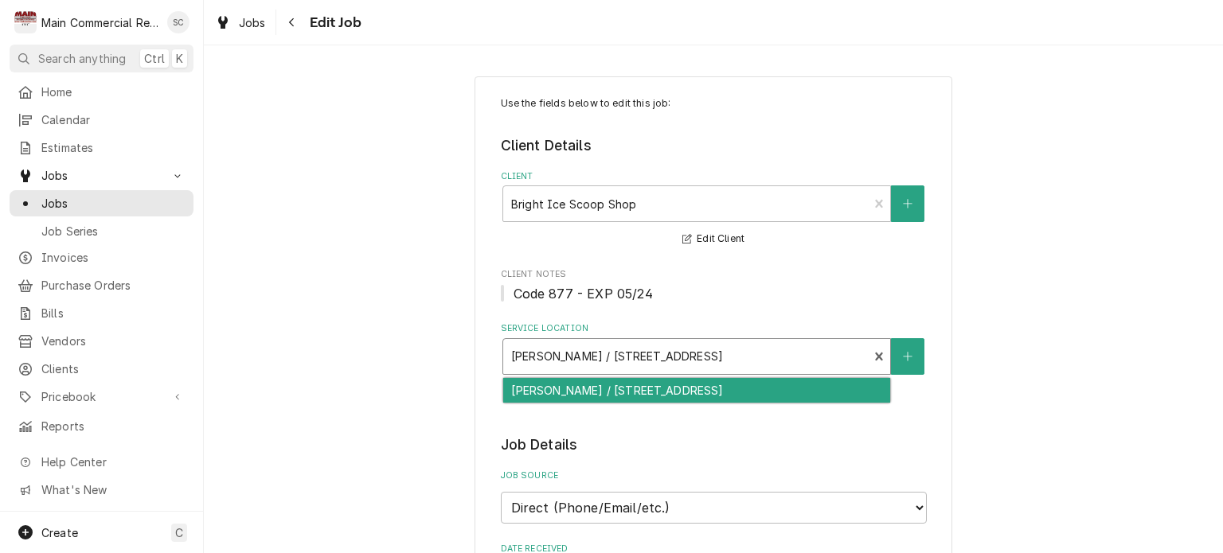
click at [793, 387] on div "Kurt Drake / 5591 Park Blvd, Pinellas Park, FL 33781" at bounding box center [696, 390] width 387 height 25
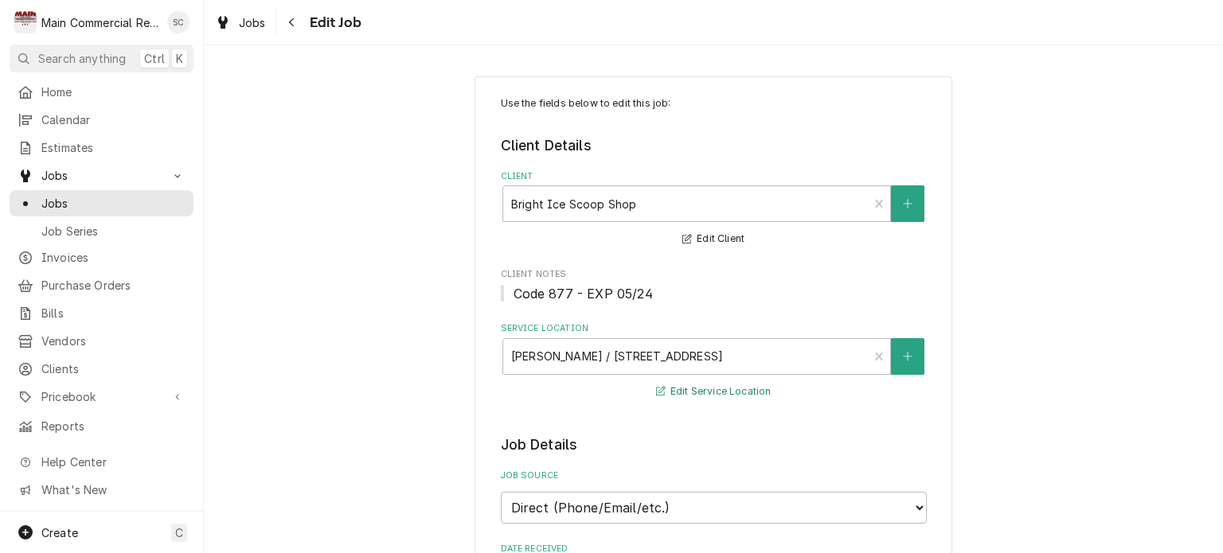
click at [661, 389] on button "Edit Service Location" at bounding box center [714, 392] width 120 height 20
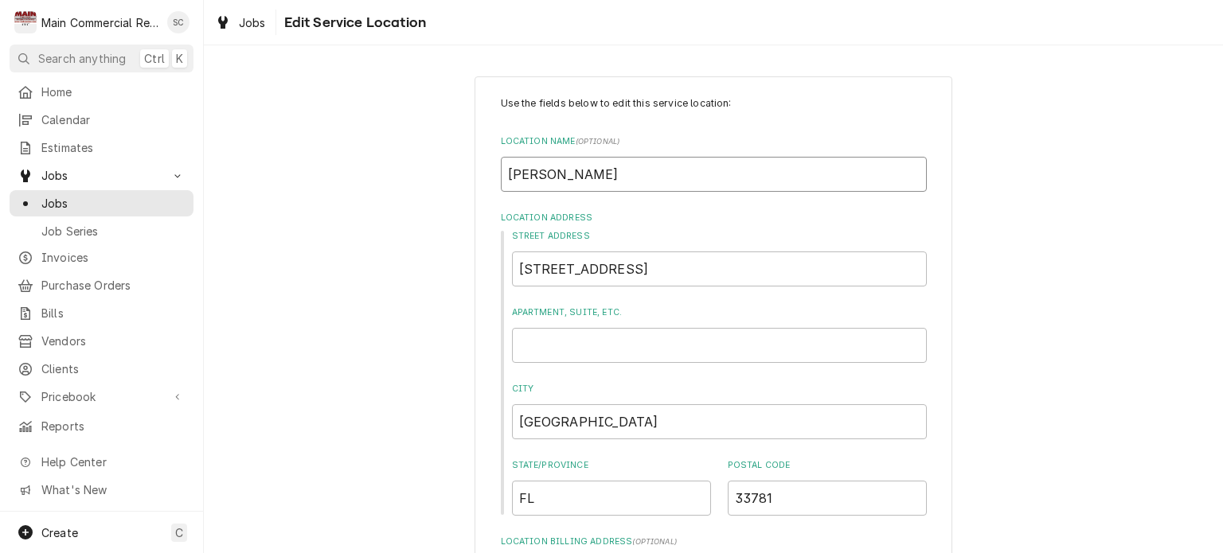
drag, startPoint x: 588, startPoint y: 168, endPoint x: 448, endPoint y: 168, distance: 139.3
click at [448, 168] on div "Use the fields below to edit this service location: Location Name ( optional ) …" at bounding box center [713, 551] width 1019 height 978
type textarea "x"
click at [994, 209] on div "Use the fields below to edit this service location: Location Name ( optional ) …" at bounding box center [713, 551] width 1019 height 978
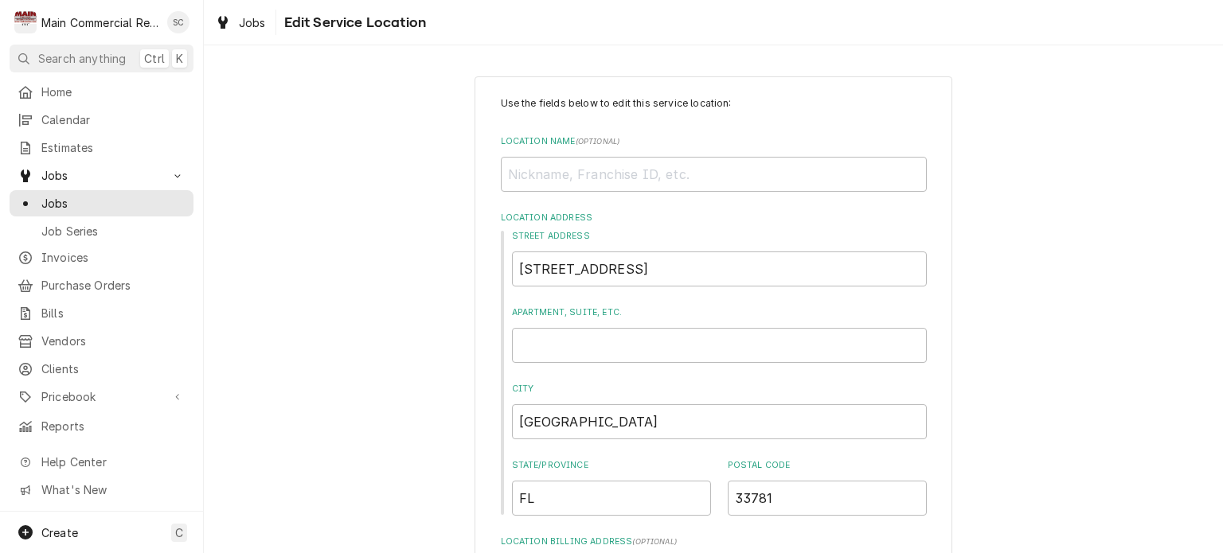
scroll to position [485, 0]
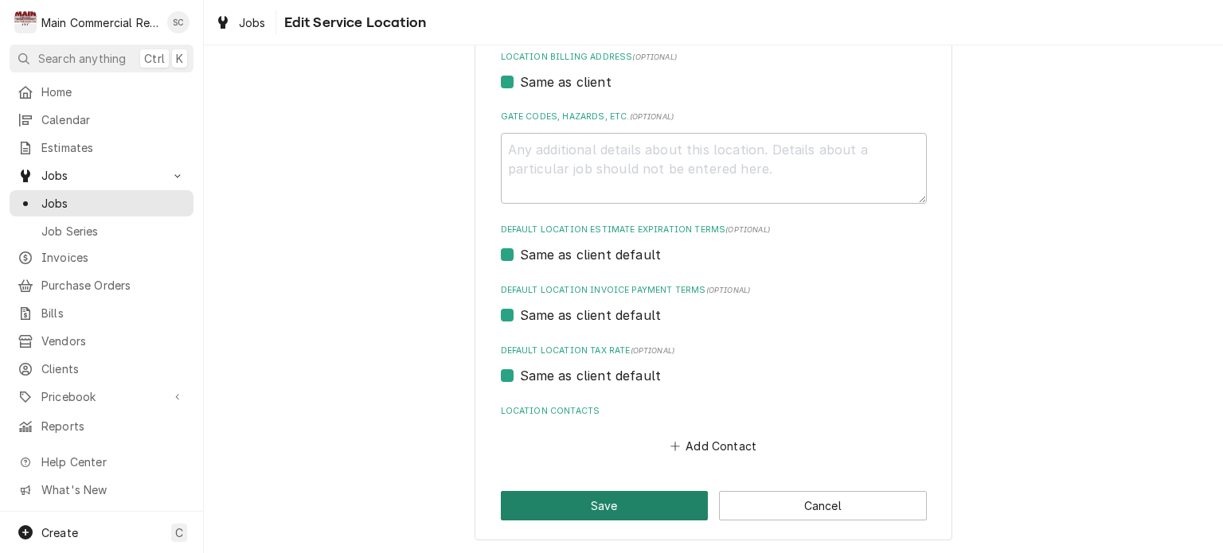
click at [572, 503] on button "Save" at bounding box center [605, 505] width 208 height 29
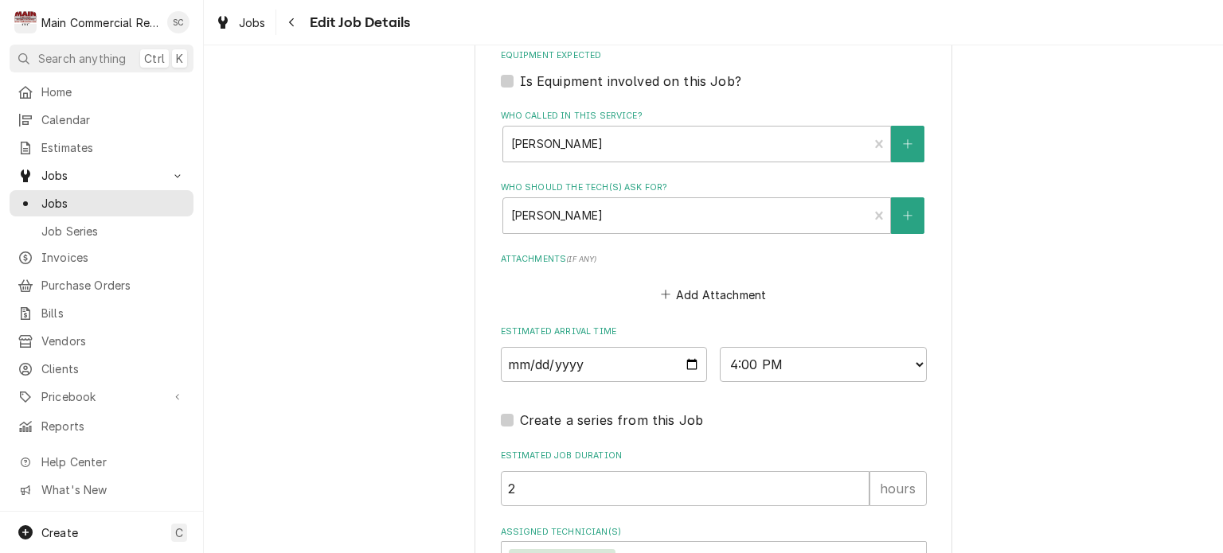
scroll to position [1230, 0]
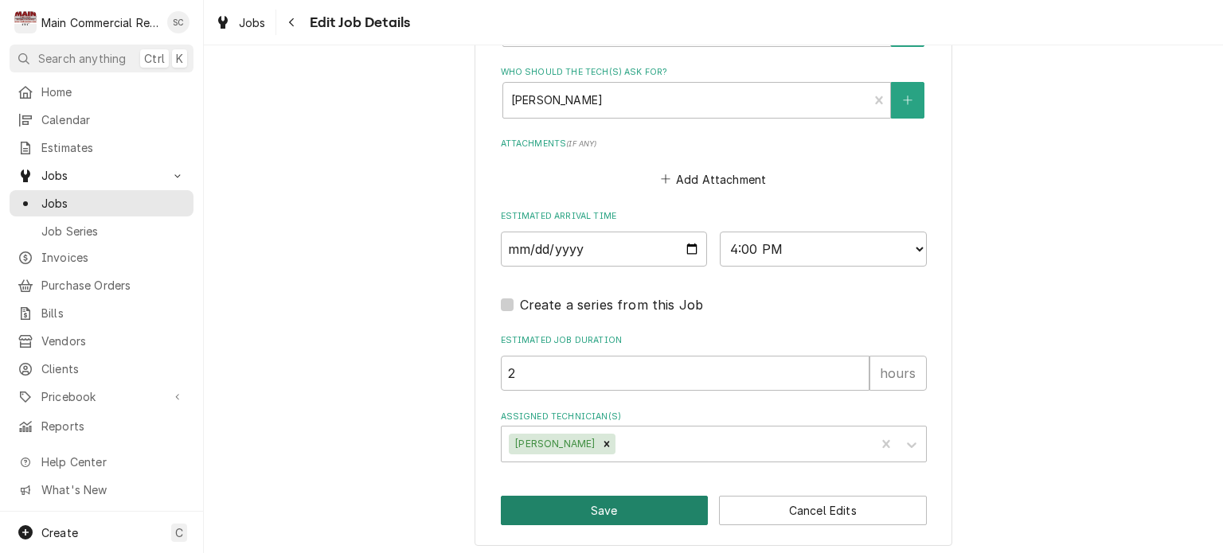
click at [682, 499] on button "Save" at bounding box center [605, 510] width 208 height 29
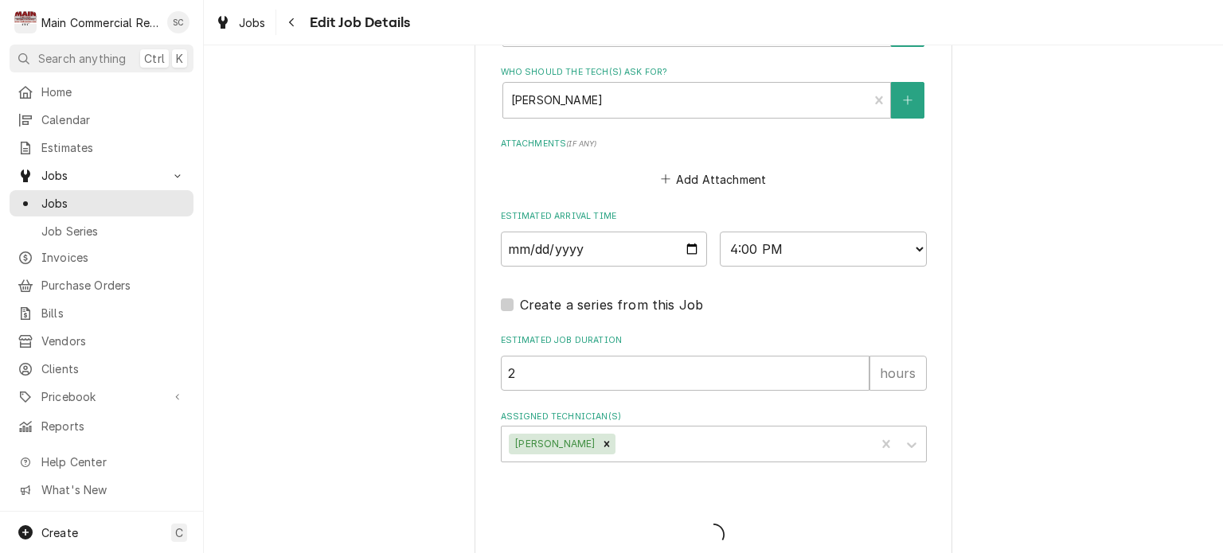
type textarea "x"
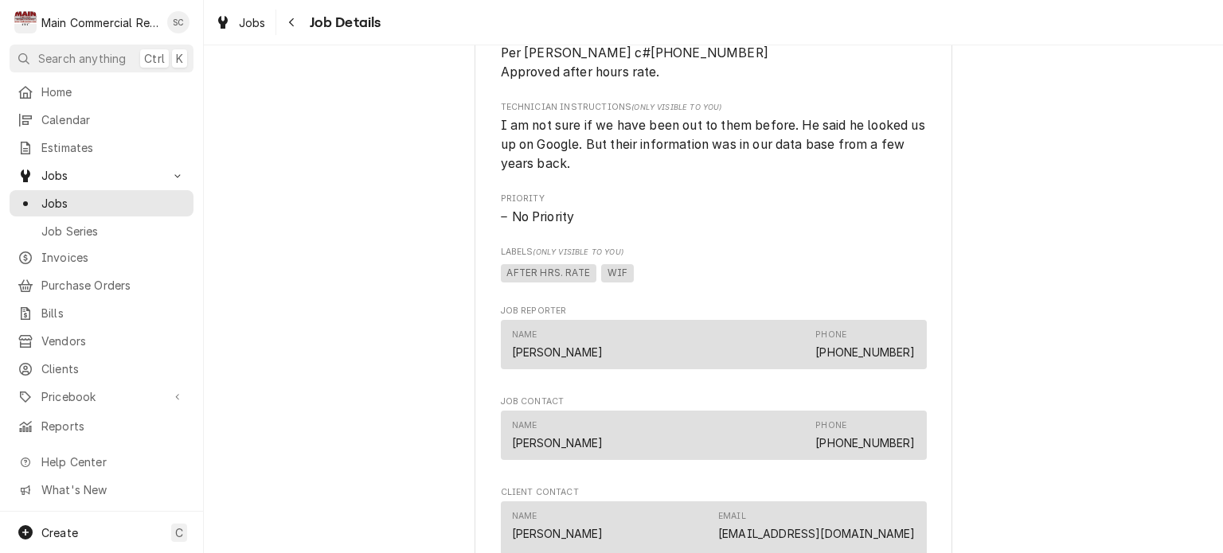
scroll to position [1274, 0]
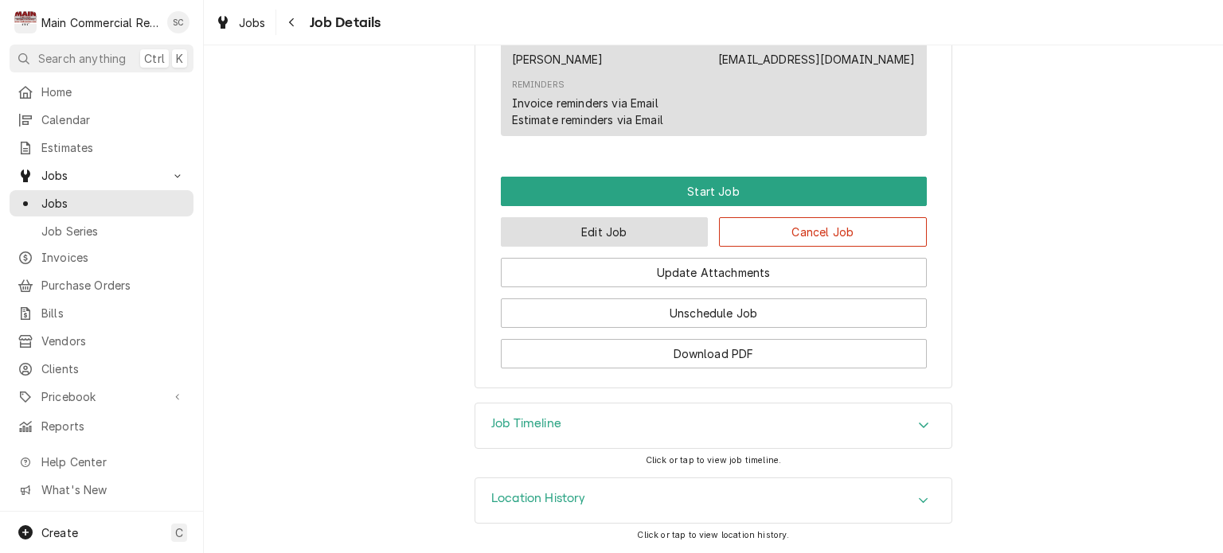
click at [596, 243] on button "Edit Job" at bounding box center [605, 231] width 208 height 29
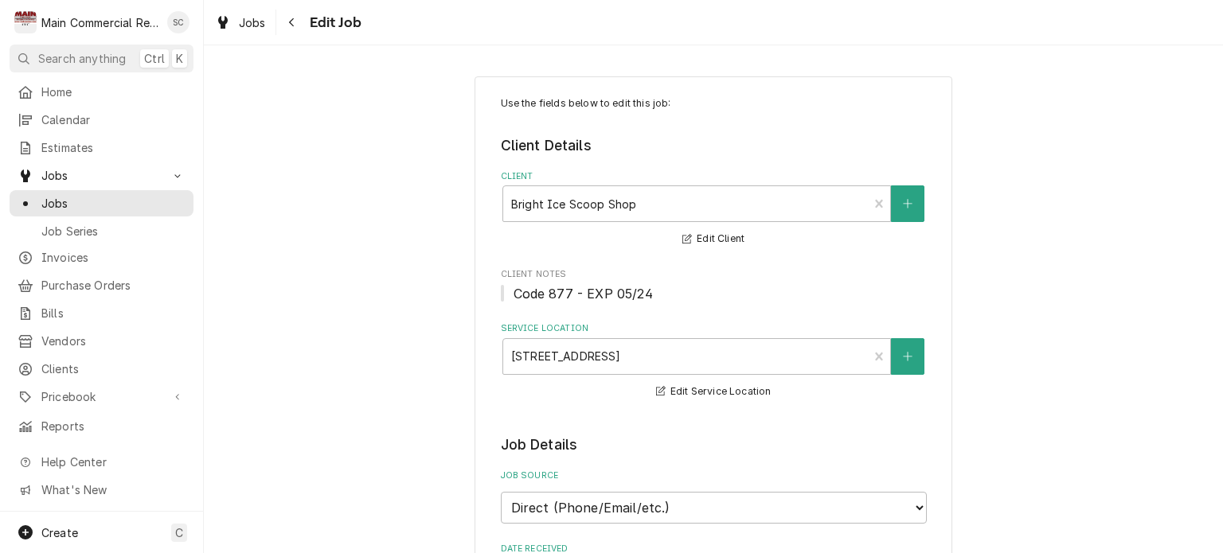
scroll to position [398, 0]
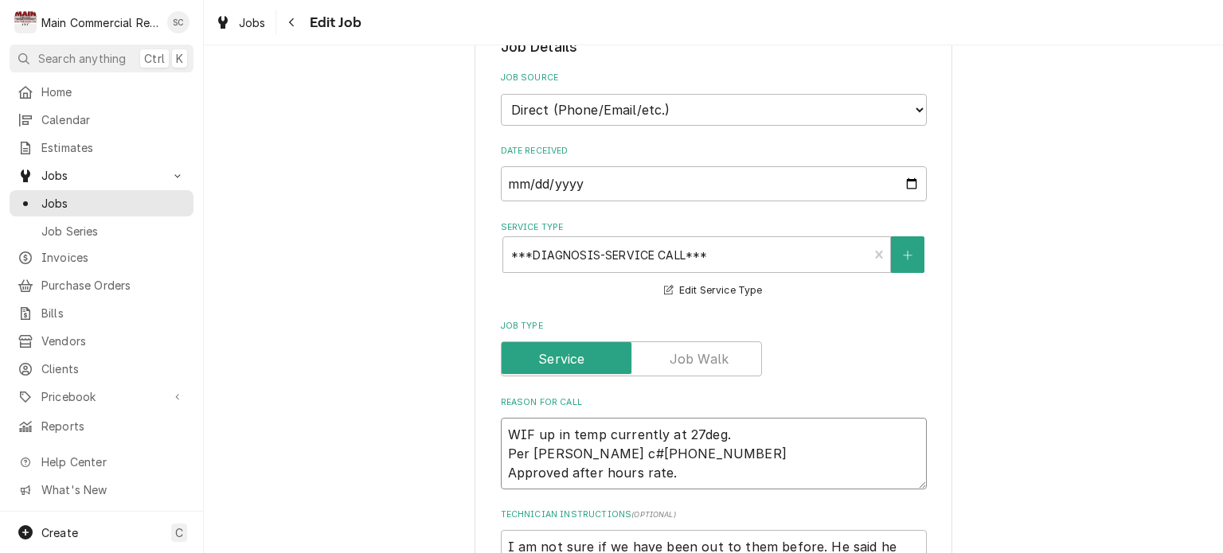
click at [501, 426] on textarea "WIF up in temp currently at 27deg. Per [PERSON_NAME] c#[PHONE_NUMBER] Approved …" at bounding box center [714, 454] width 426 height 72
type textarea "x"
type textarea "WIF up in temp currently at 27deg. Per [PERSON_NAME] c#[PHONE_NUMBER] Approved …"
type textarea "x"
type textarea "* WIF up in temp currently at 27deg. Per [PERSON_NAME] c#[PHONE_NUMBER] Approve…"
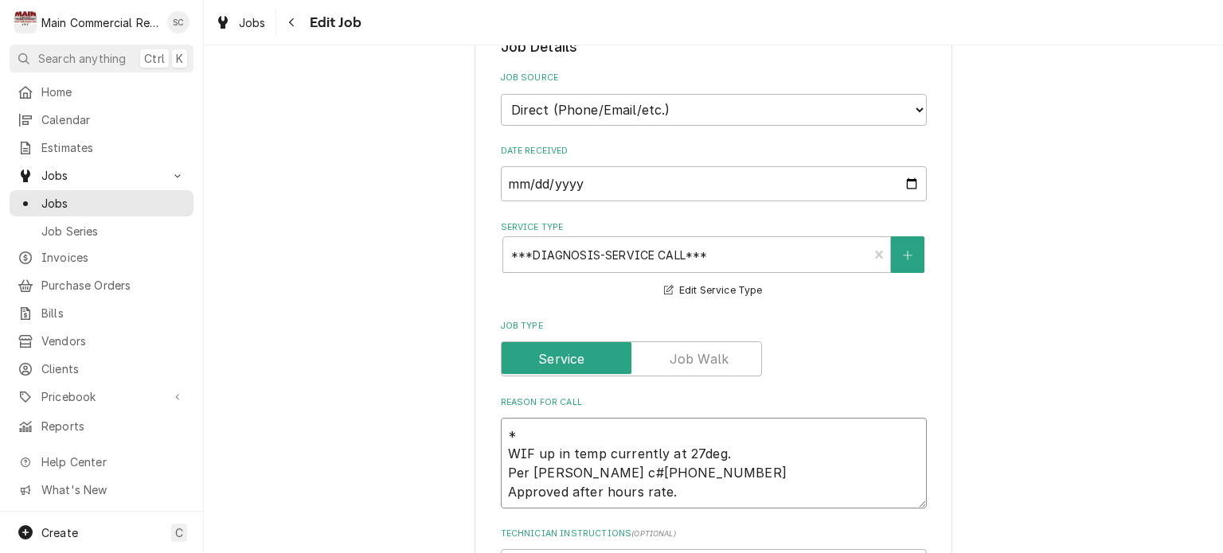
type textarea "x"
type textarea "** WIF up in temp currently at 27deg. Per [PERSON_NAME] c#[PHONE_NUMBER] Approv…"
type textarea "x"
type textarea "*** WIF up in temp currently at 27deg. Per [PERSON_NAME] c#[PHONE_NUMBER] Appro…"
type textarea "x"
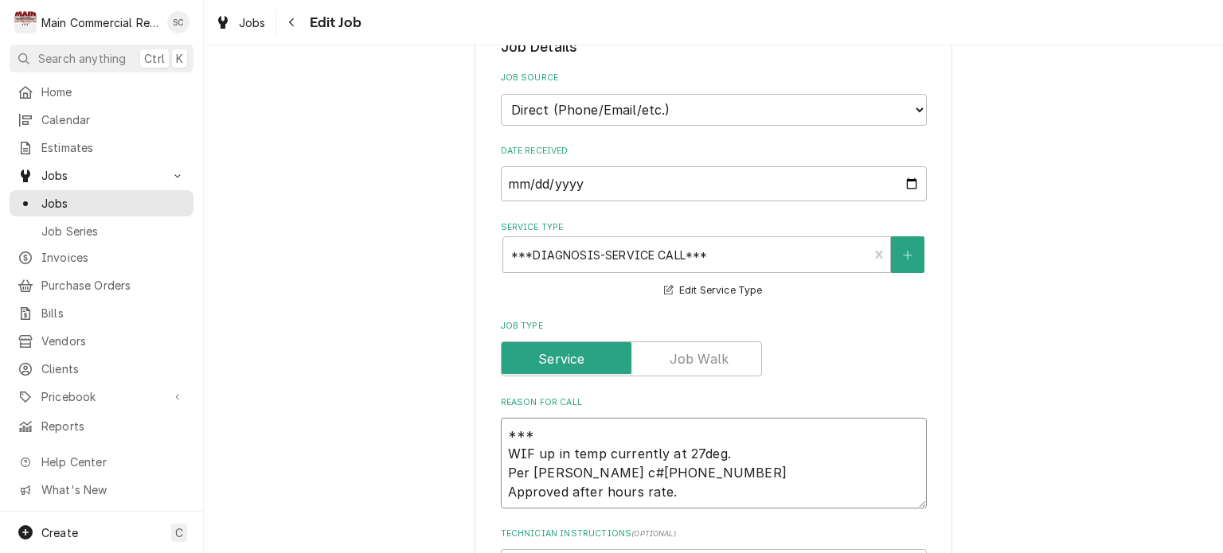
type textarea "***C WIF up in temp currently at 27deg. Per [PERSON_NAME] c#[PHONE_NUMBER] Appr…"
type textarea "x"
type textarea "***CO WIF up in temp currently at 27deg. Per [PERSON_NAME] c#[PHONE_NUMBER] App…"
type textarea "x"
type textarea "***COD WIF up in temp currently at 27deg. Per [PERSON_NAME] c#[PHONE_NUMBER] Ap…"
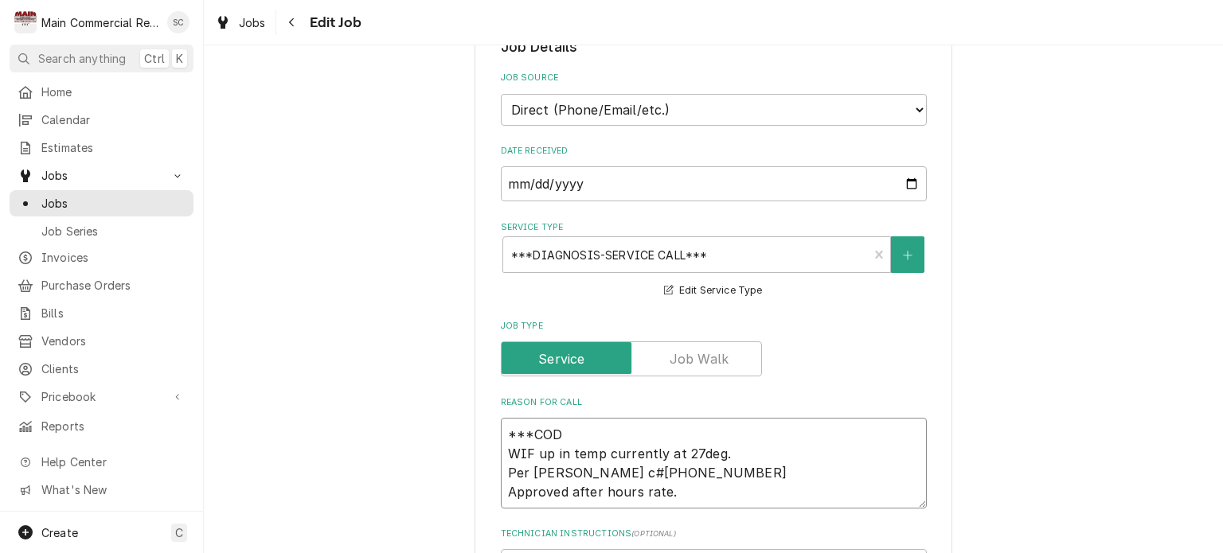
type textarea "x"
type textarea "***COD* WIF up in temp currently at 27deg. Per [PERSON_NAME] c#[PHONE_NUMBER] A…"
type textarea "x"
type textarea "***COD** WIF up in temp currently at 27deg. Per [PERSON_NAME] c#[PHONE_NUMBER] …"
type textarea "x"
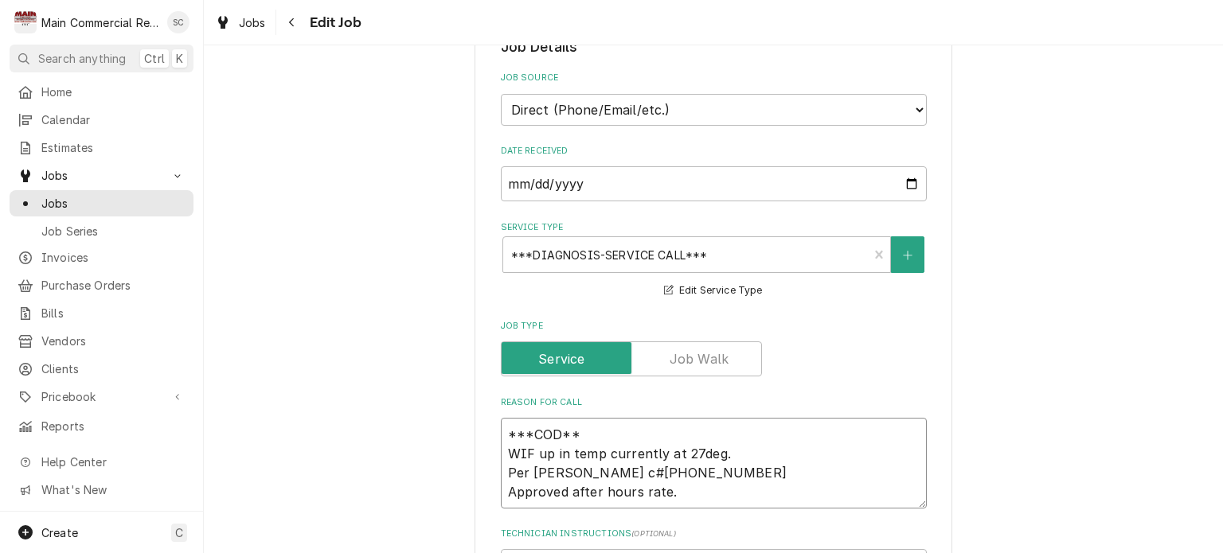
type textarea "***COD*** WIF up in temp currently at 27deg. Per [PERSON_NAME] c#[PHONE_NUMBER]…"
type textarea "x"
type textarea "***COD***C WIF up in temp currently at 27deg. Per [PERSON_NAME] c#[PHONE_NUMBER…"
type textarea "x"
type textarea "***COD***CR WIF up in temp currently at 27deg. Per [PERSON_NAME] c#[PHONE_NUMBE…"
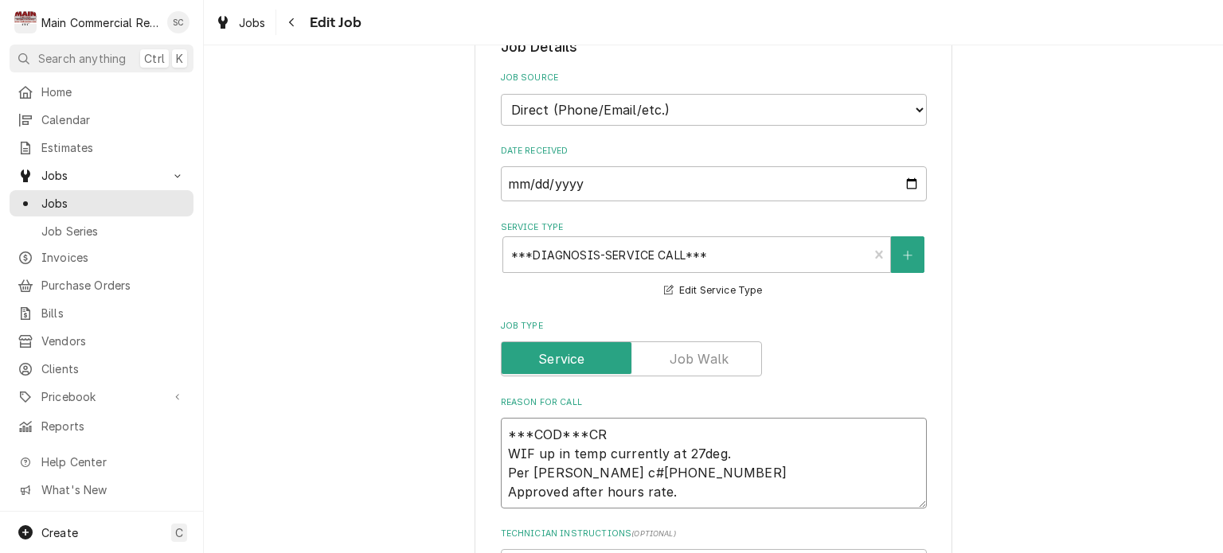
type textarea "x"
type textarea "***COD***CRE WIF up in temp currently at 27deg. Per [PERSON_NAME] c#[PHONE_NUMB…"
type textarea "x"
type textarea "***COD***CRED WIF up in temp currently at 27deg. Per [PERSON_NAME] c#[PHONE_NUM…"
type textarea "x"
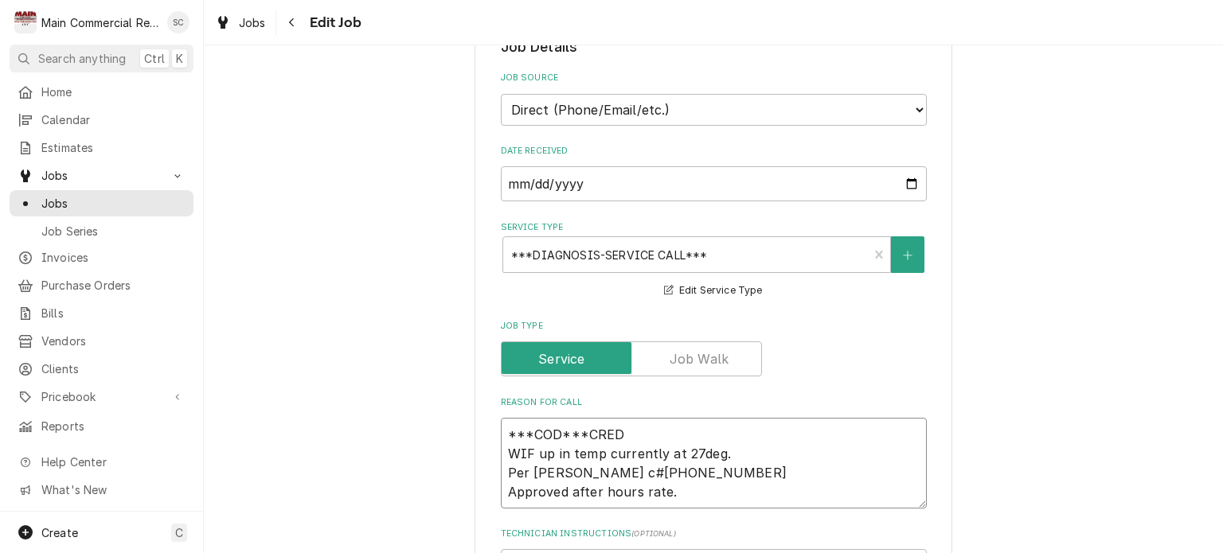
type textarea "***COD***CREDI WIF up in temp currently at 27deg. Per [PERSON_NAME] c#[PHONE_NU…"
type textarea "x"
type textarea "***COD***CREDIT WIF up in temp currently at 27deg. Per [PERSON_NAME] c#[PHONE_N…"
type textarea "x"
type textarea "***COD***CREDIT WIF up in temp currently at 27deg. Per [PERSON_NAME] c#[PHONE_N…"
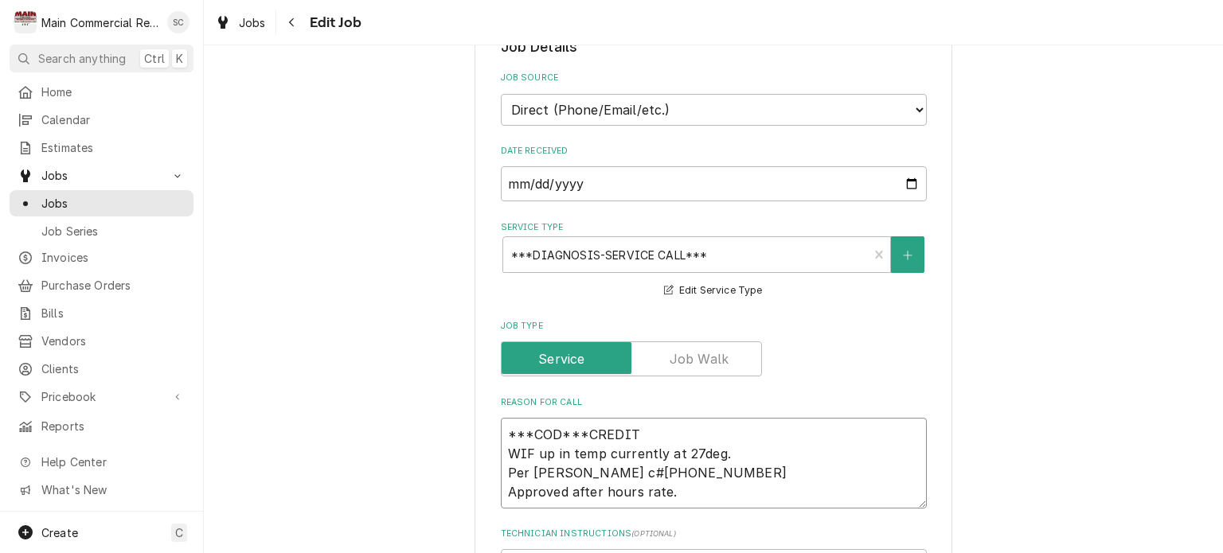
type textarea "x"
type textarea "***COD***CREDIT C WIF up in temp currently at 27deg. Per [PERSON_NAME] c#[PHONE…"
type textarea "x"
type textarea "***COD***CREDIT CA WIF up in temp currently at 27deg. Per [PERSON_NAME] c#[PHON…"
type textarea "x"
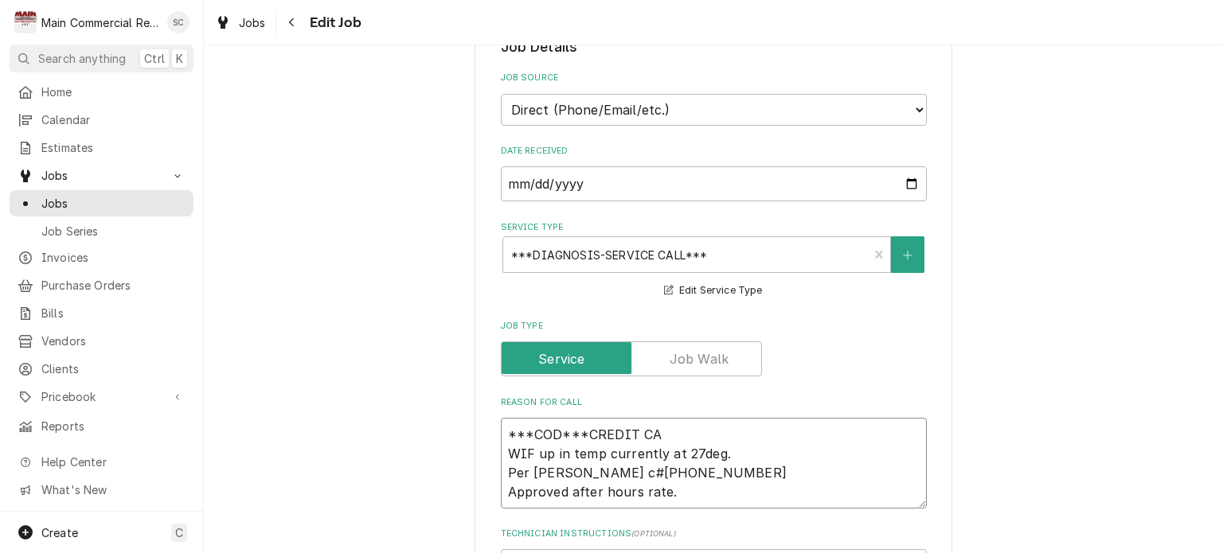
type textarea "***COD***CREDIT CAR WIF up in temp currently at 27deg. Per [PERSON_NAME] c#[PHO…"
type textarea "x"
type textarea "***COD***CREDIT CARD WIF up in temp currently at 27deg. Per [PERSON_NAME] c#[PH…"
type textarea "x"
type textarea "***COD***CREDIT CARD WIF up in temp currently at 27deg. Per [PERSON_NAME] c#[PH…"
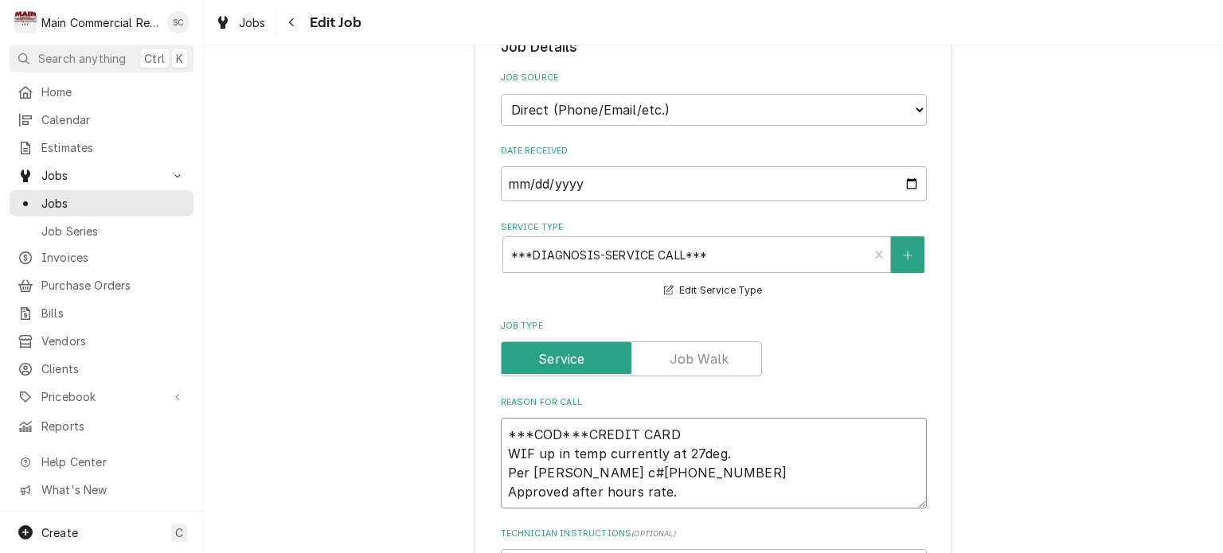
type textarea "x"
type textarea "***COD***CREDIT CARD O WIF up in temp currently at 27deg. Per [PERSON_NAME] c#[…"
type textarea "x"
type textarea "***COD***CREDIT CARD ON WIF up in temp currently at 27deg. Per [PERSON_NAME] c#…"
type textarea "x"
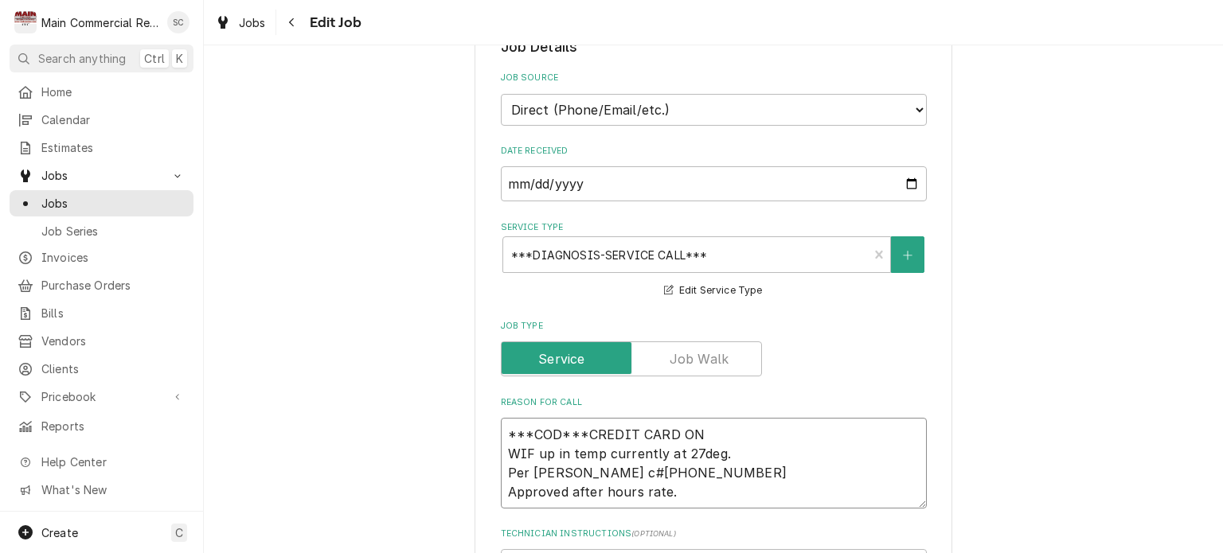
type textarea "***COD***CREDIT CARD ON WIF up in temp currently at 27deg. Per Kurt Drake c#813…"
type textarea "x"
type textarea "***COD***CREDIT CARD ON F WIF up in temp currently at 27deg. Per Kurt Drake c#8…"
type textarea "x"
type textarea "***COD***CREDIT CARD ON FI WIF up in temp currently at 27deg. Per Kurt Drake c#…"
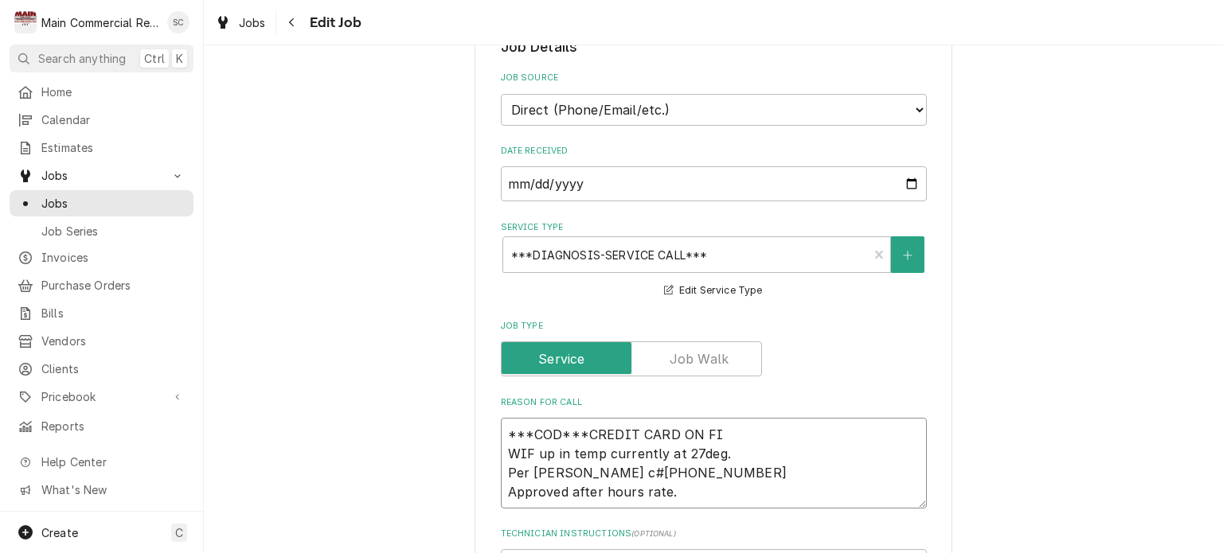
type textarea "x"
type textarea "***COD***CREDIT CARD ON FIL WIF up in temp currently at 27deg. Per Kurt Drake c…"
type textarea "x"
type textarea "***COD***CREDIT CARD ON FILE WIF up in temp currently at 27deg. Per Kurt Drake …"
type textarea "x"
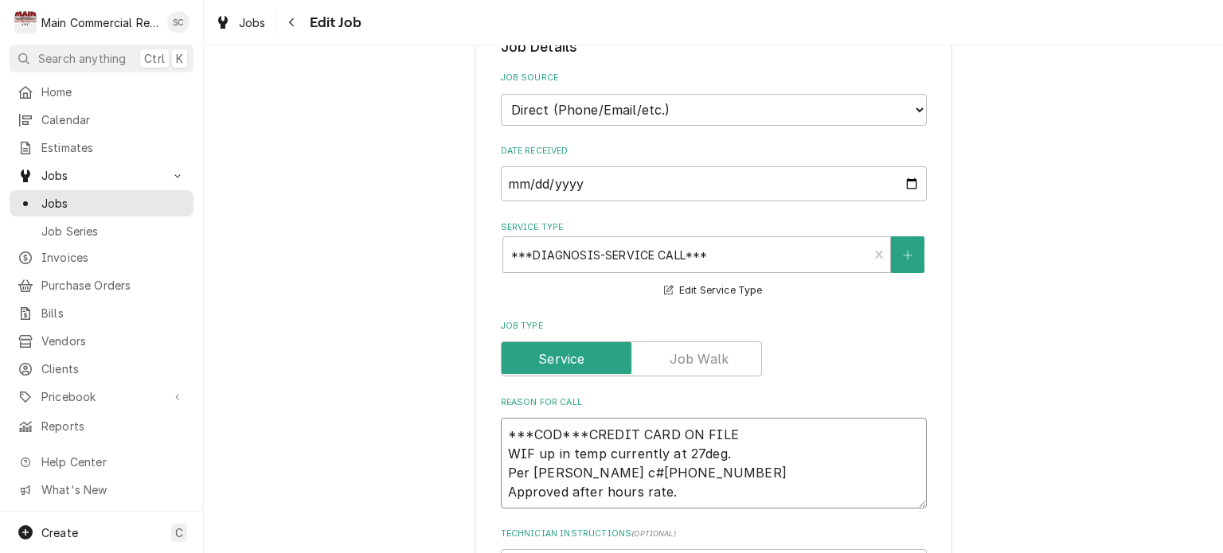
type textarea "***COD***CREDIT CARD ON FILE WIF up in temp currently at 27deg. Per Kurt Drake …"
type textarea "x"
type textarea "***COD***CREDIT CARD ON FILE T WIF up in temp currently at 27deg. Per Kurt Drak…"
type textarea "x"
type textarea "***COD***CREDIT CARD ON FILE TH WIF up in temp currently at 27deg. Per Kurt Dra…"
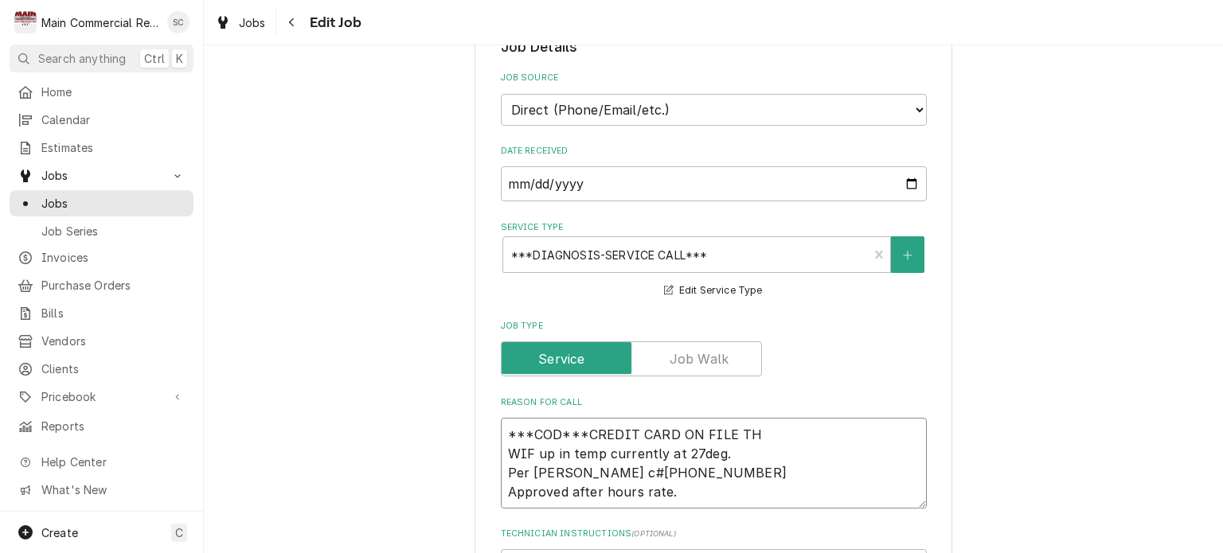
type textarea "x"
type textarea "***COD***CREDIT CARD ON FILE THA WIF up in temp currently at 27deg. Per Kurt Dr…"
type textarea "x"
type textarea "***COD***CREDIT CARD ON FILE THAT WIF up in temp currently at 27deg. Per Kurt D…"
type textarea "x"
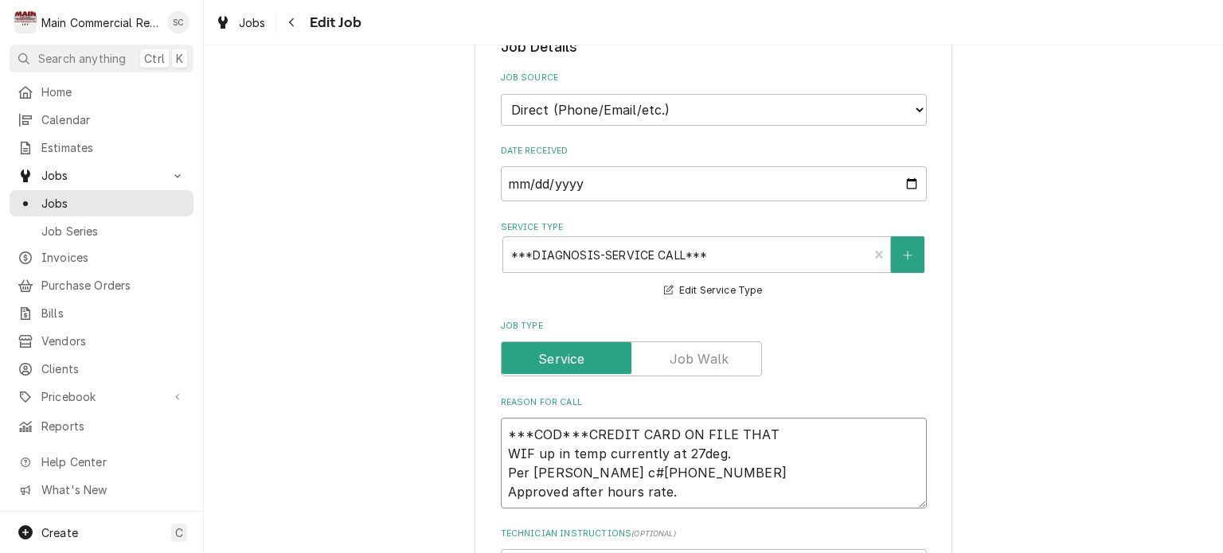
type textarea "***COD***CREDIT CARD ON FILE THAT WIF up in temp currently at 27deg. Per Kurt D…"
type textarea "x"
type textarea "***COD***CREDIT CARD ON FILE THAT T WIF up in temp currently at 27deg. Per Kurt…"
type textarea "x"
type textarea "***COD***CREDIT CARD ON FILE THAT TH WIF up in temp currently at 27deg. Per Kur…"
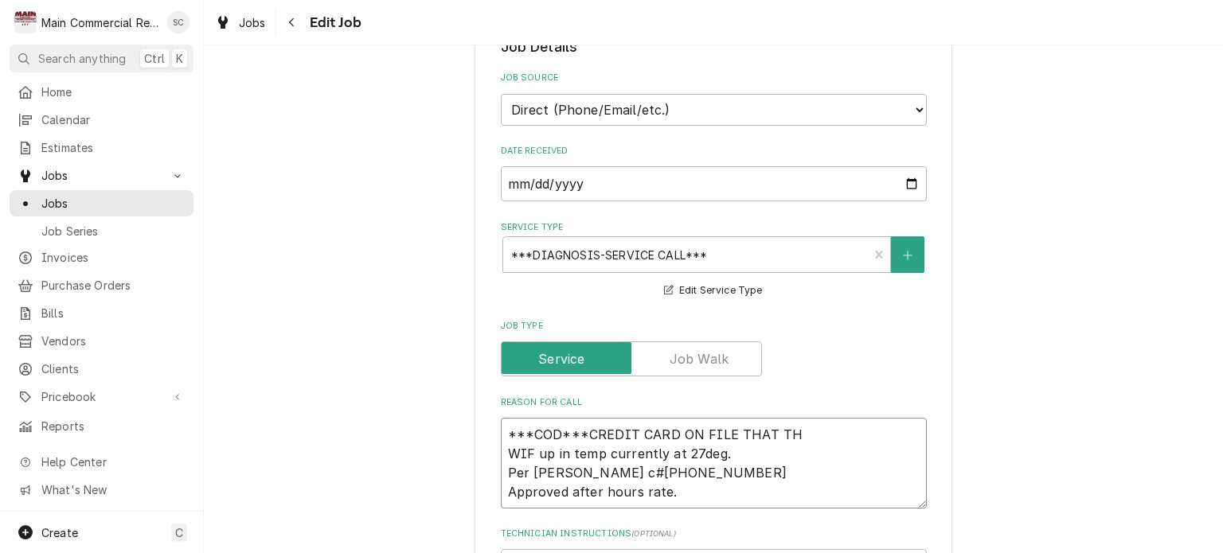
type textarea "x"
type textarea "***COD***CREDIT CARD ON FILE THAT THE WIF up in temp currently at 27deg. Per Ku…"
type textarea "x"
type textarea "***COD***CREDIT CARD ON FILE THAT THEY WIF up in temp currently at 27deg. Per K…"
type textarea "x"
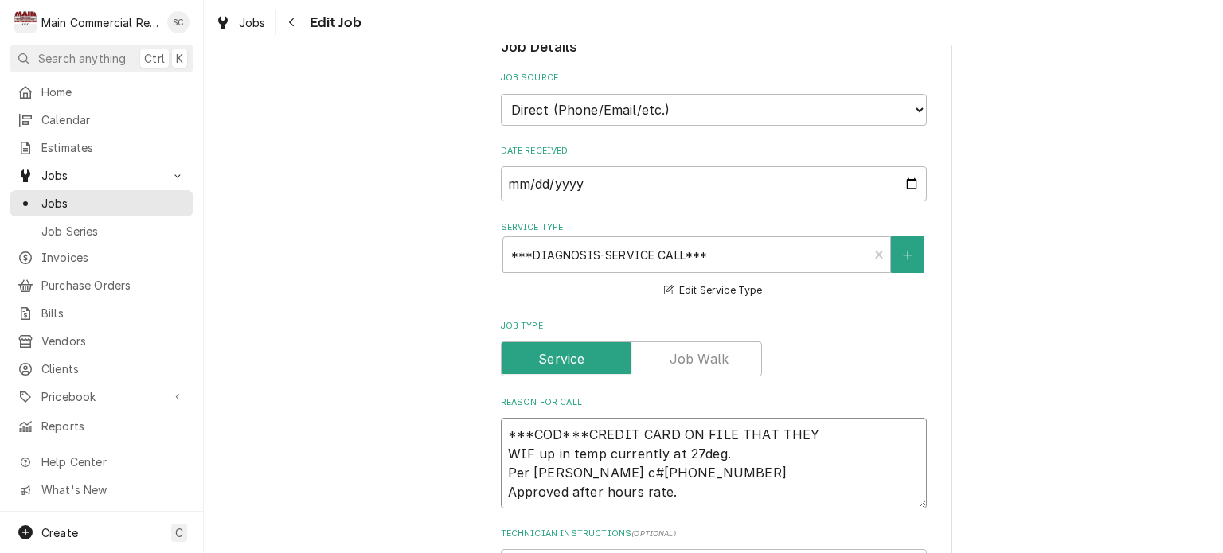
type textarea "***COD***CREDIT CARD ON FILE THAT THEY WIF up in temp currently at 27deg. Per K…"
type textarea "x"
type textarea "***COD***CREDIT CARD ON FILE THAT THEY W WIF up in temp currently at 27deg. Per…"
type textarea "x"
type textarea "***COD***CREDIT CARD ON FILE THAT THEY WI WIF up in temp currently at 27deg. Pe…"
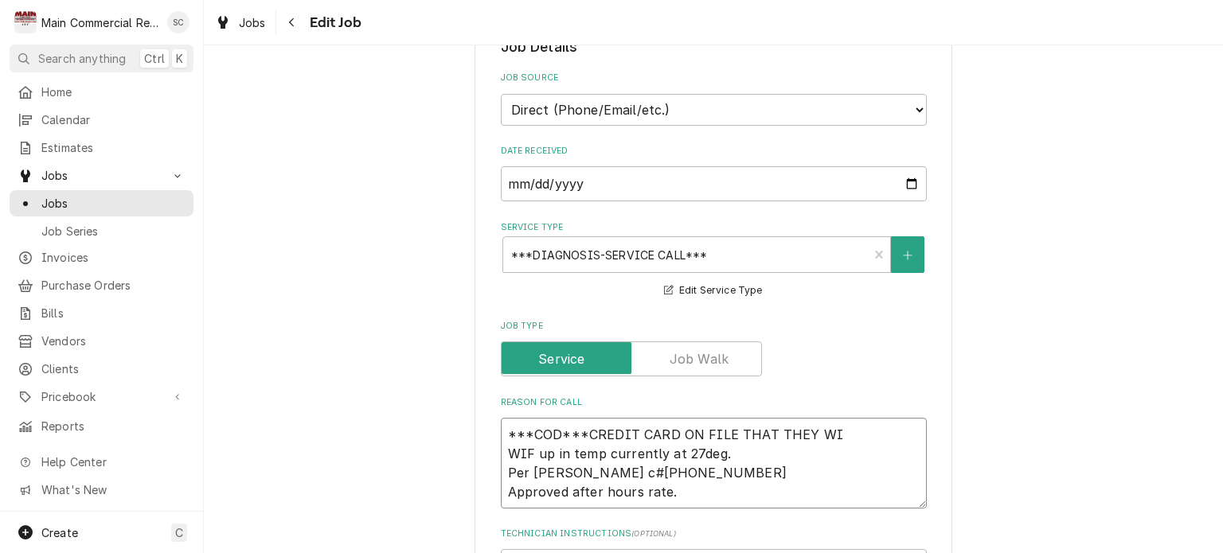
type textarea "x"
type textarea "***COD***CREDIT CARD ON FILE THAT THEY WIL WIF up in temp currently at 27deg. P…"
type textarea "x"
type textarea "***COD***CREDIT CARD ON FILE THAT THEY WILL WIF up in temp currently at 27deg. …"
type textarea "x"
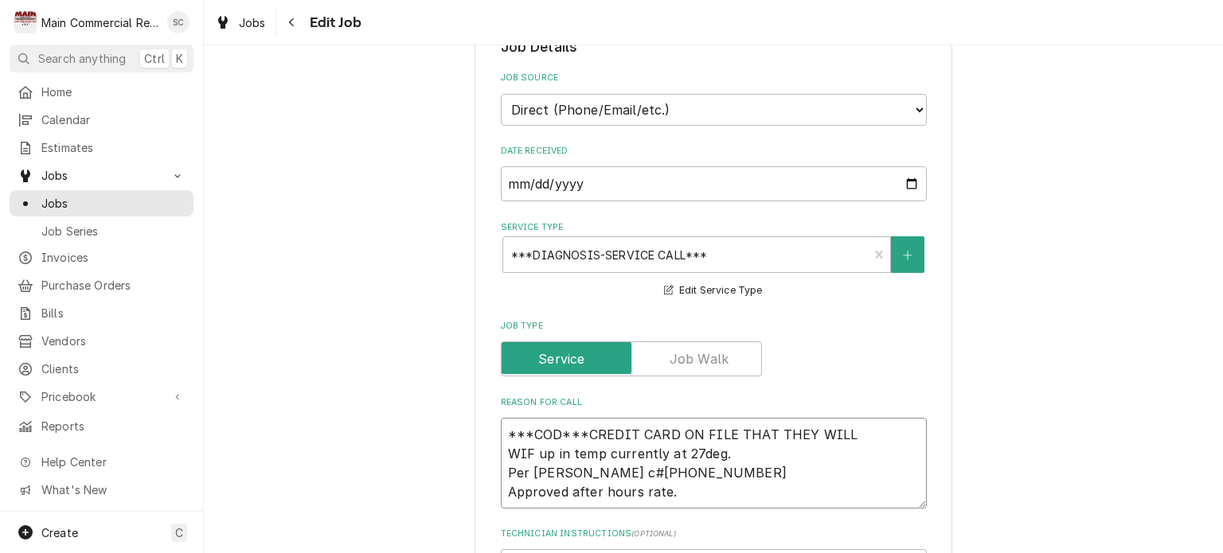
type textarea "***COD***CREDIT CARD ON FILE THAT THEY WILL WIF up in temp currently at 27deg. …"
type textarea "x"
type textarea "***COD***CREDIT CARD ON FILE THAT THEY WILL B WIF up in temp currently at 27deg…"
type textarea "x"
type textarea "***COD***CREDIT CARD ON FILE THAT THEY WILL BE WIF up in temp currently at 27de…"
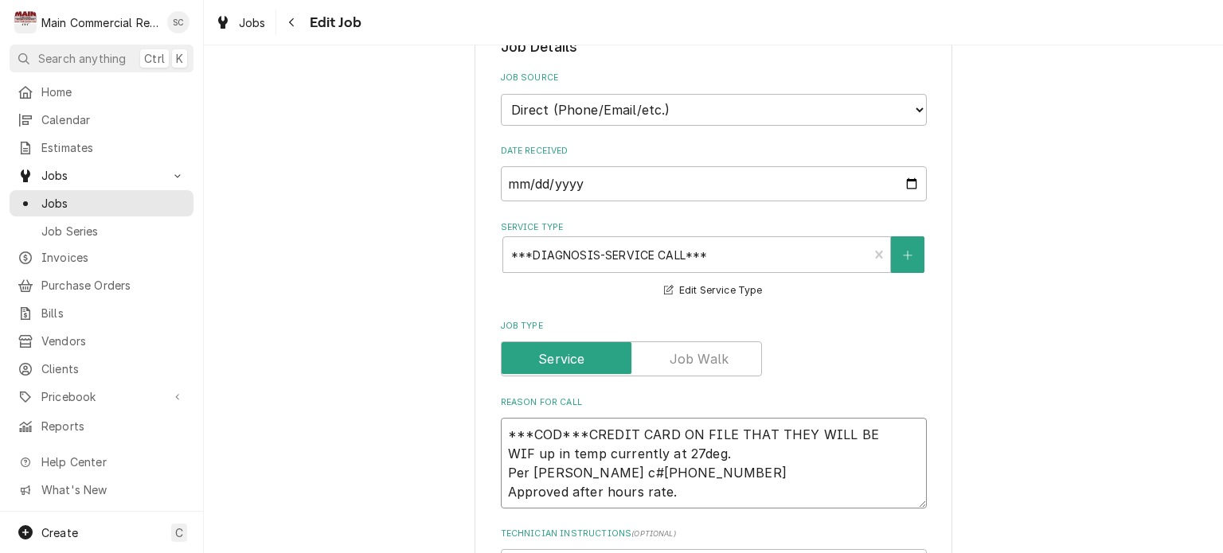
type textarea "x"
type textarea "***COD***CREDIT CARD ON FILE THAT THEY WILL BE WIF up in temp currently at 27de…"
type textarea "x"
type textarea "***COD***CREDIT CARD ON FILE THAT THEY WILL BE U WIF up in temp currently at 27…"
type textarea "x"
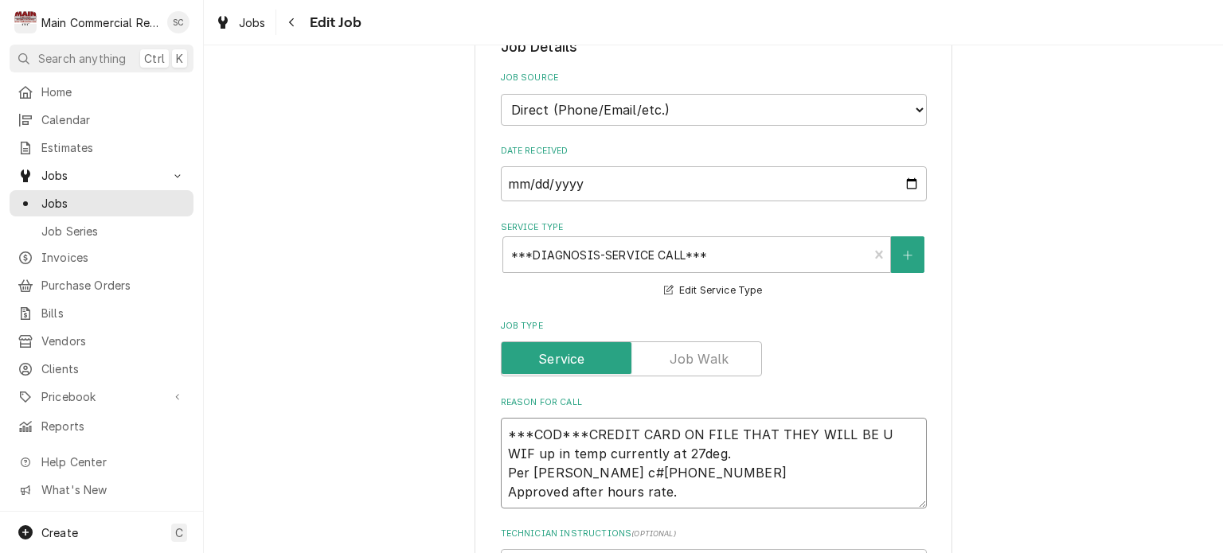
type textarea "***COD***CREDIT CARD ON FILE THAT THEY WILL BE US WIF up in temp currently at 2…"
type textarea "x"
type textarea "***COD***CREDIT CARD ON FILE THAT THEY WILL BE USI WIF up in temp currently at …"
type textarea "x"
type textarea "***COD***CREDIT CARD ON FILE THAT THEY WILL BE USIG WIF up in temp currently at…"
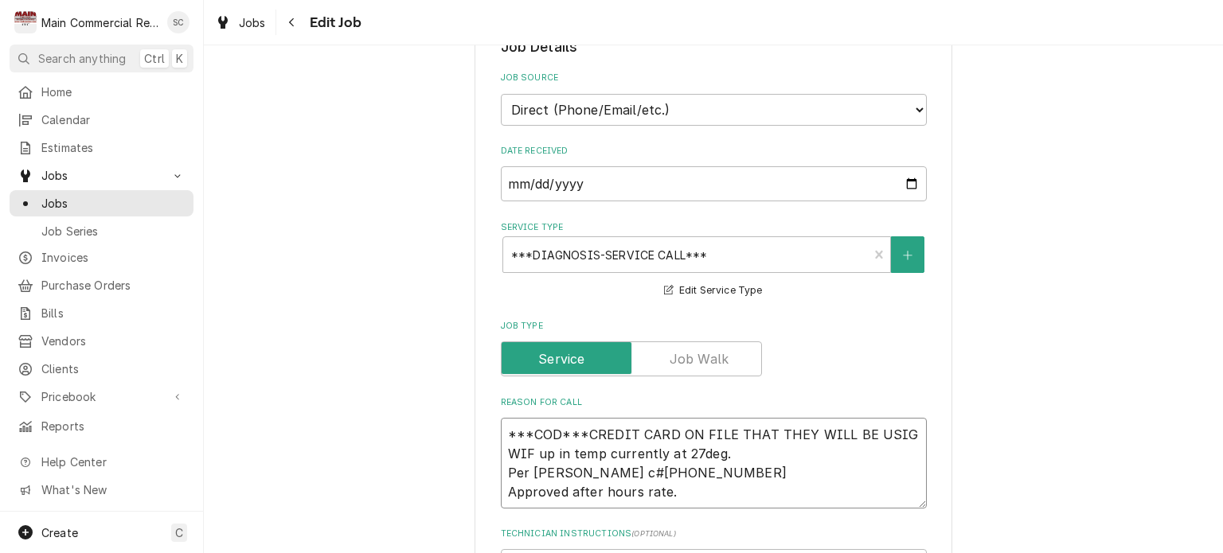
type textarea "x"
type textarea "***COD***CREDIT CARD ON FILE THAT THEY WILL BE USI WIF up in temp currently at …"
type textarea "x"
type textarea "***COD***CREDIT CARD ON FILE THAT THEY WILL BE USIN WIF up in temp currently at…"
type textarea "x"
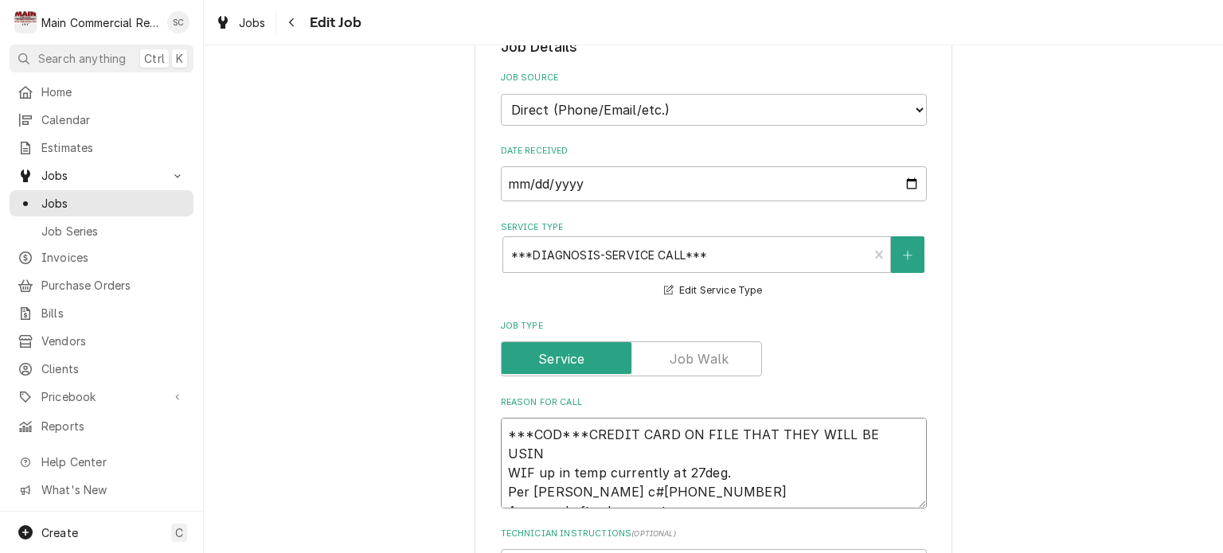
type textarea "***COD***CREDIT CARD ON FILE THAT THEY WILL BE USING WIF up in temp currently a…"
type textarea "x"
type textarea "***COD***CREDIT CARD ON FILE THAT THEY WILL BE USING* WIF up in temp currently …"
type textarea "x"
type textarea "***COD***CREDIT CARD ON FILE THAT THEY WILL BE USING** WIF up in temp currently…"
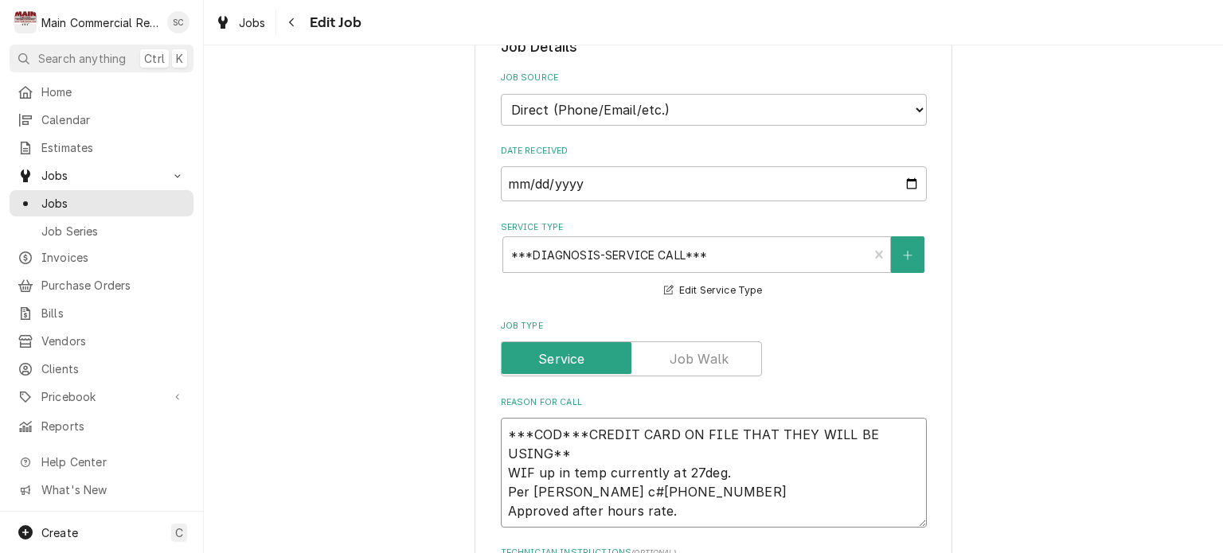
click at [701, 509] on textarea "***COD***CREDIT CARD ON FILE THAT THEY WILL BE USING** WIF up in temp currently…" at bounding box center [714, 473] width 426 height 110
click at [732, 487] on textarea "***COD***CREDIT CARD ON FILE THAT THEY WILL BE USING** WIF up in temp currently…" at bounding box center [714, 473] width 426 height 110
type textarea "x"
type textarea "***COD***CREDIT CARD ON FILE THAT THEY WILL BE USING** WIF up in temp currently…"
type textarea "x"
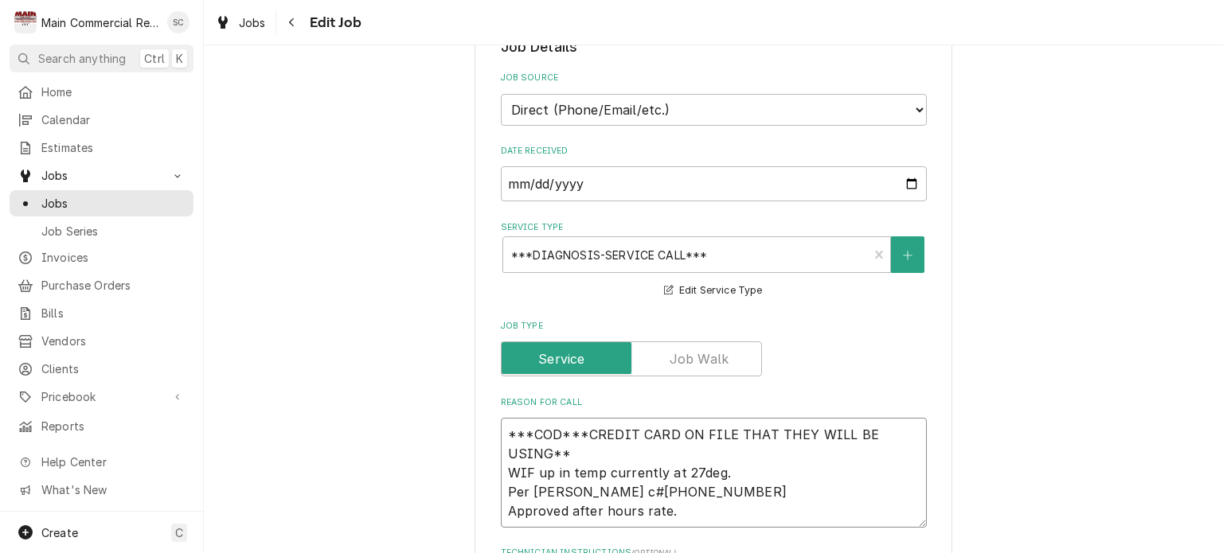
type textarea "***COD***CREDIT CARD ON FILE THAT THEY WILL BE USING** WIF up in temp currently…"
type textarea "x"
type textarea "***COD***CREDIT CARD ON FILE THAT THEY WILL BE USING** WIF up in temp currently…"
type textarea "x"
type textarea "***COD***CREDIT CARD ON FILE THAT THEY WILL BE USING** WIF up in temp currently…"
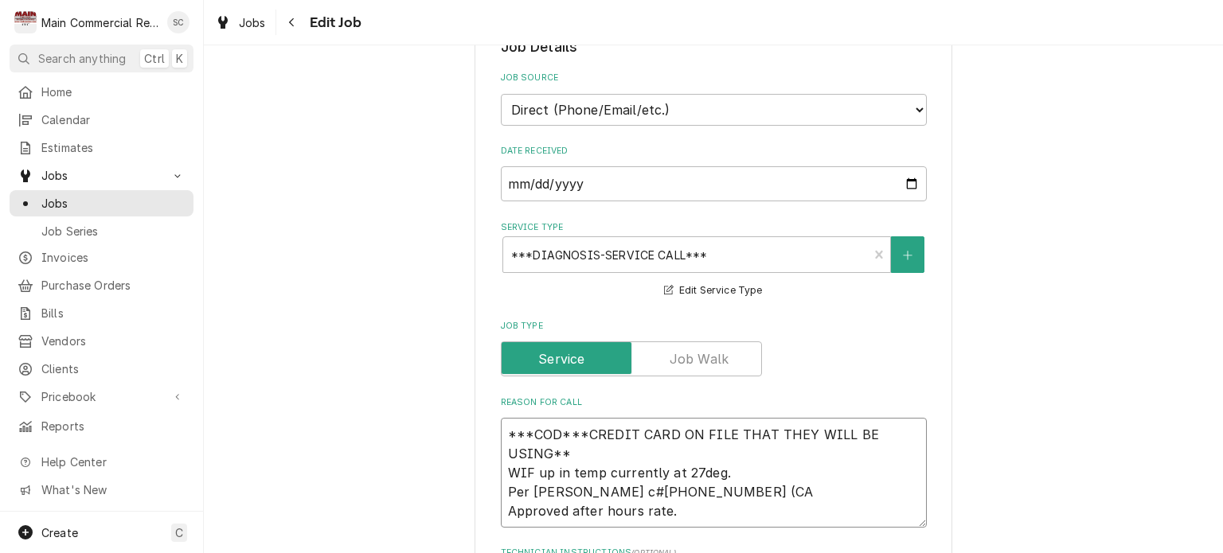
type textarea "x"
type textarea "***COD***CREDIT CARD ON FILE THAT THEY WILL BE USING** WIF up in temp currently…"
type textarea "x"
type textarea "***COD***CREDIT CARD ON FILE THAT THEY WILL BE USING** WIF up in temp currently…"
type textarea "x"
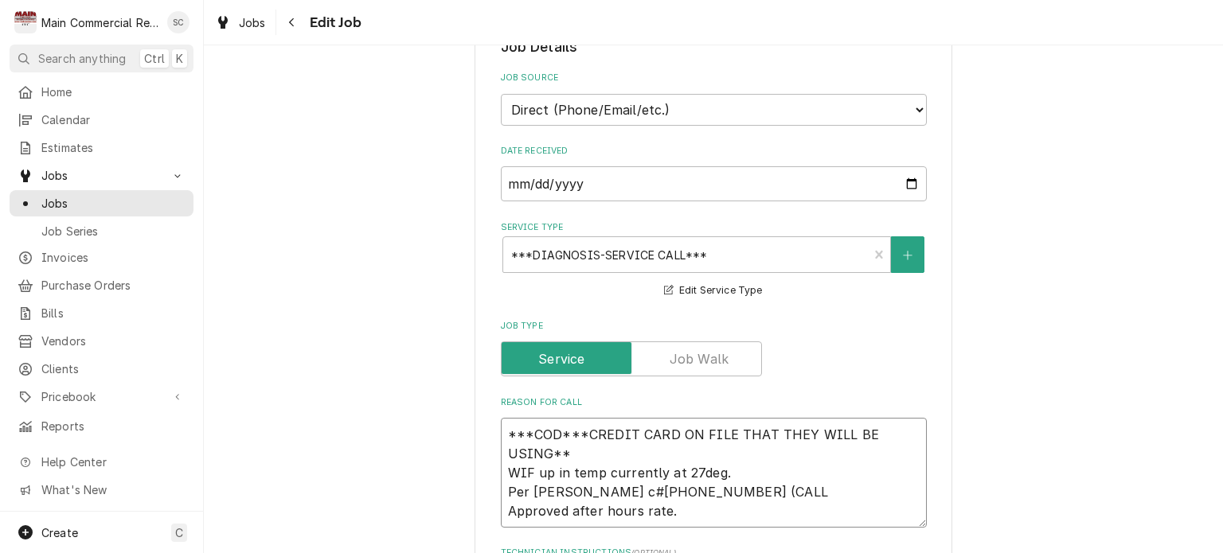
type textarea "***COD***CREDIT CARD ON FILE THAT THEY WILL BE USING** WIF up in temp currently…"
type textarea "x"
type textarea "***COD***CREDIT CARD ON FILE THAT THEY WILL BE USING** WIF up in temp currently…"
type textarea "x"
type textarea "***COD***CREDIT CARD ON FILE THAT THEY WILL BE USING** WIF up in temp currently…"
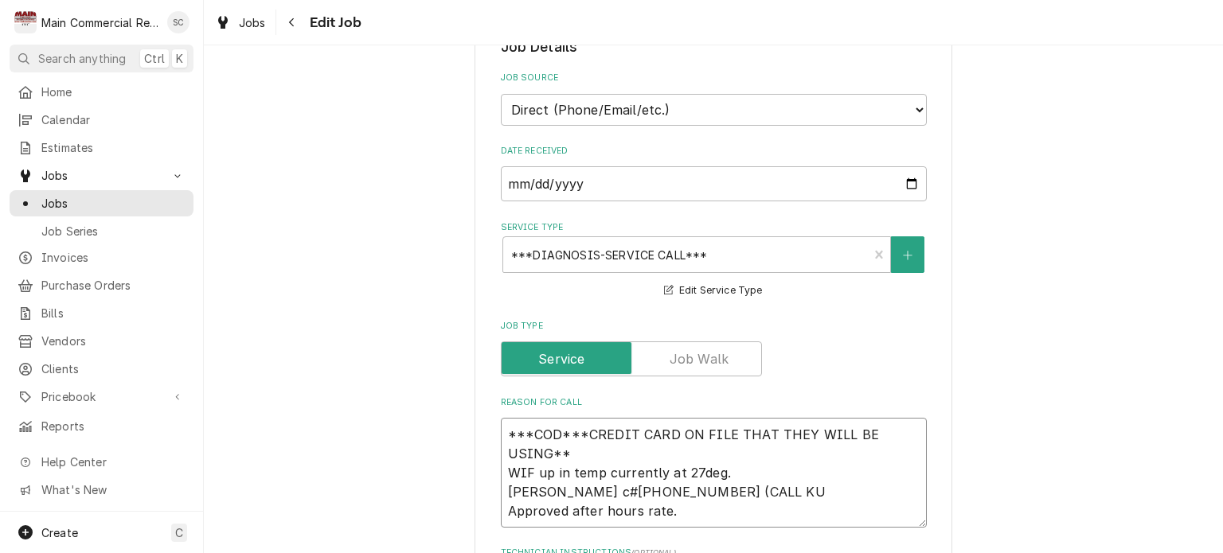
type textarea "x"
type textarea "***COD***CREDIT CARD ON FILE THAT THEY WILL BE USING** WIF up in temp currently…"
type textarea "x"
type textarea "***COD***CREDIT CARD ON FILE THAT THEY WILL BE USING** WIF up in temp currently…"
type textarea "x"
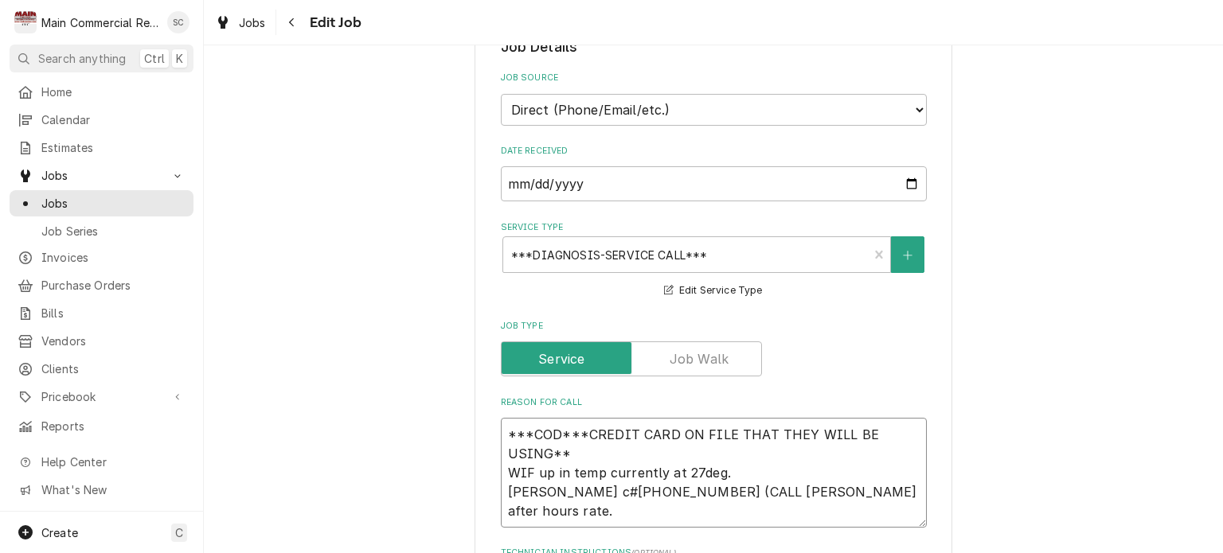
type textarea "***COD***CREDIT CARD ON FILE THAT THEY WILL BE USING** WIF up in temp currently…"
type textarea "x"
type textarea "***COD***CREDIT CARD ON FILE THAT THEY WILL BE USING** WIF up in temp currently…"
type textarea "x"
type textarea "***COD***CREDIT CARD ON FILE THAT THEY WILL BE USING** WIF up in temp currently…"
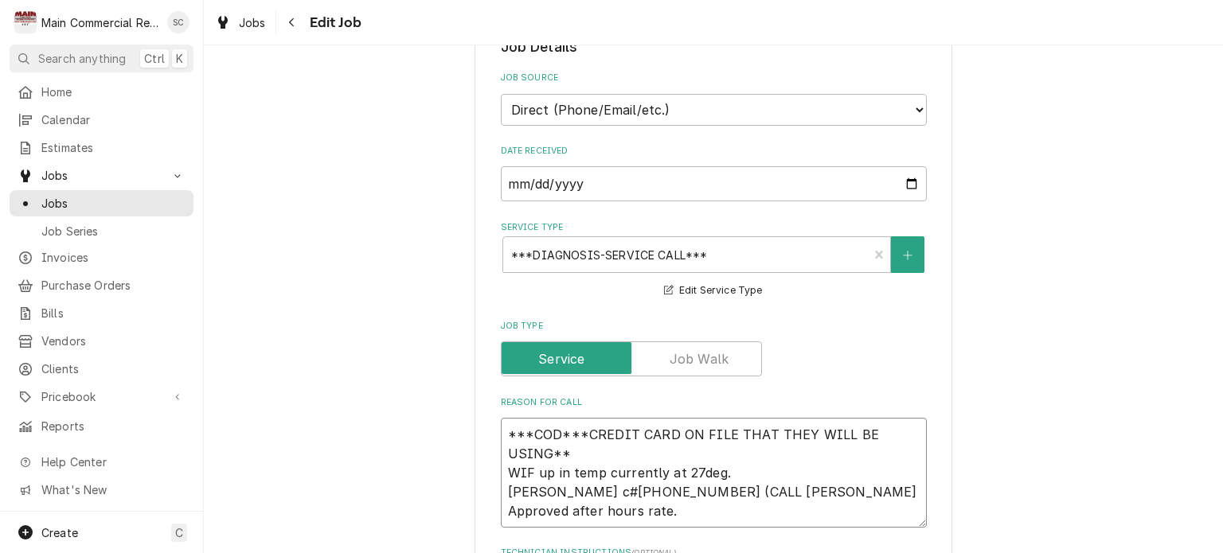
type textarea "x"
type textarea "***COD***CREDIT CARD ON FILE THAT THEY WILL BE USING** WIF up in temp currently…"
type textarea "x"
type textarea "***COD***CREDIT CARD ON FILE THAT THEY WILL BE USING** WIF up in temp currently…"
type textarea "x"
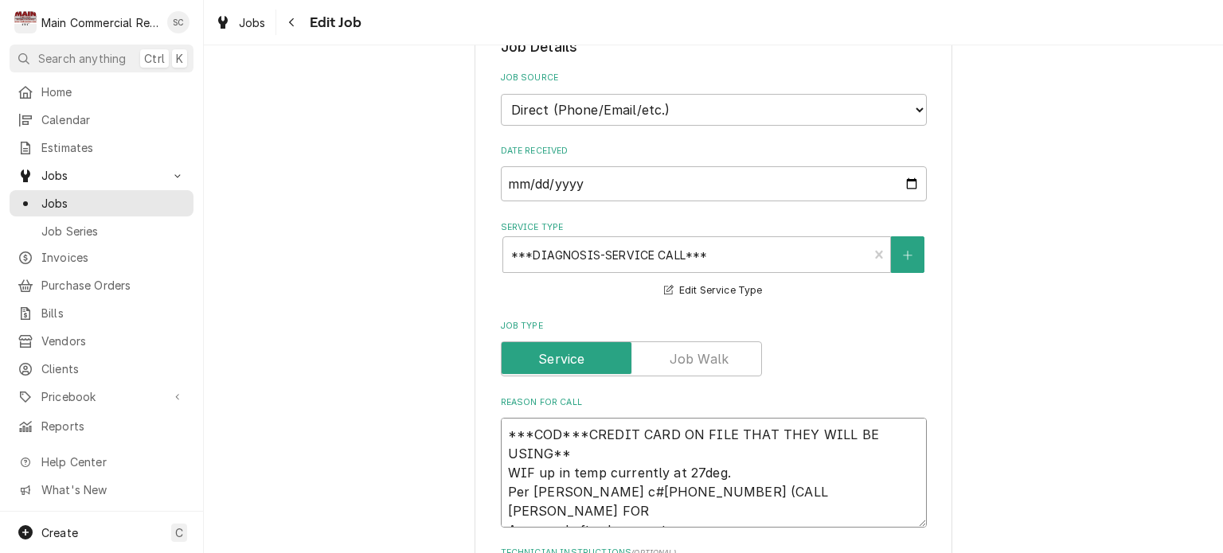
type textarea "***COD***CREDIT CARD ON FILE THAT THEY WILL BE USING** WIF up in temp currently…"
type textarea "x"
type textarea "***COD***CREDIT CARD ON FILE THAT THEY WILL BE USING** WIF up in temp currently…"
type textarea "x"
type textarea "***COD***CREDIT CARD ON FILE THAT THEY WILL BE USING** WIF up in temp currently…"
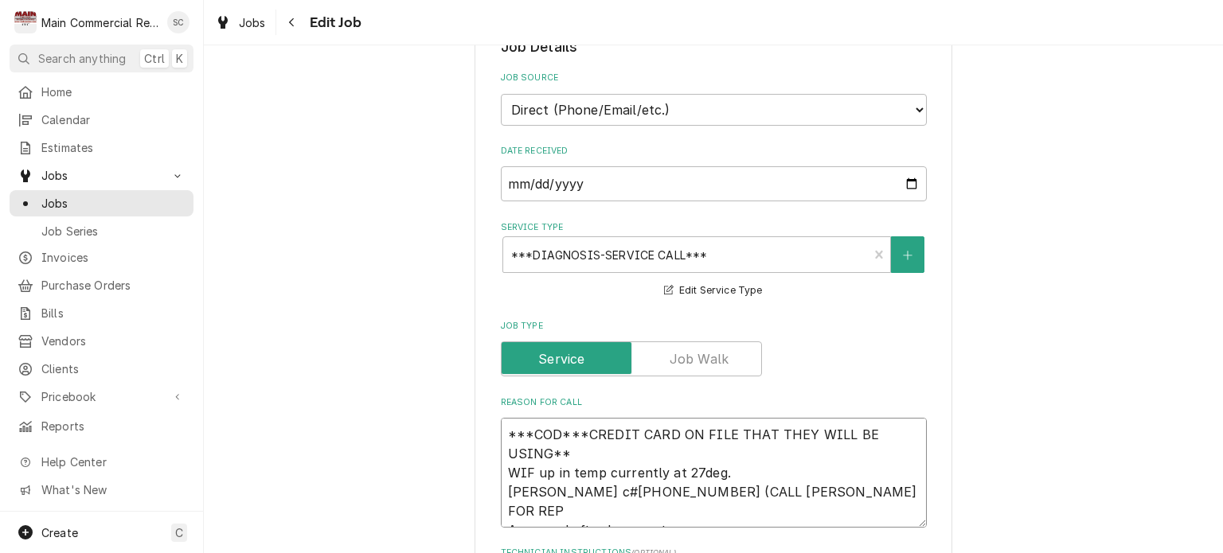
type textarea "x"
type textarea "***COD***CREDIT CARD ON FILE THAT THEY WILL BE USING** WIF up in temp currently…"
type textarea "x"
type textarea "***COD***CREDIT CARD ON FILE THAT THEY WILL BE USING** WIF up in temp currently…"
type textarea "x"
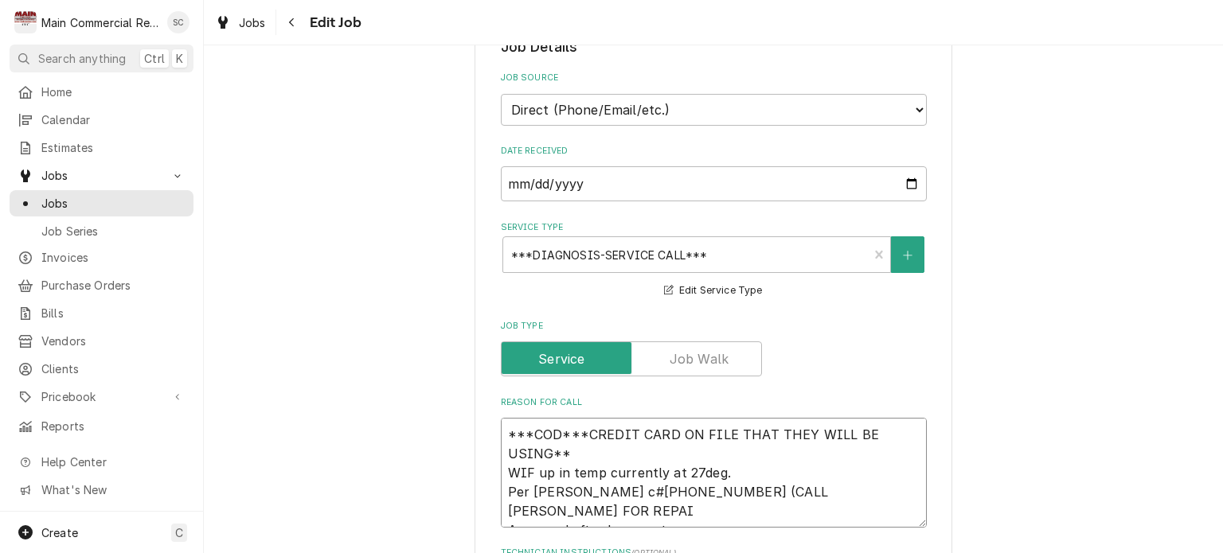
type textarea "***COD***CREDIT CARD ON FILE THAT THEY WILL BE USING** WIF up in temp currently…"
type textarea "x"
type textarea "***COD***CREDIT CARD ON FILE THAT THEY WILL BE USING** WIF up in temp currently…"
type textarea "x"
type textarea "***COD***CREDIT CARD ON FILE THAT THEY WILL BE USING** WIF up in temp currently…"
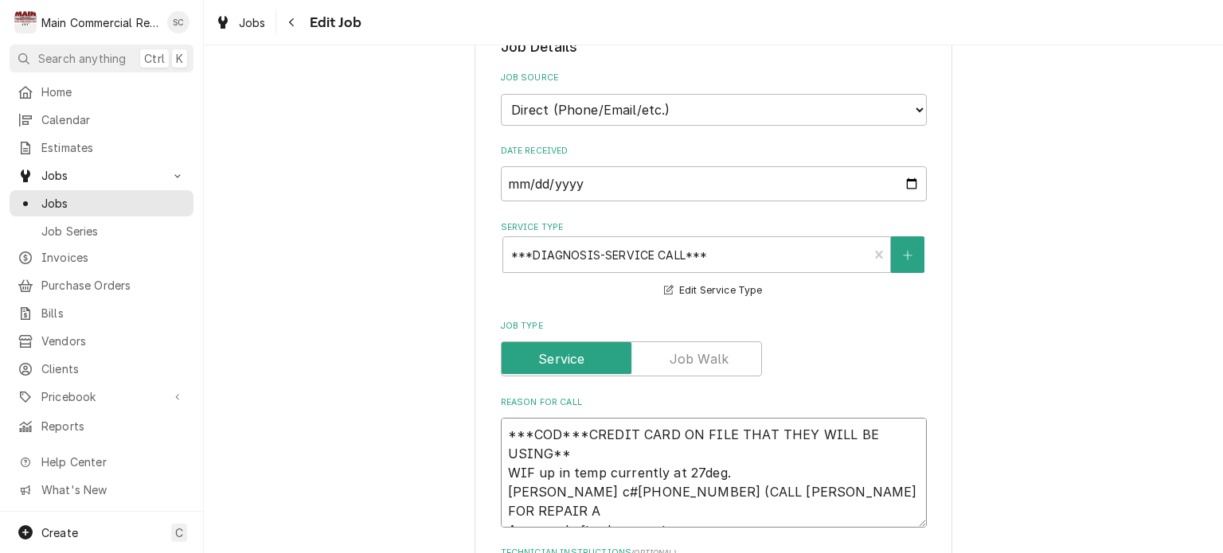
type textarea "x"
type textarea "***COD***CREDIT CARD ON FILE THAT THEY WILL BE USING** WIF up in temp currently…"
type textarea "x"
type textarea "***COD***CREDIT CARD ON FILE THAT THEY WILL BE USING** WIF up in temp currently…"
type textarea "x"
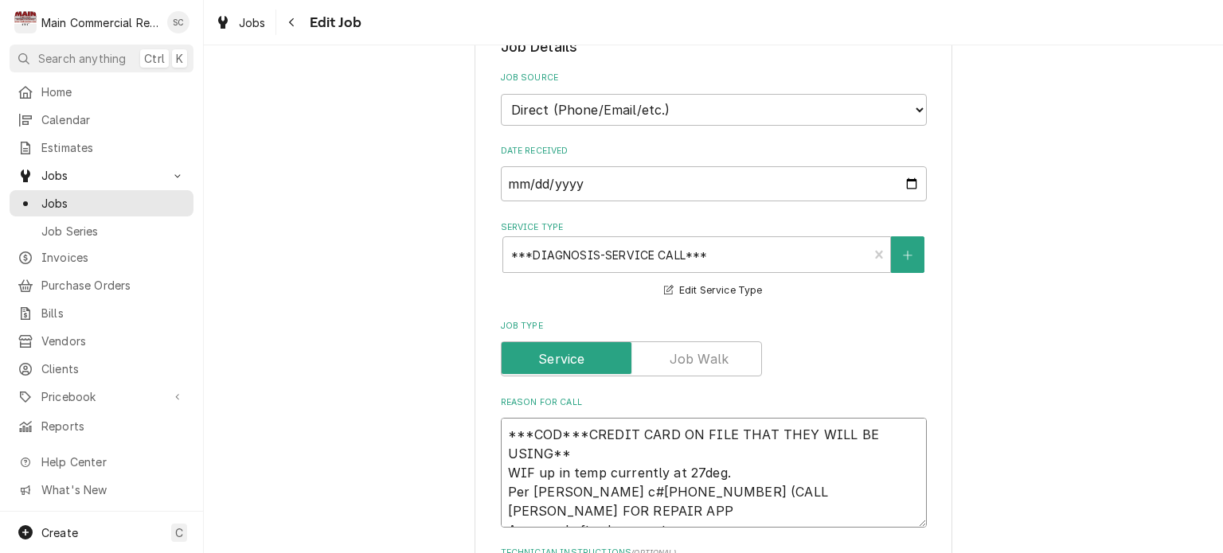
type textarea "***COD***CREDIT CARD ON FILE THAT THEY WILL BE USING** WIF up in temp currently…"
type textarea "x"
type textarea "***COD***CREDIT CARD ON FILE THAT THEY WILL BE USING** WIF up in temp currently…"
type textarea "x"
type textarea "***COD***CREDIT CARD ON FILE THAT THEY WILL BE USING** WIF up in temp currently…"
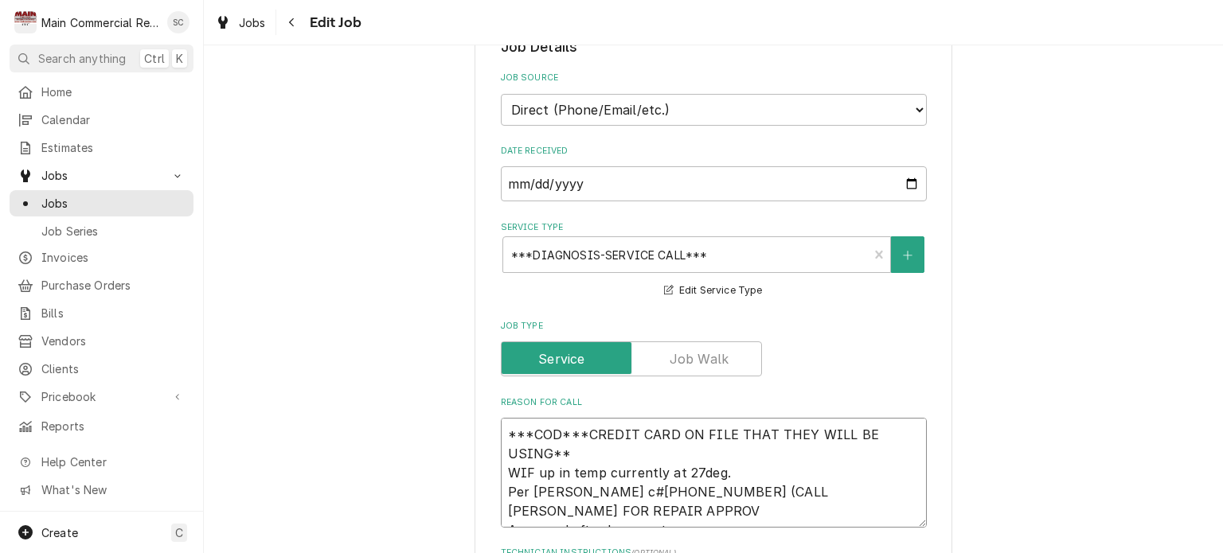
type textarea "x"
type textarea "***COD***CREDIT CARD ON FILE THAT THEY WILL BE USING** WIF up in temp currently…"
type textarea "x"
type textarea "***COD***CREDIT CARD ON FILE THAT THEY WILL BE USING** WIF up in temp currently…"
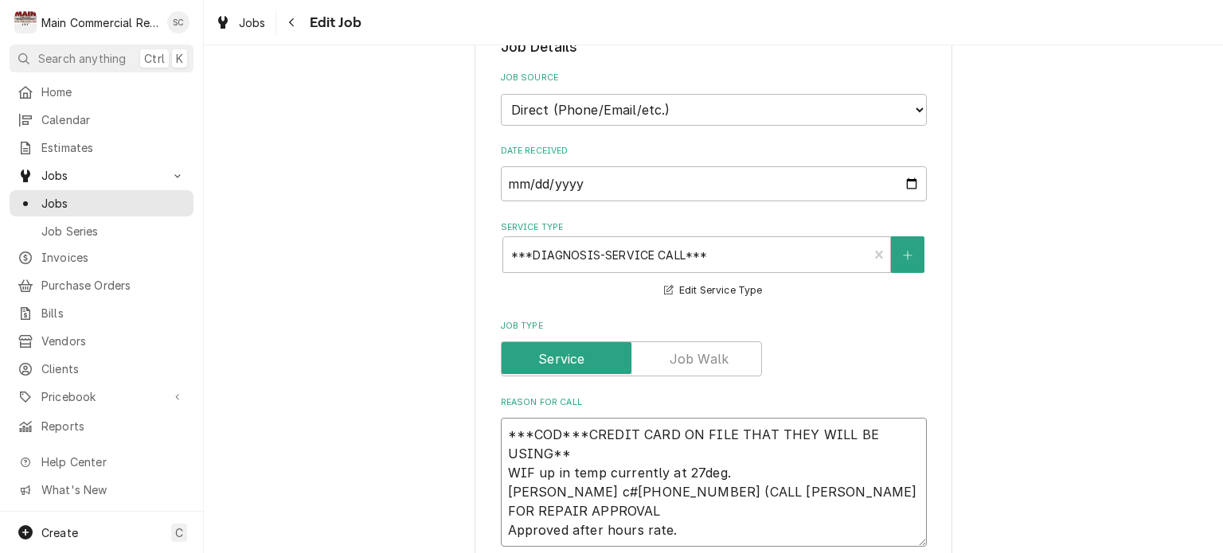
type textarea "x"
type textarea "***COD***CREDIT CARD ON FILE THAT THEY WILL BE USING** WIF up in temp currently…"
type textarea "x"
type textarea "***COD***CREDIT CARD ON FILE THAT THEY WILL BE USING** WIF up in temp currently…"
type textarea "x"
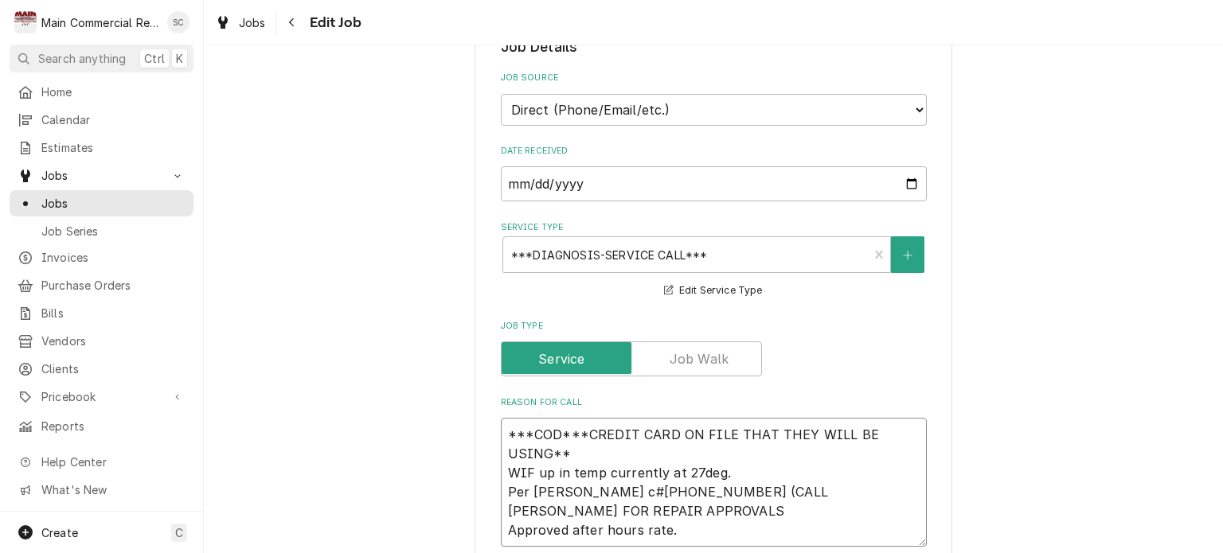
type textarea "***COD***CREDIT CARD ON FILE THAT THEY WILL BE USING** WIF up in temp currently…"
type textarea "x"
type textarea "***COD***CREDIT CARD ON FILE THAT THEY WILL BE USING** WIF up in temp currently…"
type textarea "x"
type textarea "***COD***CREDIT CARD ON FILE THAT THEY WILL BE USING** WIF up in temp currently…"
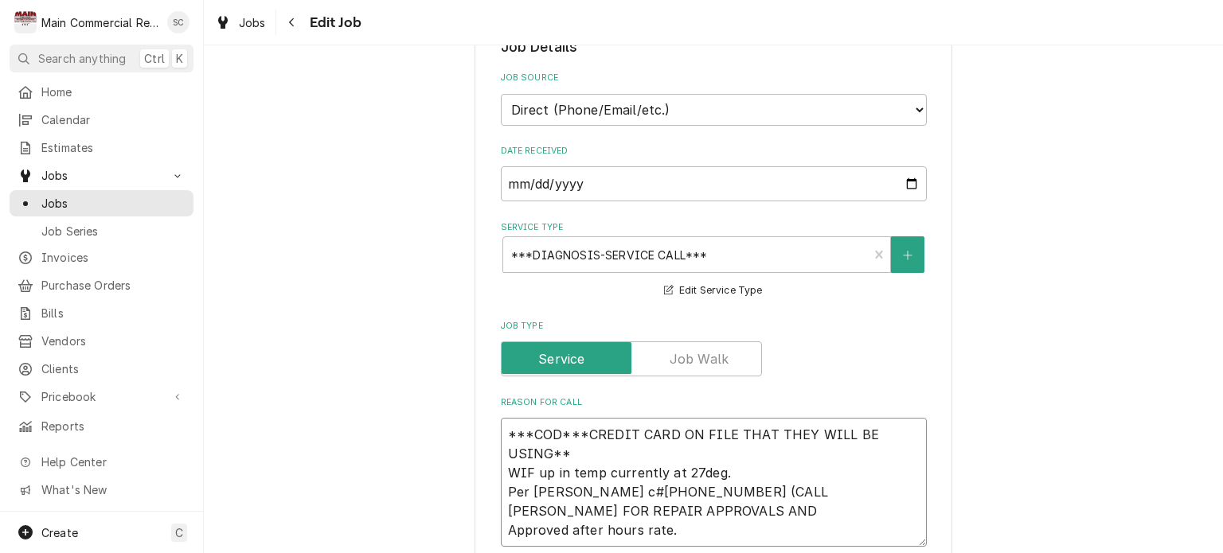
type textarea "x"
type textarea "***COD***CREDIT CARD ON FILE THAT THEY WILL BE USING** WIF up in temp currently…"
type textarea "x"
type textarea "***COD***CREDIT CARD ON FILE THAT THEY WILL BE USING** WIF up in temp currently…"
type textarea "x"
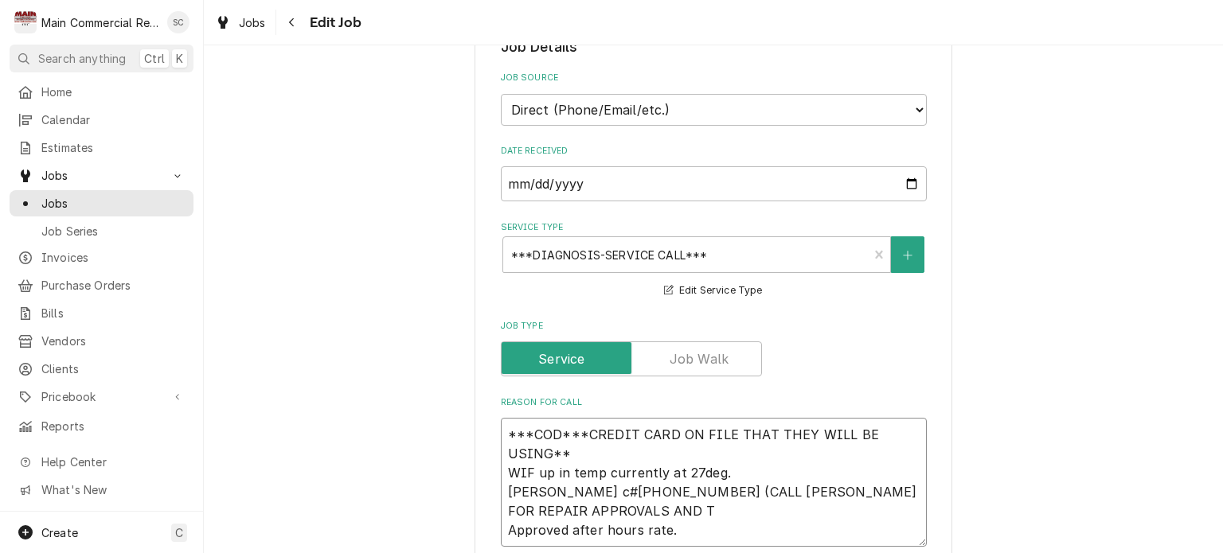
type textarea "***COD***CREDIT CARD ON FILE THAT THEY WILL BE USING** WIF up in temp currently…"
type textarea "x"
type textarea "***COD***CREDIT CARD ON FILE THAT THEY WILL BE USING** WIF up in temp currently…"
type textarea "x"
type textarea "***COD***CREDIT CARD ON FILE THAT THEY WILL BE USING** WIF up in temp currently…"
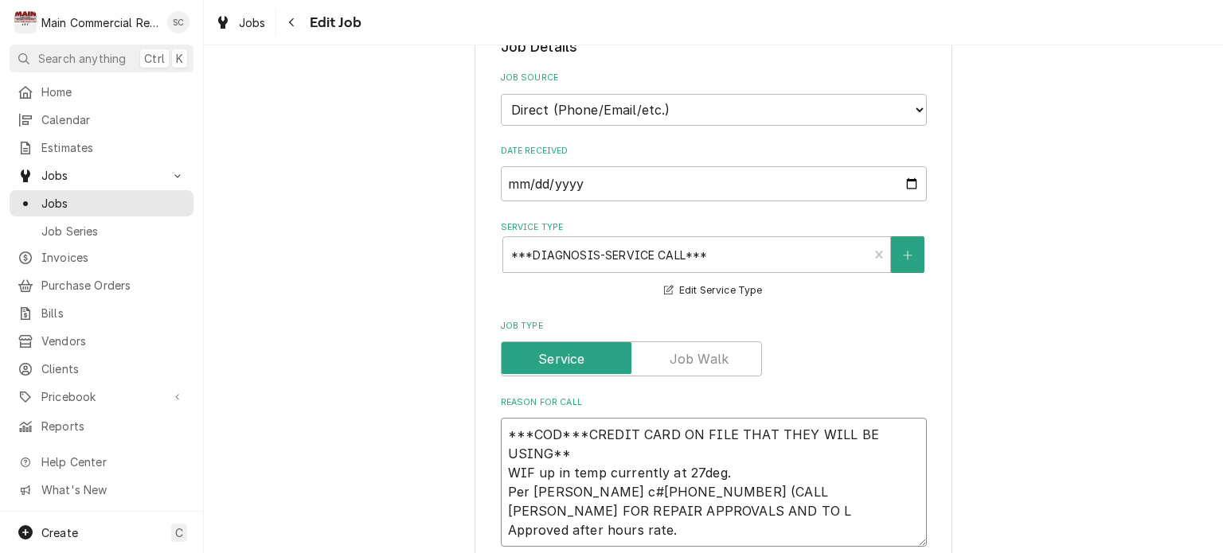
type textarea "x"
type textarea "***COD***CREDIT CARD ON FILE THAT THEY WILL BE USING** WIF up in temp currently…"
type textarea "x"
type textarea "***COD***CREDIT CARD ON FILE THAT THEY WILL BE USING** WIF up in temp currently…"
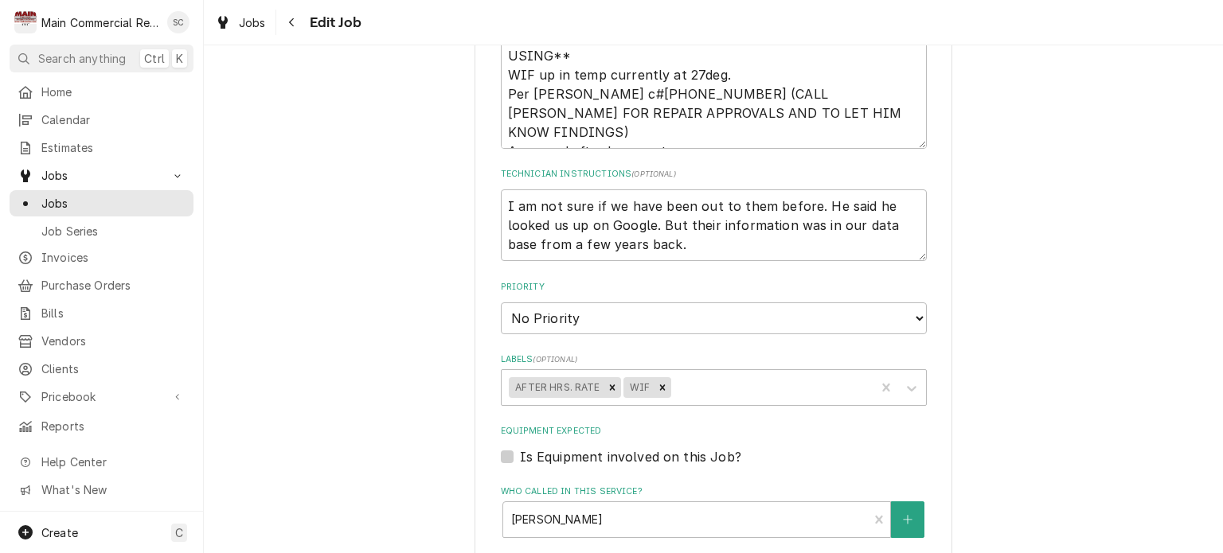
click at [1045, 295] on div "Use the fields below to edit this job: Client Details Client Bright Ice Scoop S…" at bounding box center [713, 158] width 1019 height 1785
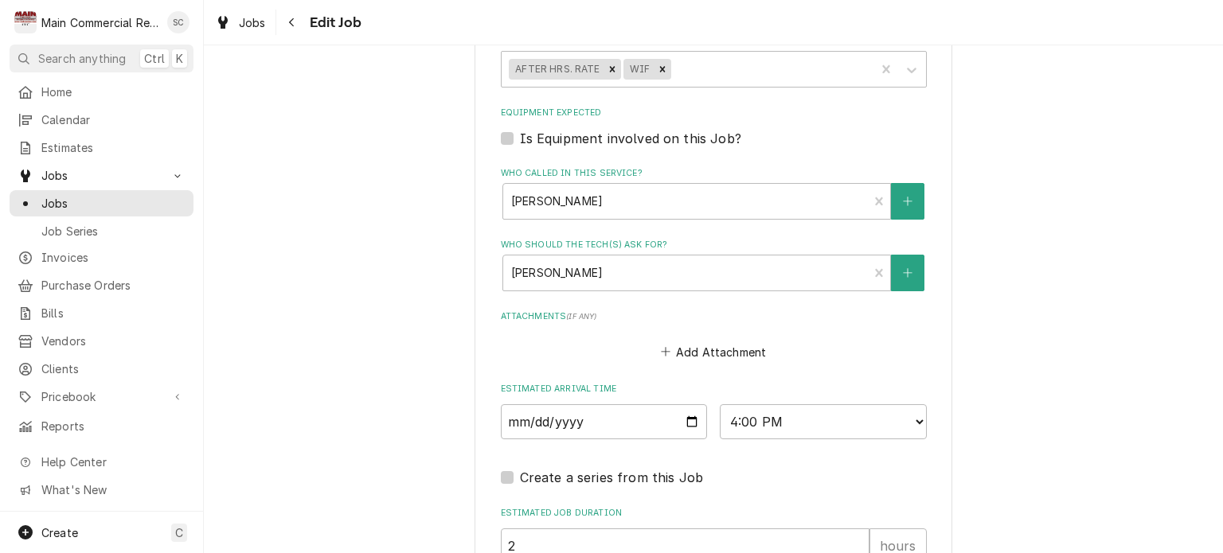
scroll to position [1288, 0]
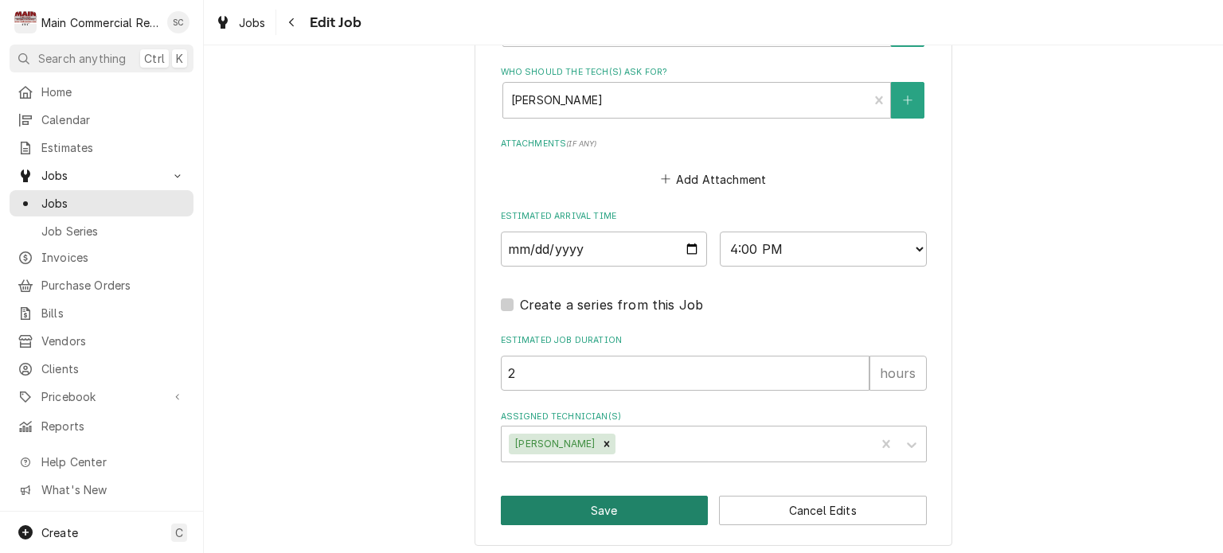
click at [624, 499] on button "Save" at bounding box center [605, 510] width 208 height 29
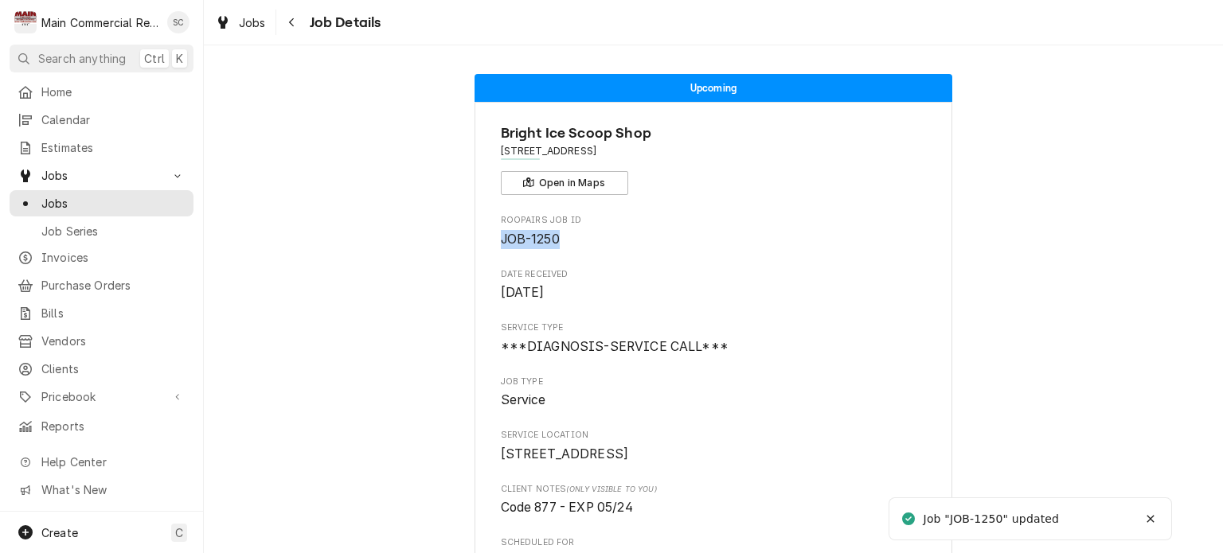
drag, startPoint x: 489, startPoint y: 238, endPoint x: 462, endPoint y: 237, distance: 27.1
copy span "JOB-1250"
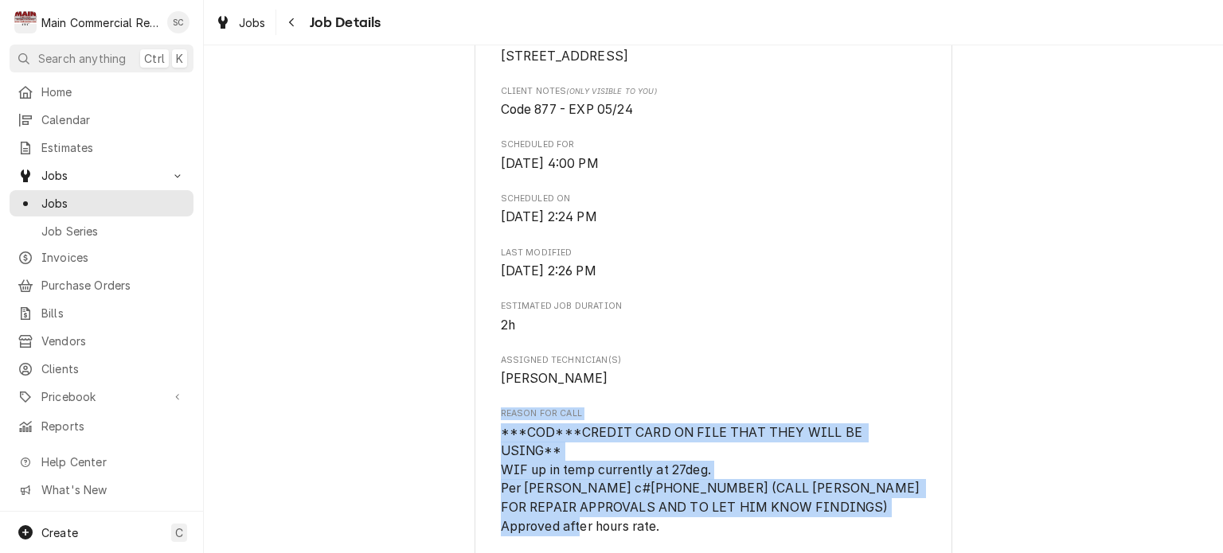
drag, startPoint x: 677, startPoint y: 528, endPoint x: 461, endPoint y: 426, distance: 238.6
click at [461, 426] on div "Upcoming Bright Ice Scoop Shop 5591 Park Blvd, Pinellas Park, FL 33781 Open in …" at bounding box center [713, 498] width 1019 height 1668
copy div "Reason For Call ***COD***CREDIT CARD ON FILE THAT THEY WILL BE USING** WIF up i…"
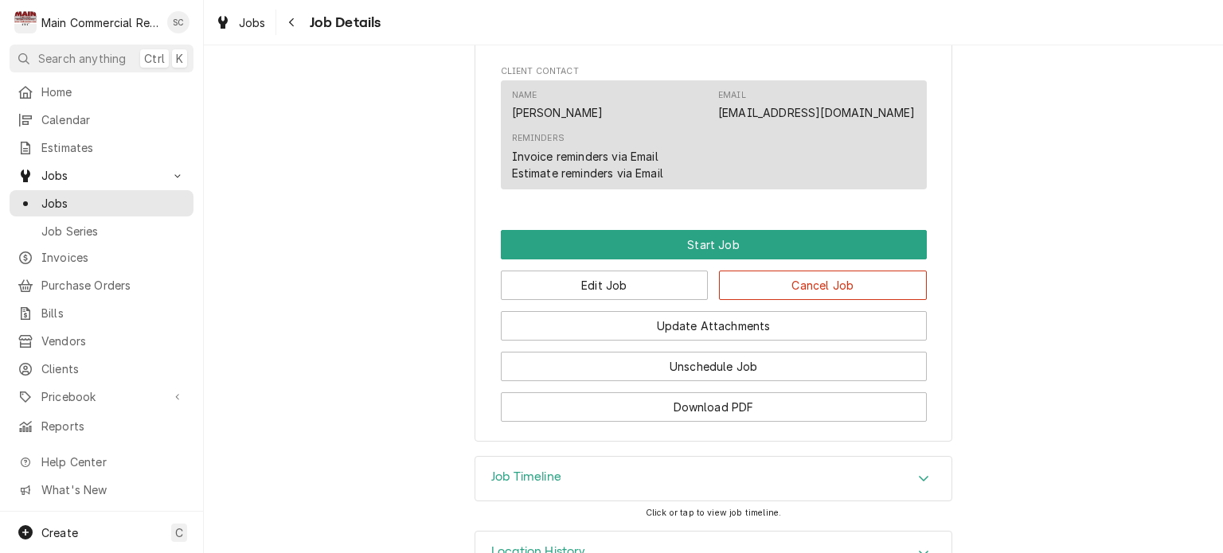
scroll to position [1323, 0]
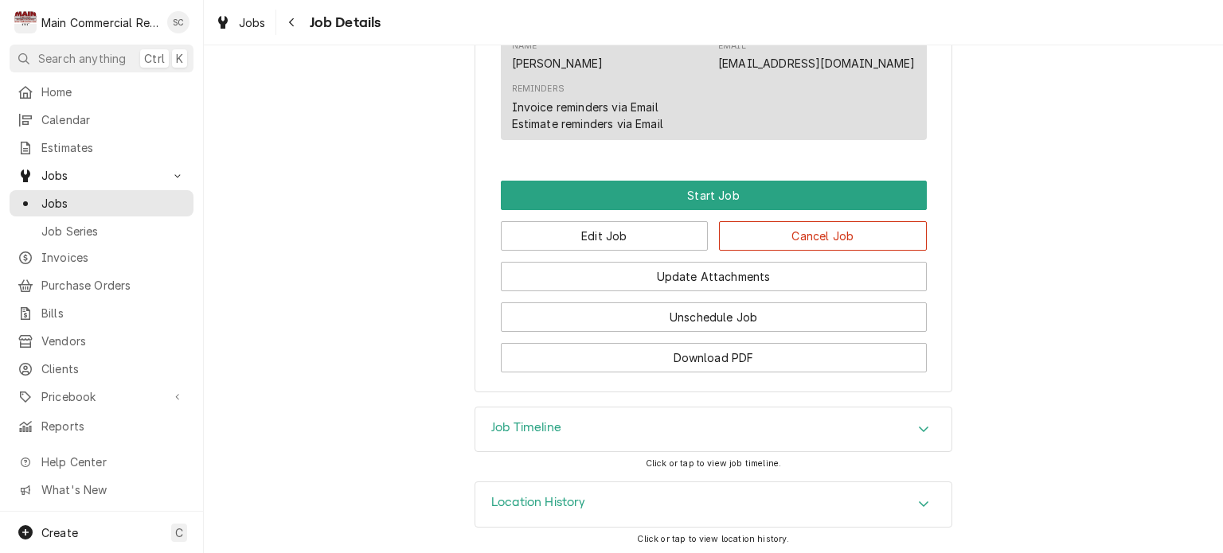
drag, startPoint x: 1042, startPoint y: 393, endPoint x: 1058, endPoint y: 412, distance: 24.3
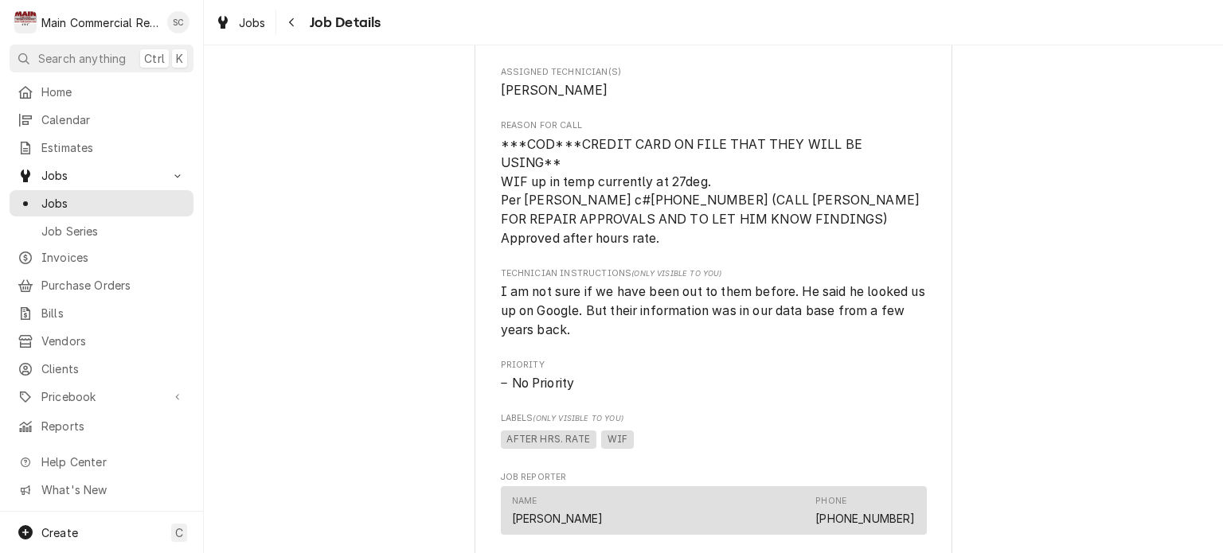
scroll to position [288, 0]
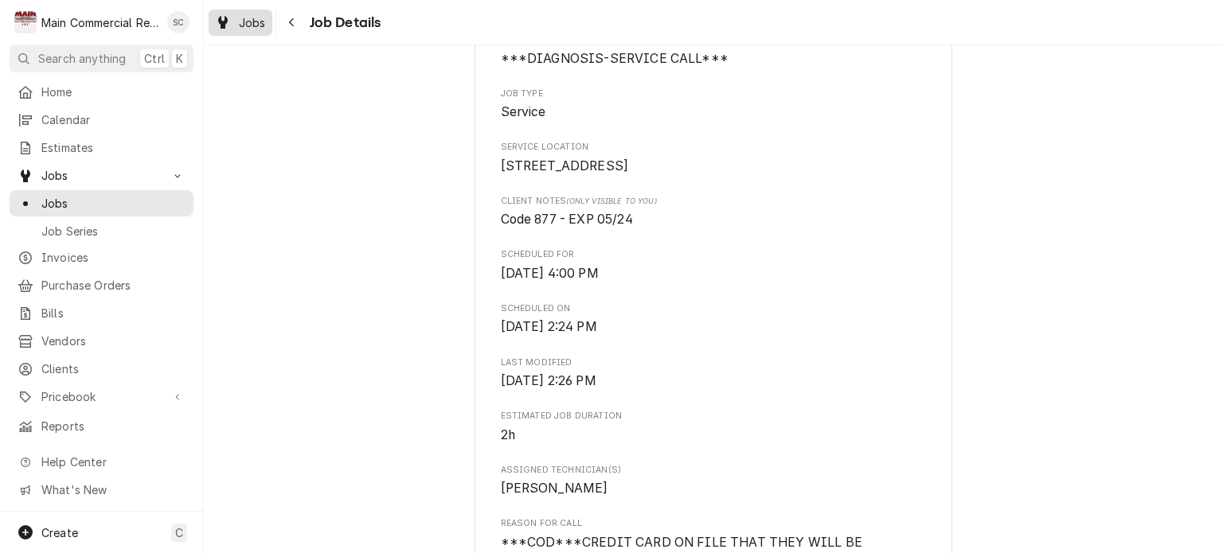
click at [255, 20] on span "Jobs" at bounding box center [252, 22] width 27 height 17
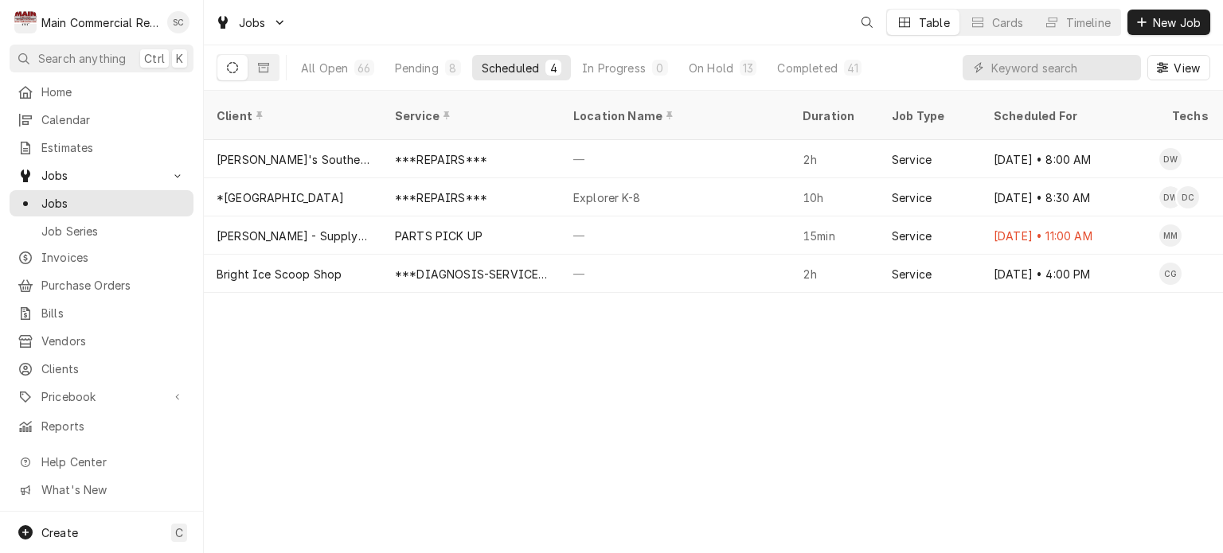
click at [910, 440] on div "Client Service Location Name Duration Job Type Scheduled For Techs Status Label…" at bounding box center [713, 322] width 1019 height 463
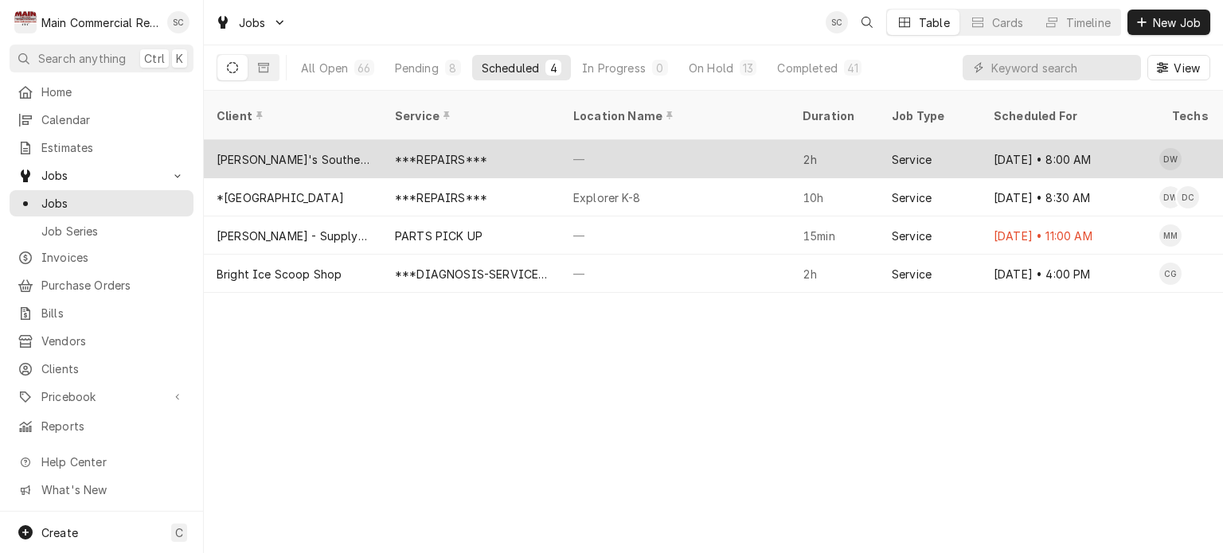
click at [713, 143] on div "—" at bounding box center [675, 159] width 229 height 38
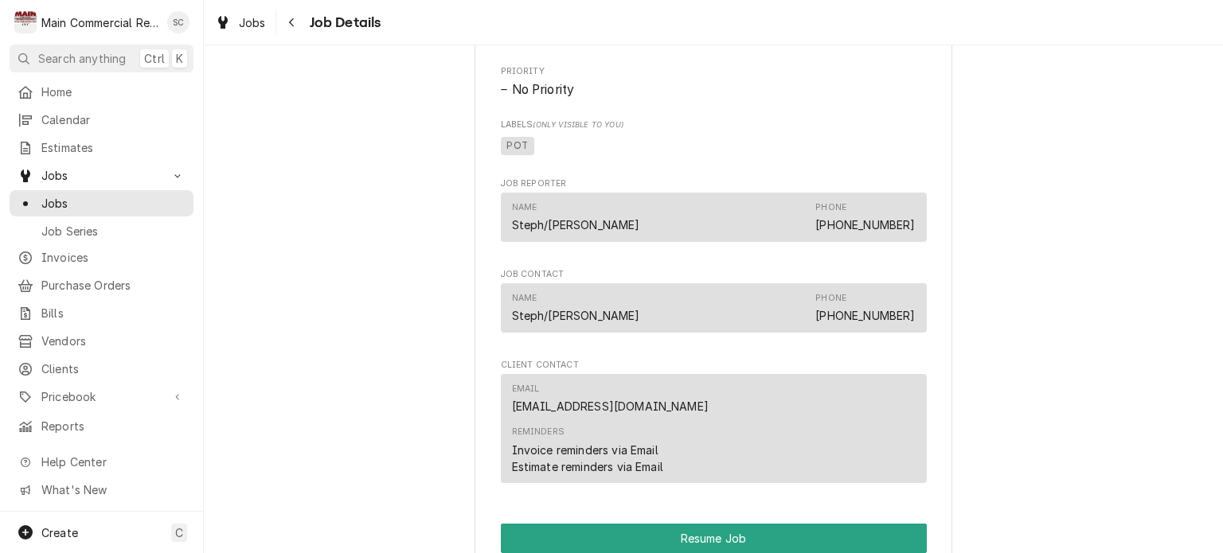
scroll to position [2389, 0]
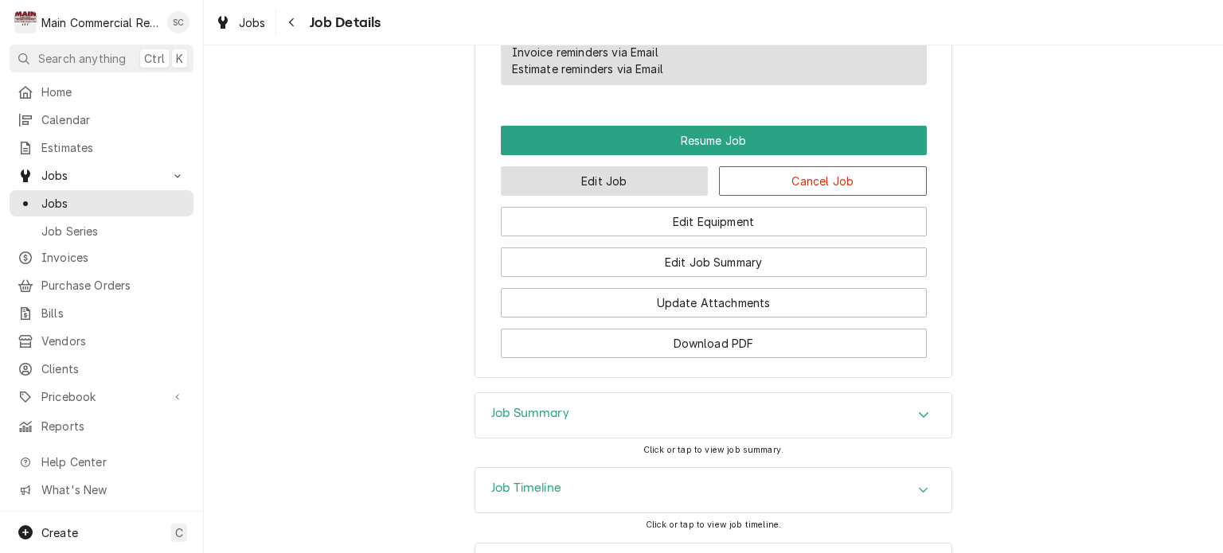
click at [653, 182] on button "Edit Job" at bounding box center [605, 180] width 208 height 29
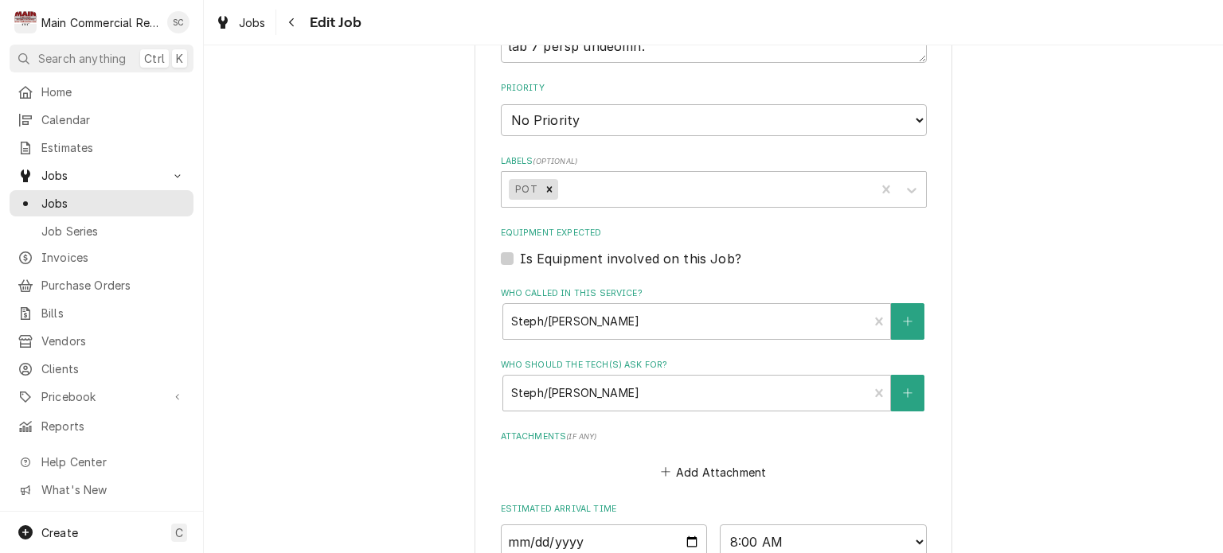
scroll to position [2124, 0]
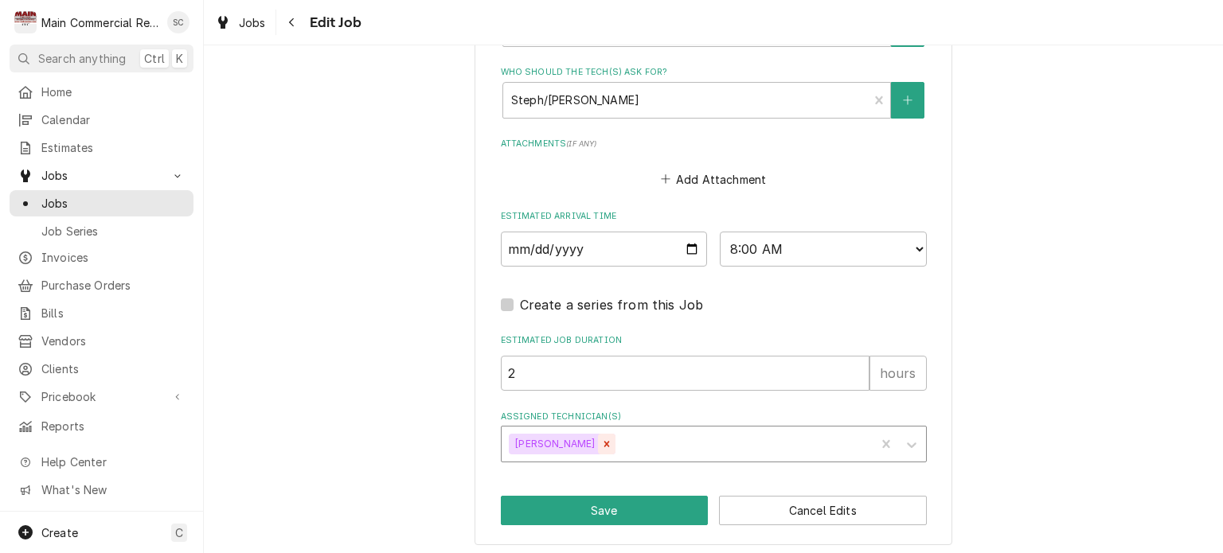
click at [604, 441] on icon "Remove Dorian Wertz" at bounding box center [607, 444] width 6 height 6
click at [580, 436] on div "Assigned Technician(s)" at bounding box center [700, 444] width 380 height 29
click at [689, 241] on input "2025-08-18" at bounding box center [604, 249] width 207 height 35
type textarea "x"
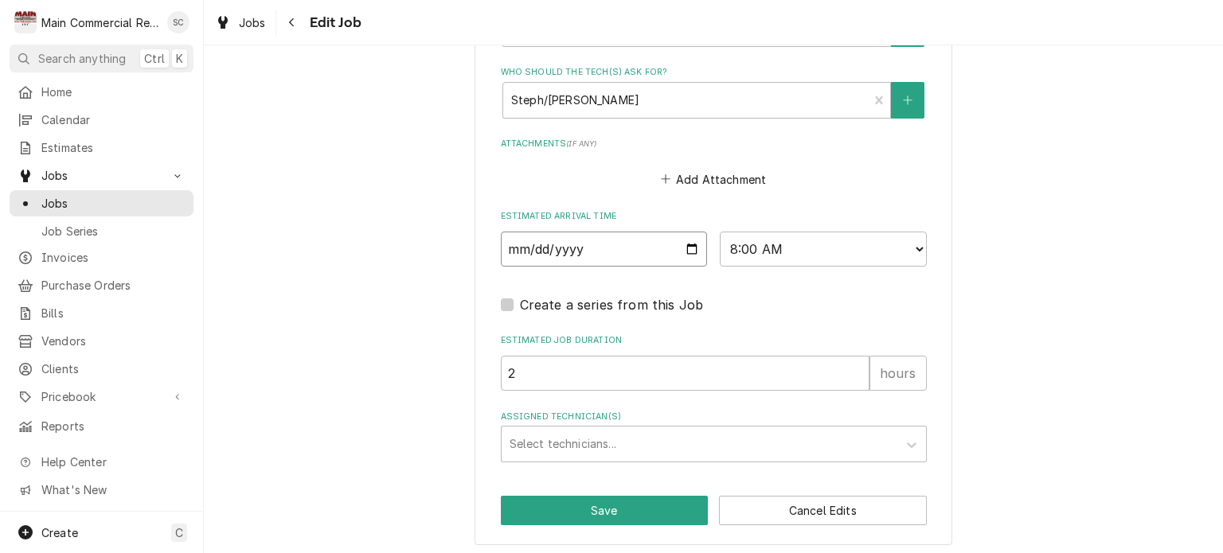
type input "2025-08-22"
type textarea "x"
drag, startPoint x: 591, startPoint y: 237, endPoint x: 459, endPoint y: 236, distance: 132.2
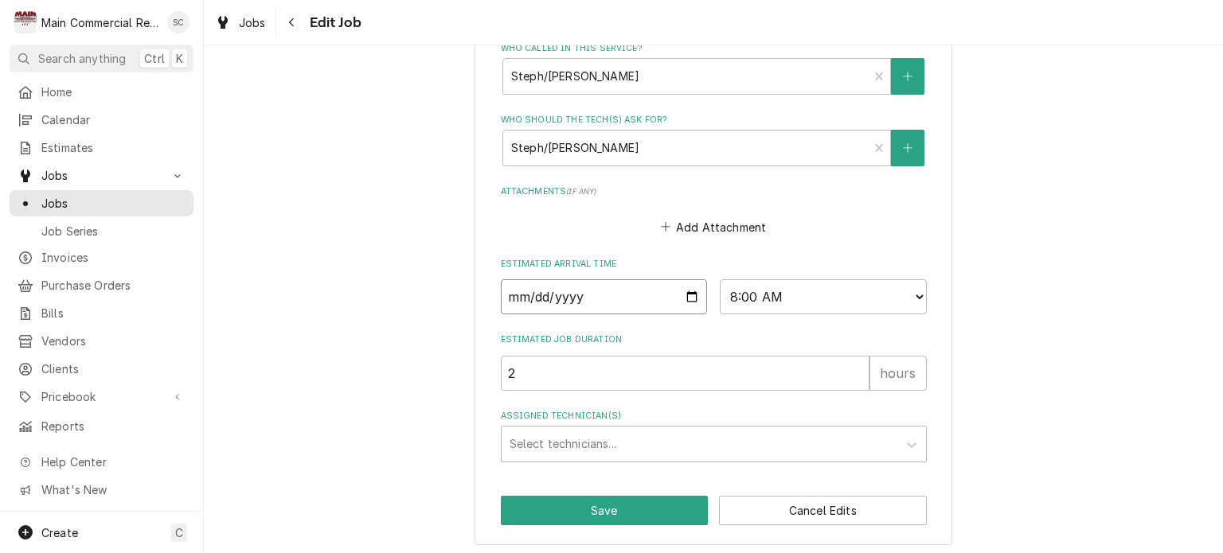
click at [570, 295] on input "Date" at bounding box center [604, 296] width 207 height 35
click at [540, 288] on input "Date" at bounding box center [604, 296] width 207 height 35
click at [742, 292] on select "AM / PM 6:00 AM 6:15 AM 6:30 AM 6:45 AM 7:00 AM 7:15 AM 7:30 AM 7:45 AM 8:00 AM…" at bounding box center [823, 296] width 207 height 35
click at [751, 291] on select "AM / PM 6:00 AM 6:15 AM 6:30 AM 6:45 AM 7:00 AM 7:15 AM 7:30 AM 7:45 AM 8:00 AM…" at bounding box center [823, 296] width 207 height 35
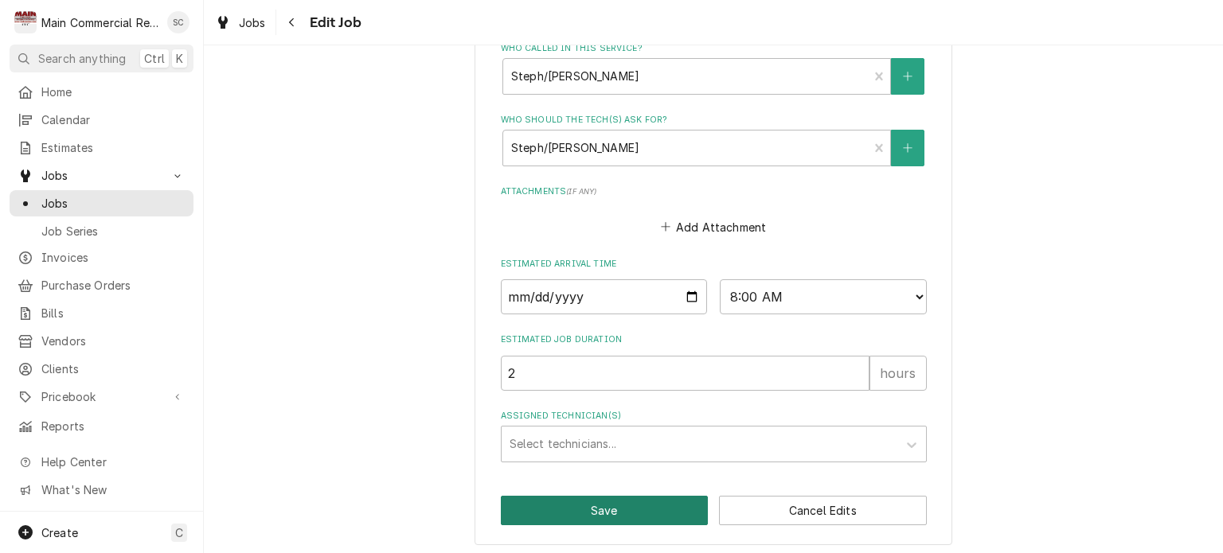
click at [662, 506] on button "Save" at bounding box center [605, 510] width 208 height 29
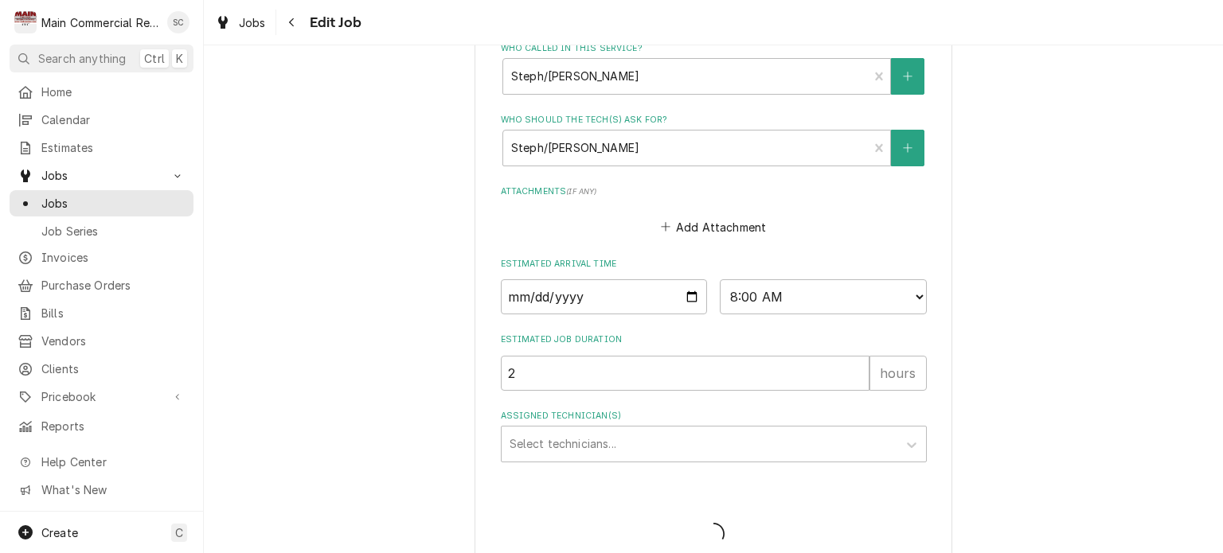
scroll to position [2104, 0]
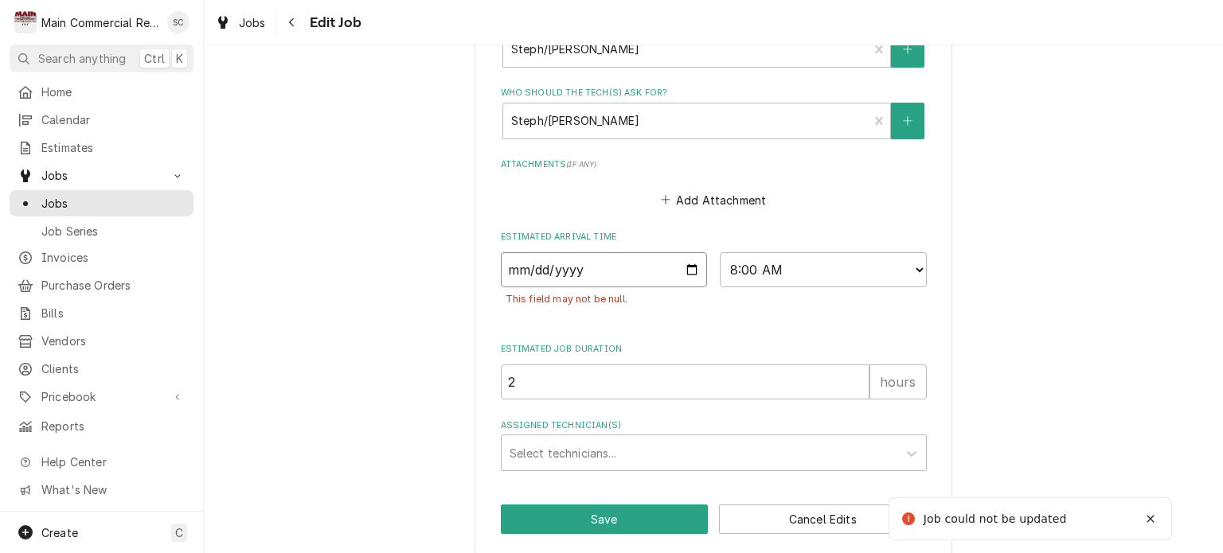
click at [686, 263] on input "Date" at bounding box center [604, 269] width 207 height 35
type textarea "x"
type input "2025-08-25"
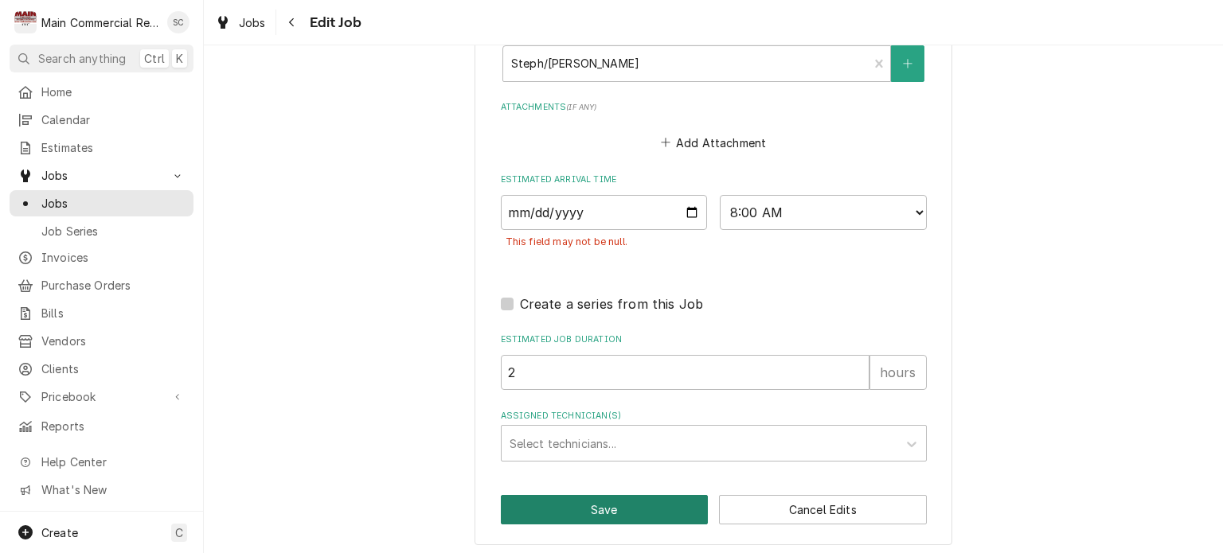
click at [612, 502] on button "Save" at bounding box center [605, 509] width 208 height 29
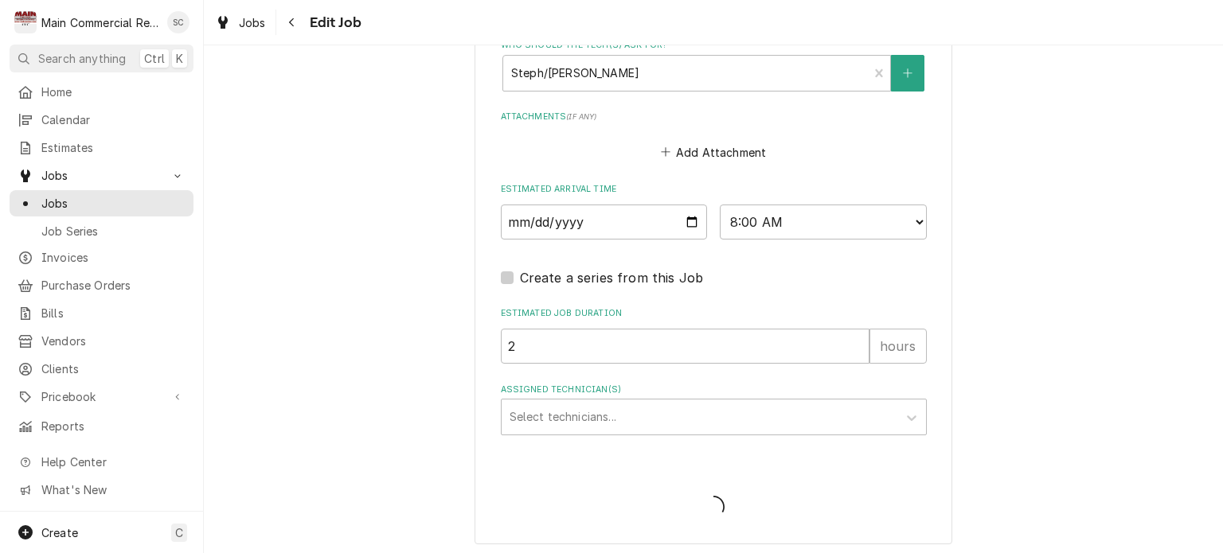
type textarea "x"
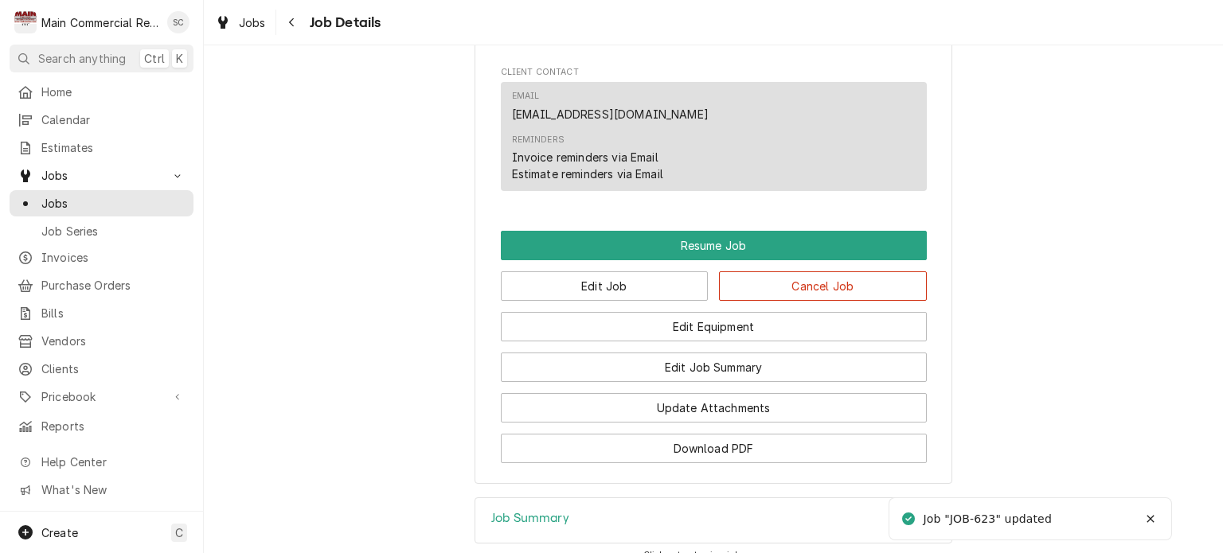
scroll to position [2395, 0]
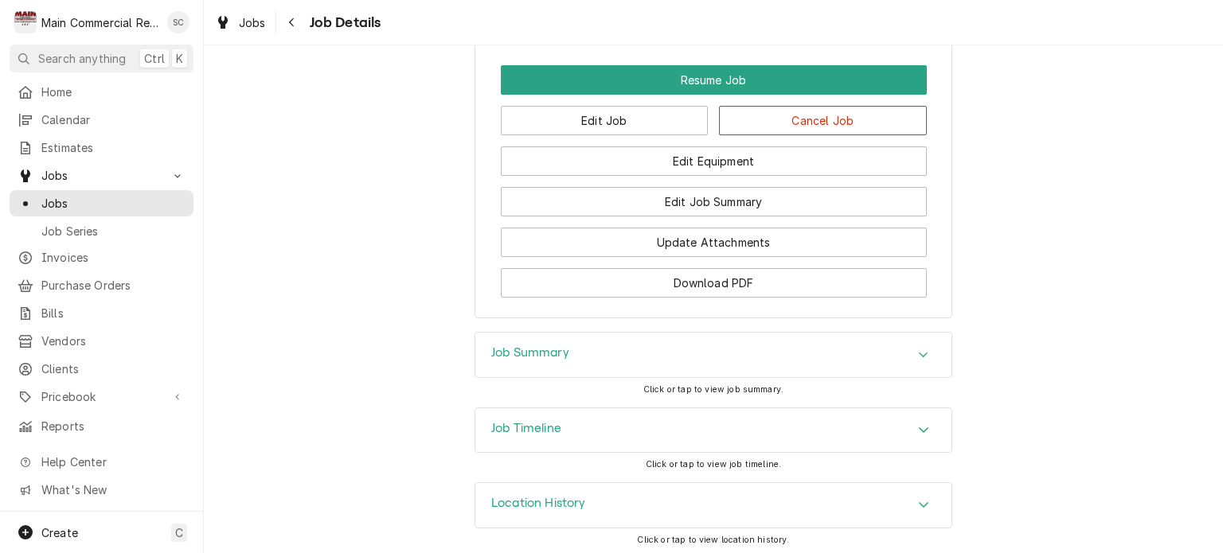
click at [1168, 379] on div "Job Summary Click or tap to view job summary." at bounding box center [713, 369] width 1019 height 75
click at [542, 346] on h3 "Job Summary" at bounding box center [530, 353] width 78 height 15
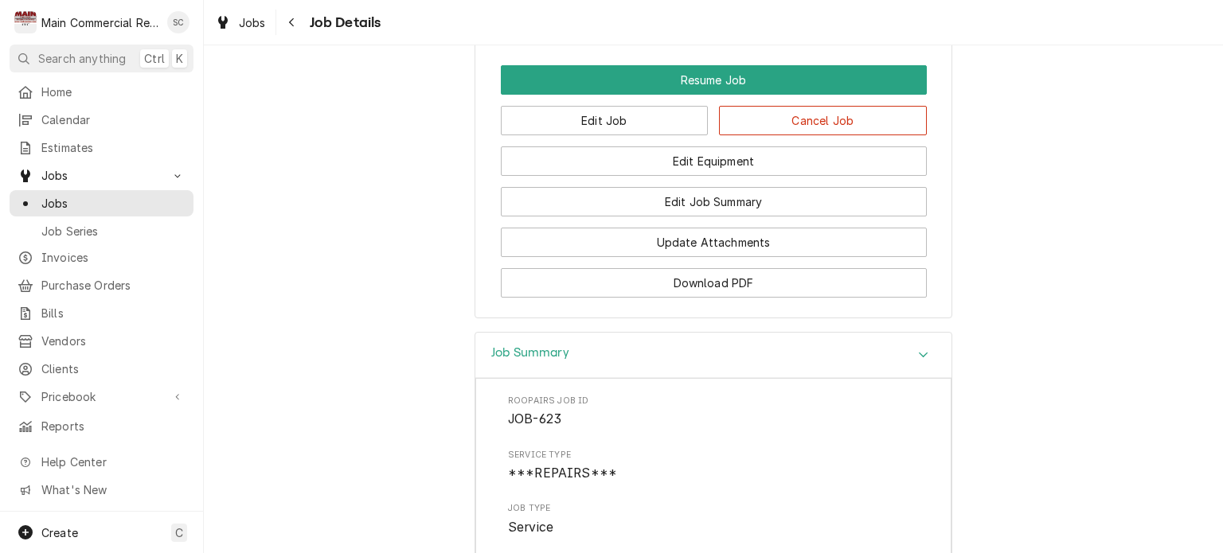
scroll to position [2236, 0]
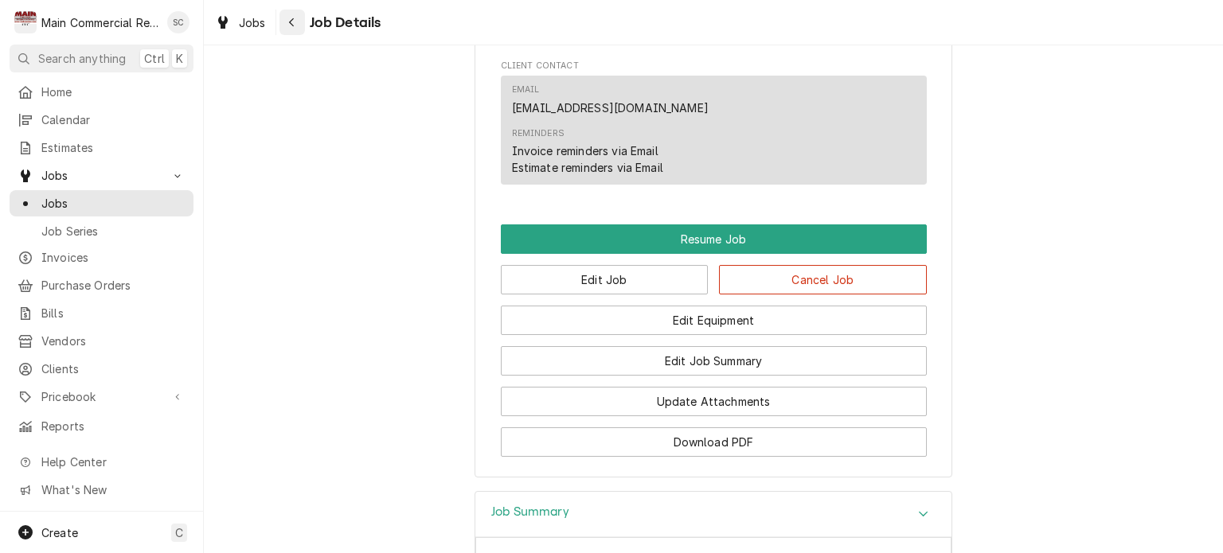
click at [300, 21] on button "Navigate back" at bounding box center [291, 22] width 25 height 25
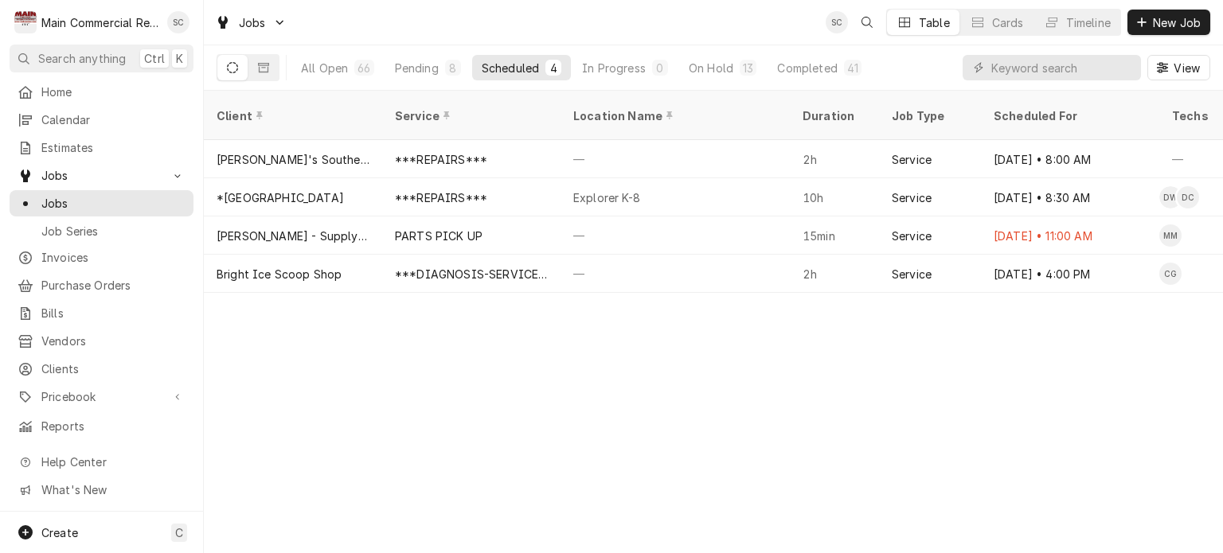
click at [818, 395] on div "Client Service Location Name Duration Job Type Scheduled For Techs Status Label…" at bounding box center [713, 322] width 1019 height 463
click at [795, 402] on div "Client Service Location Name Duration Job Type Scheduled For Techs Status Label…" at bounding box center [713, 322] width 1019 height 463
click at [655, 328] on div "Client Service Location Name Duration Job Type Scheduled For Techs Status Label…" at bounding box center [713, 322] width 1019 height 463
click at [658, 329] on div "Client Service Location Name Duration Job Type Scheduled For Techs Status Label…" at bounding box center [713, 322] width 1019 height 463
